Goal: Information Seeking & Learning: Learn about a topic

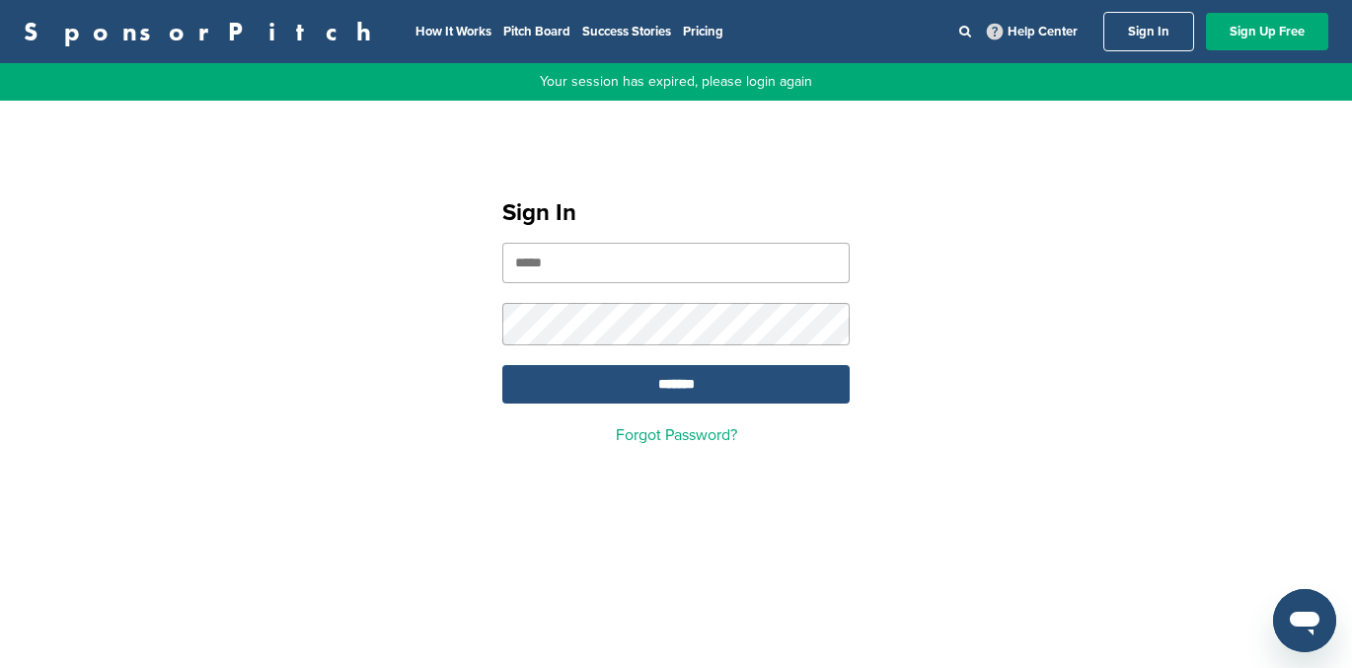
type input "**********"
click at [677, 384] on input "*******" at bounding box center [675, 384] width 347 height 38
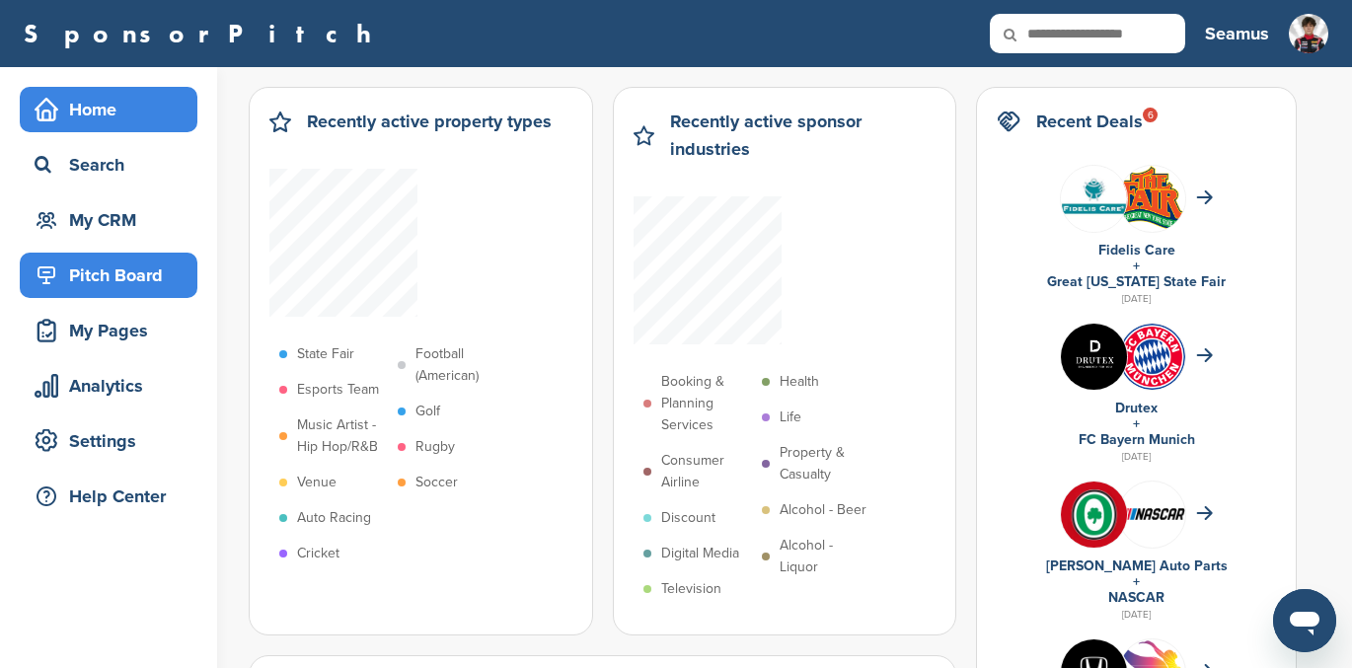
click at [105, 274] on div "Pitch Board" at bounding box center [114, 276] width 168 height 36
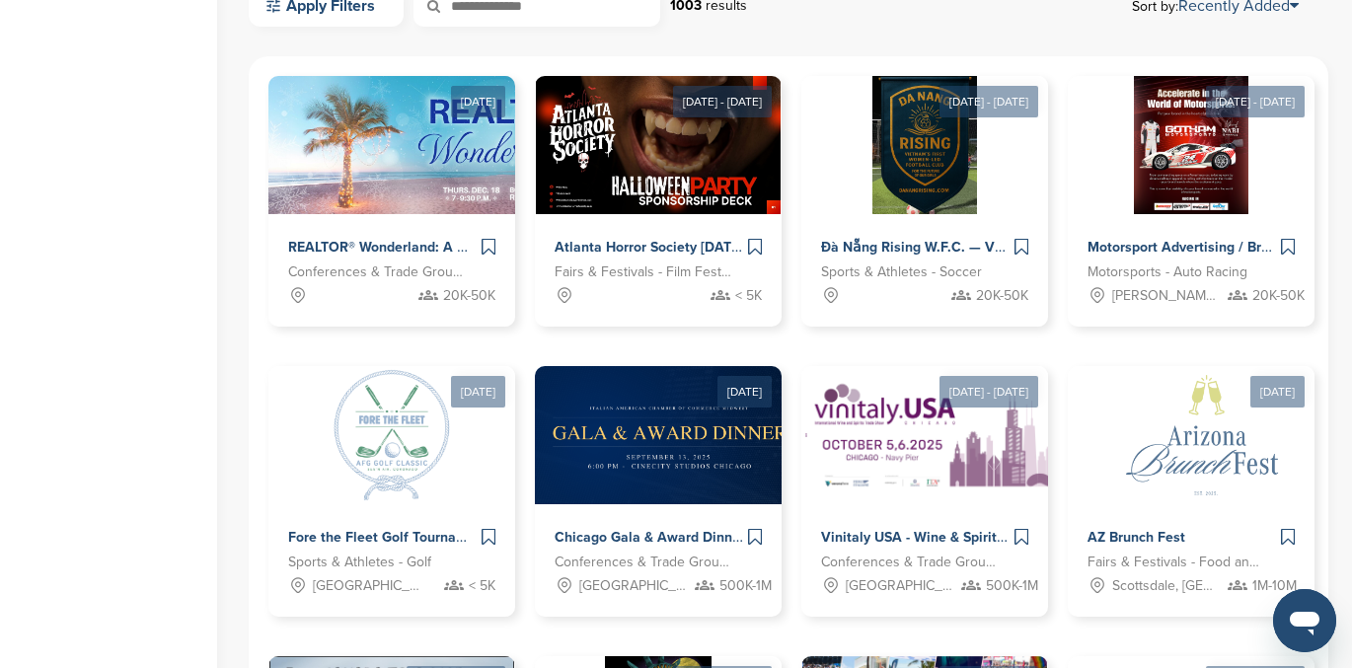
scroll to position [602, 0]
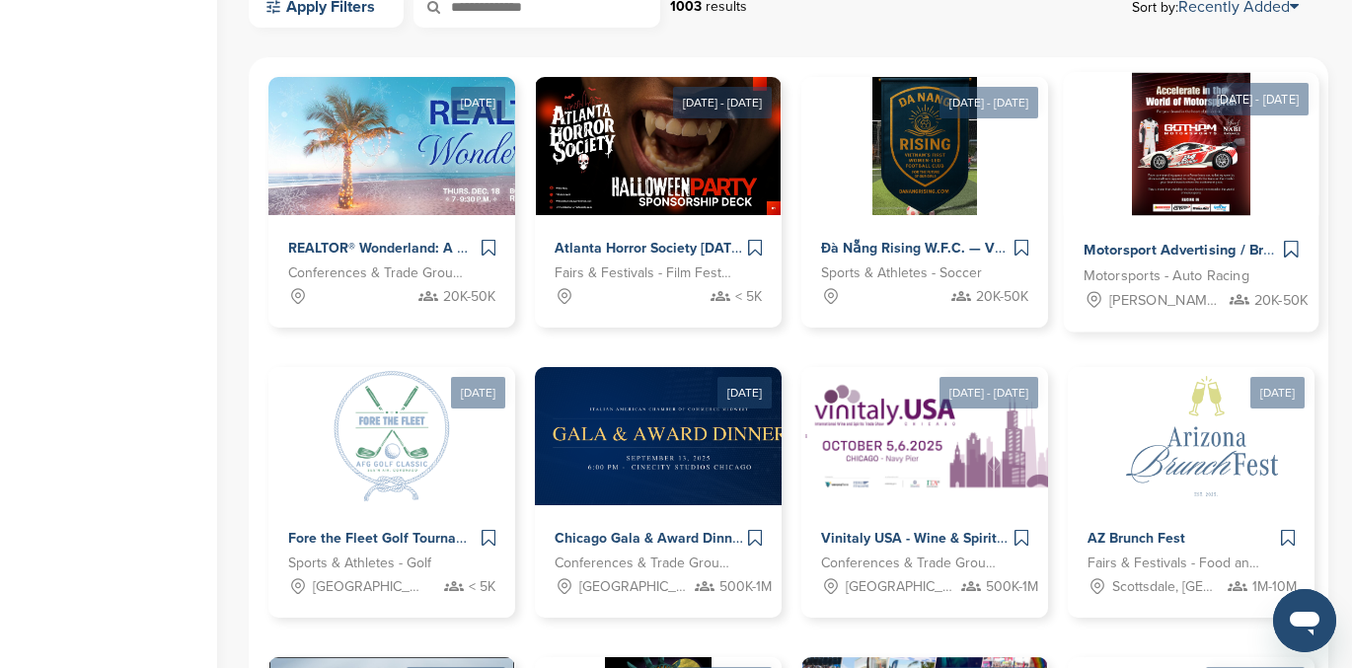
click at [1149, 245] on span "Motorsport Advertising / Branding Opportunity" at bounding box center [1238, 251] width 308 height 18
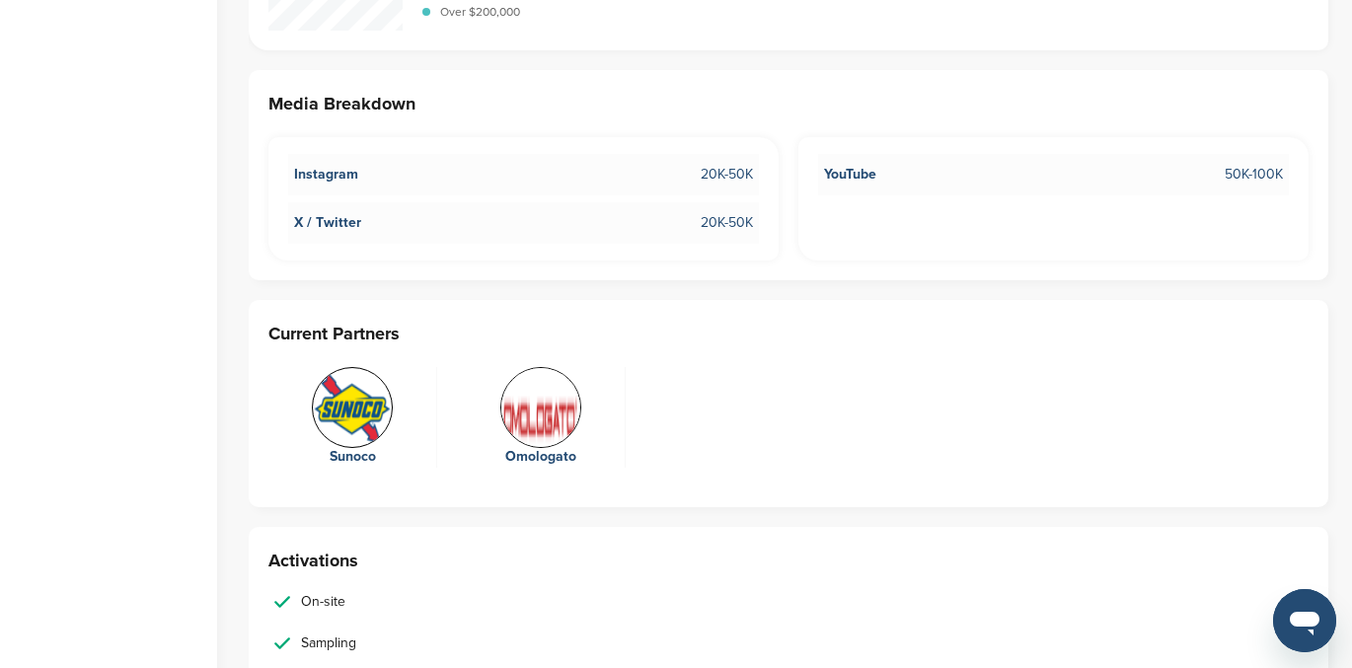
scroll to position [2832, 0]
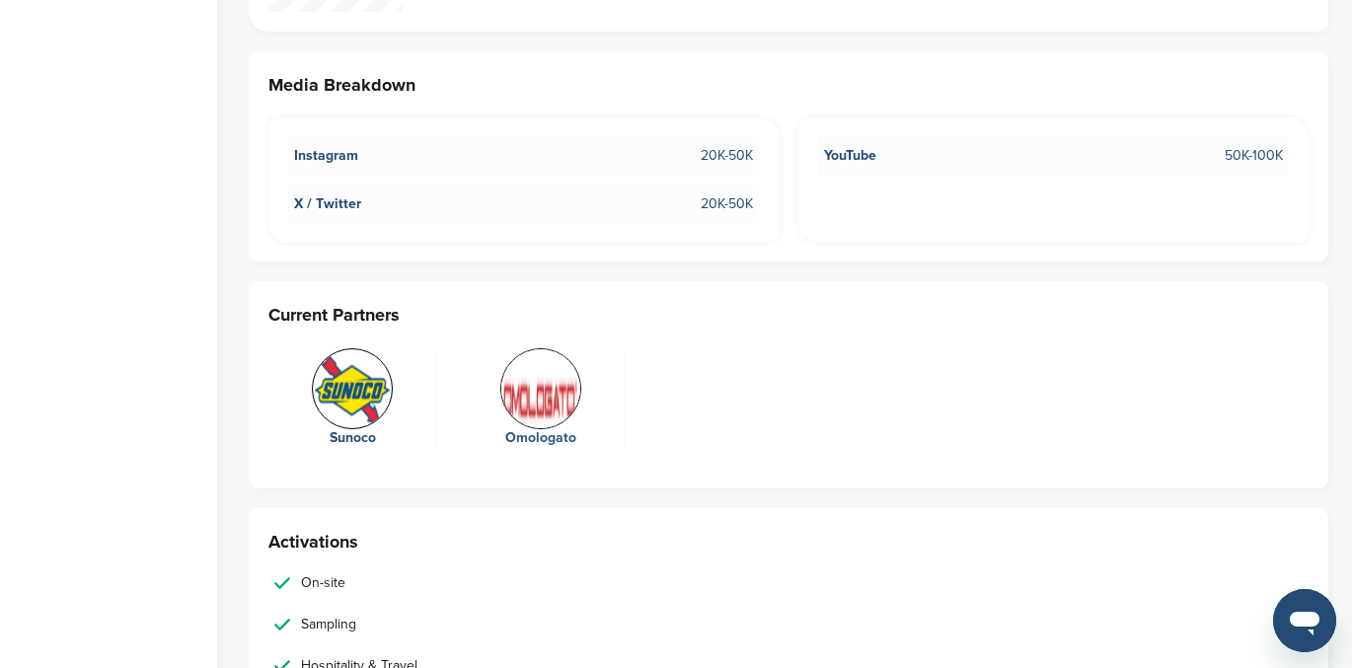
click at [544, 439] on div "Omologato" at bounding box center [541, 438] width 148 height 22
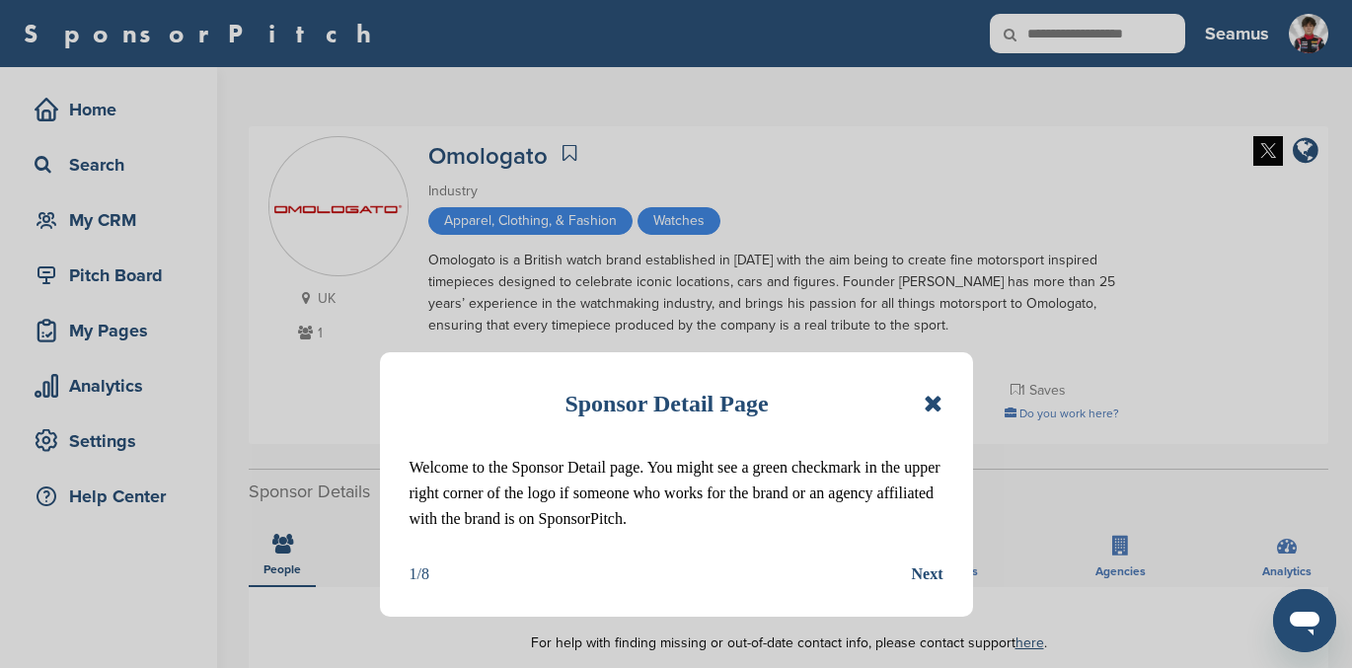
click at [927, 402] on icon at bounding box center [933, 404] width 19 height 24
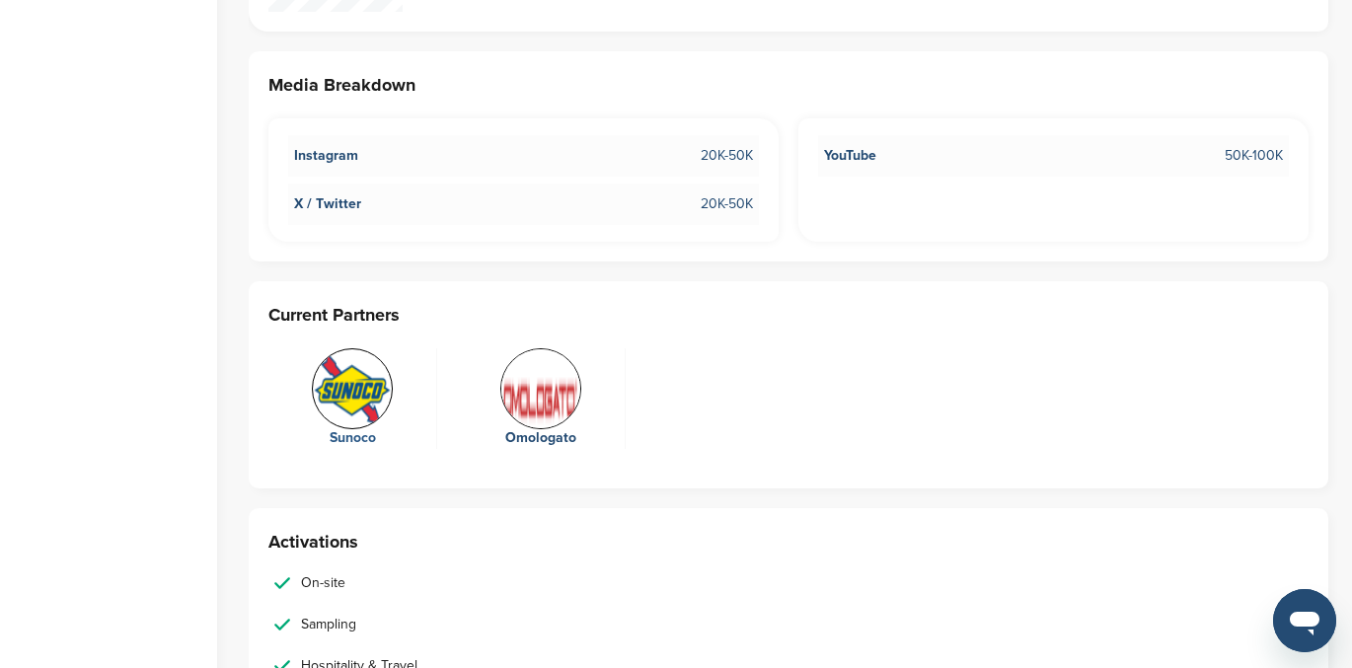
click at [356, 435] on div "Sunoco" at bounding box center [352, 438] width 148 height 22
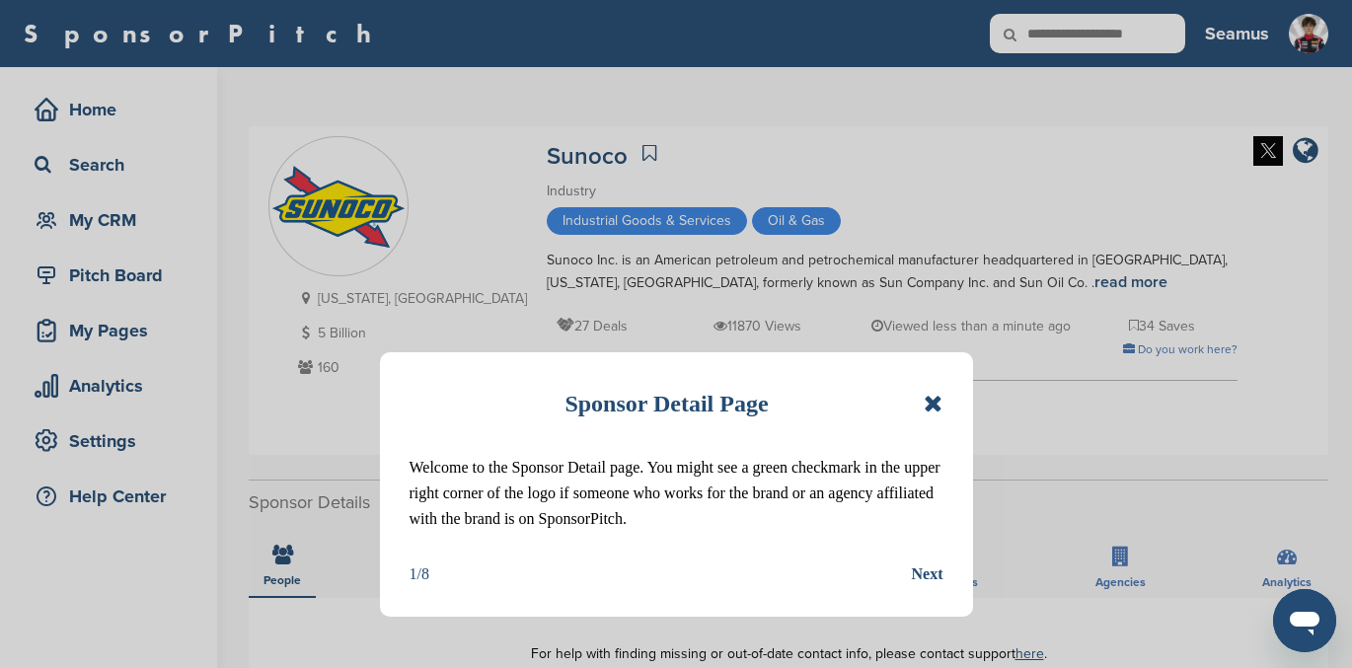
click at [931, 402] on icon at bounding box center [933, 404] width 19 height 24
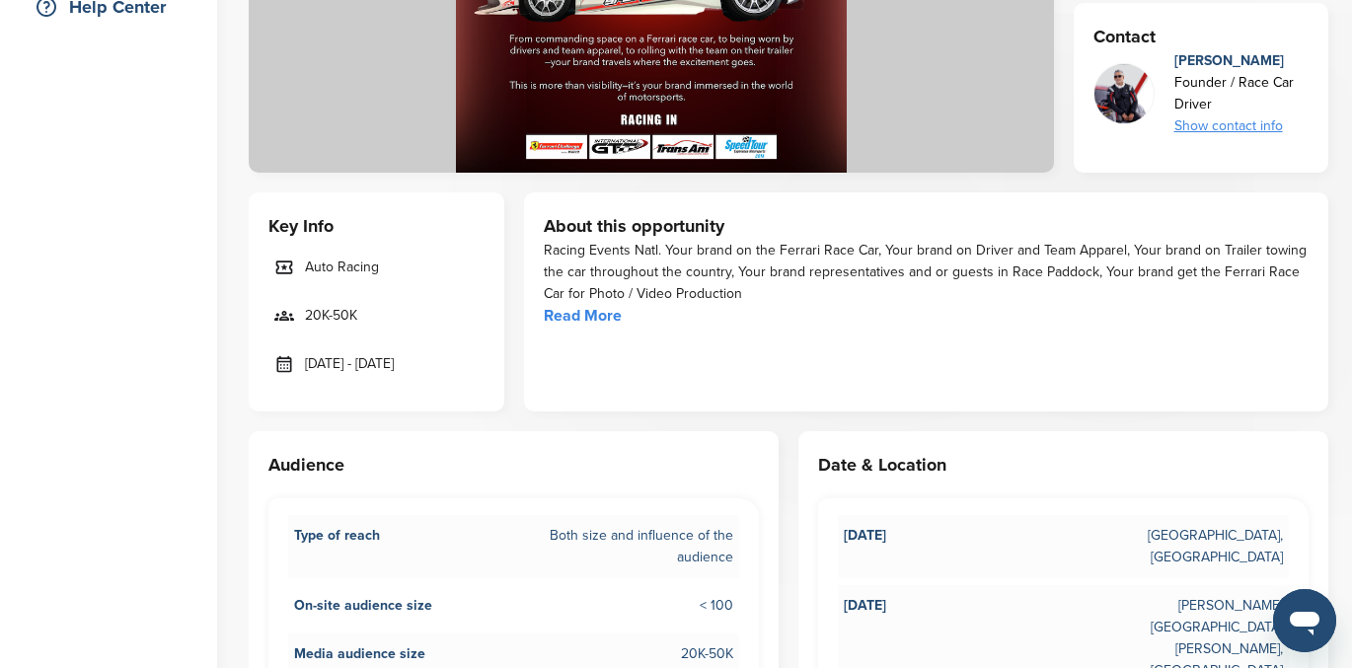
scroll to position [488, 0]
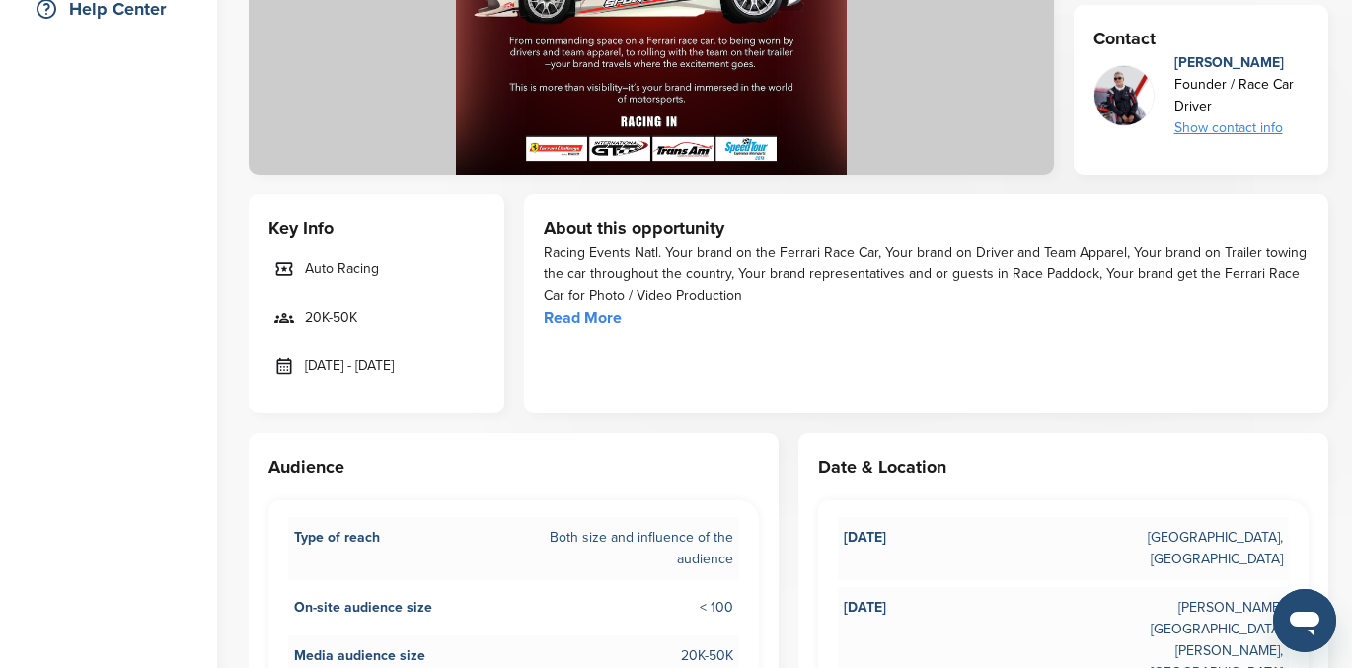
click at [584, 318] on link "Read More" at bounding box center [583, 318] width 78 height 20
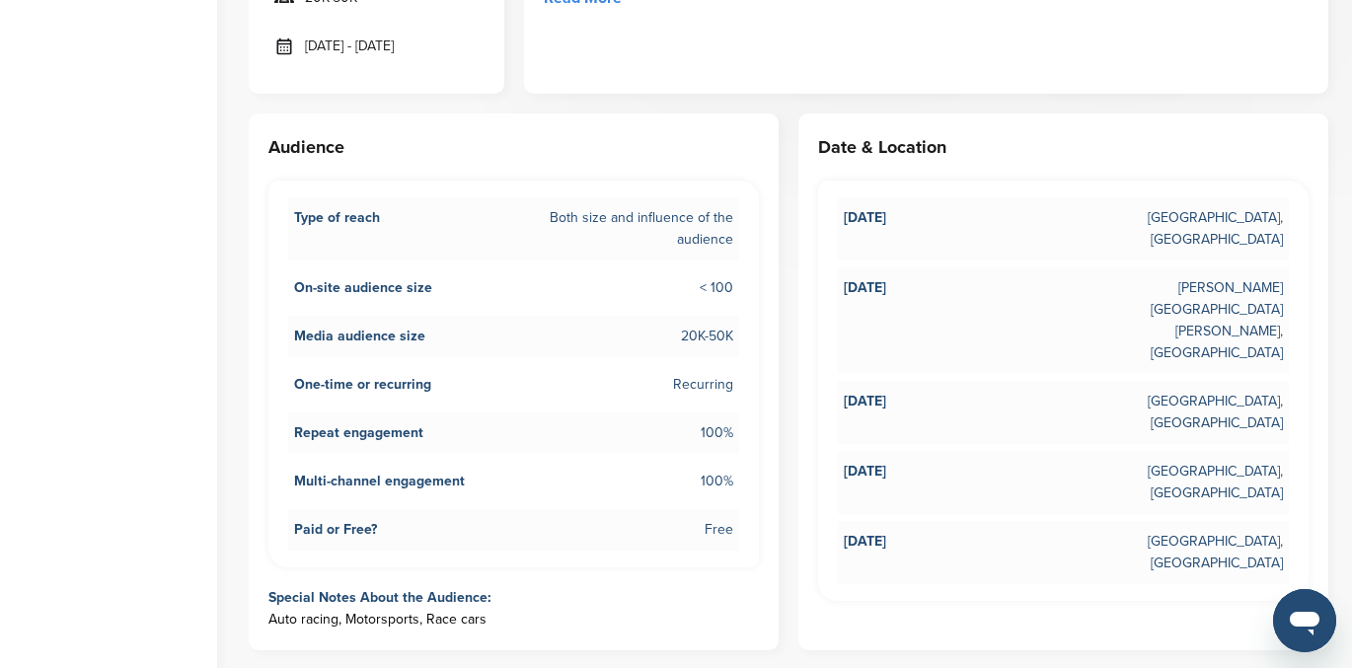
scroll to position [825, 0]
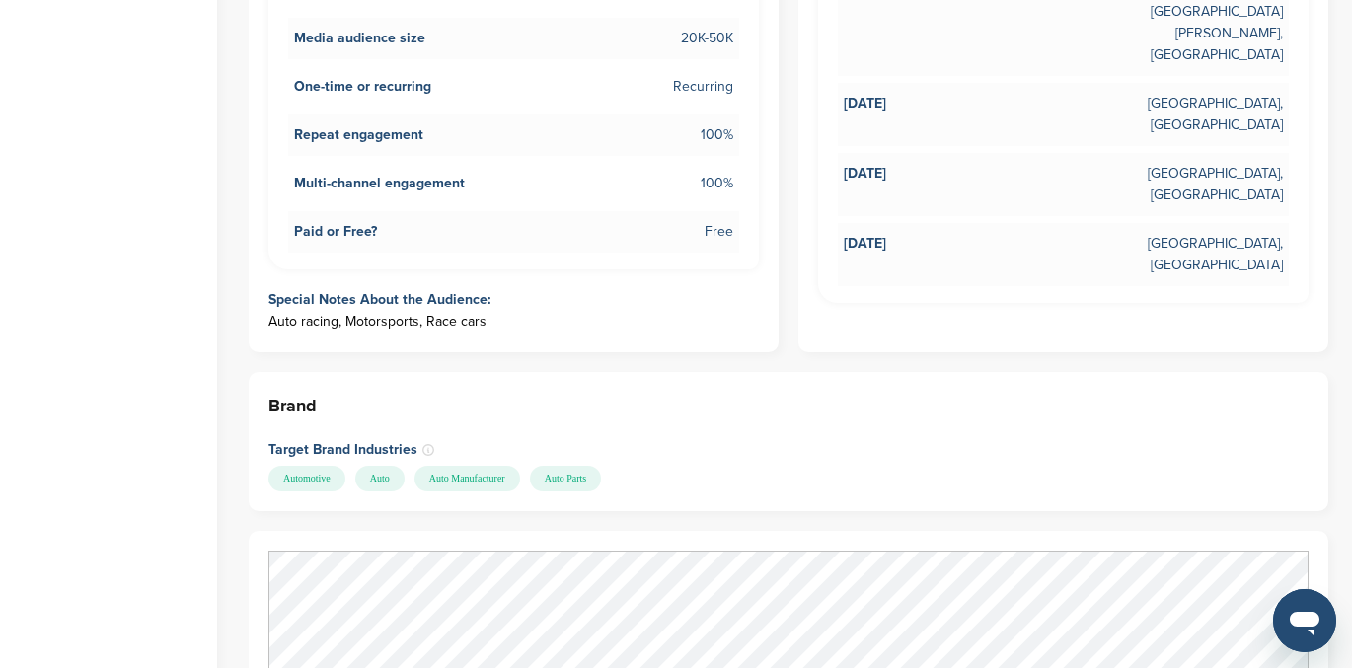
scroll to position [0, 0]
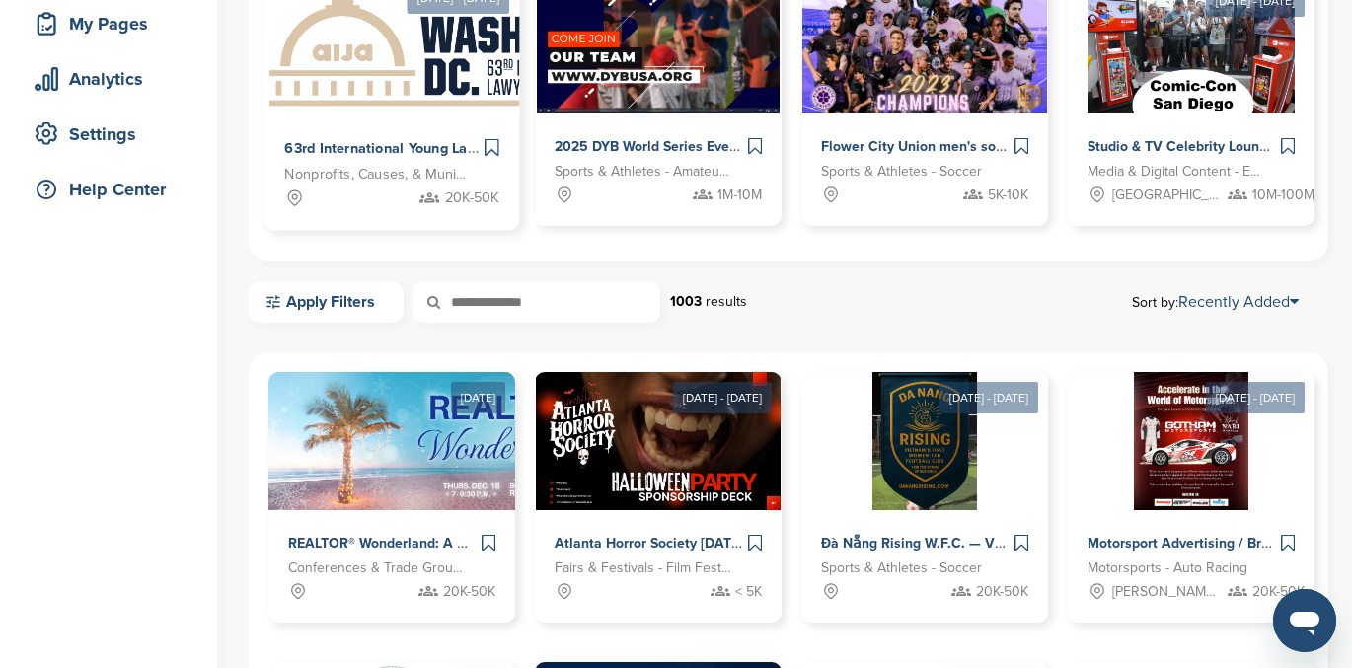
scroll to position [314, 0]
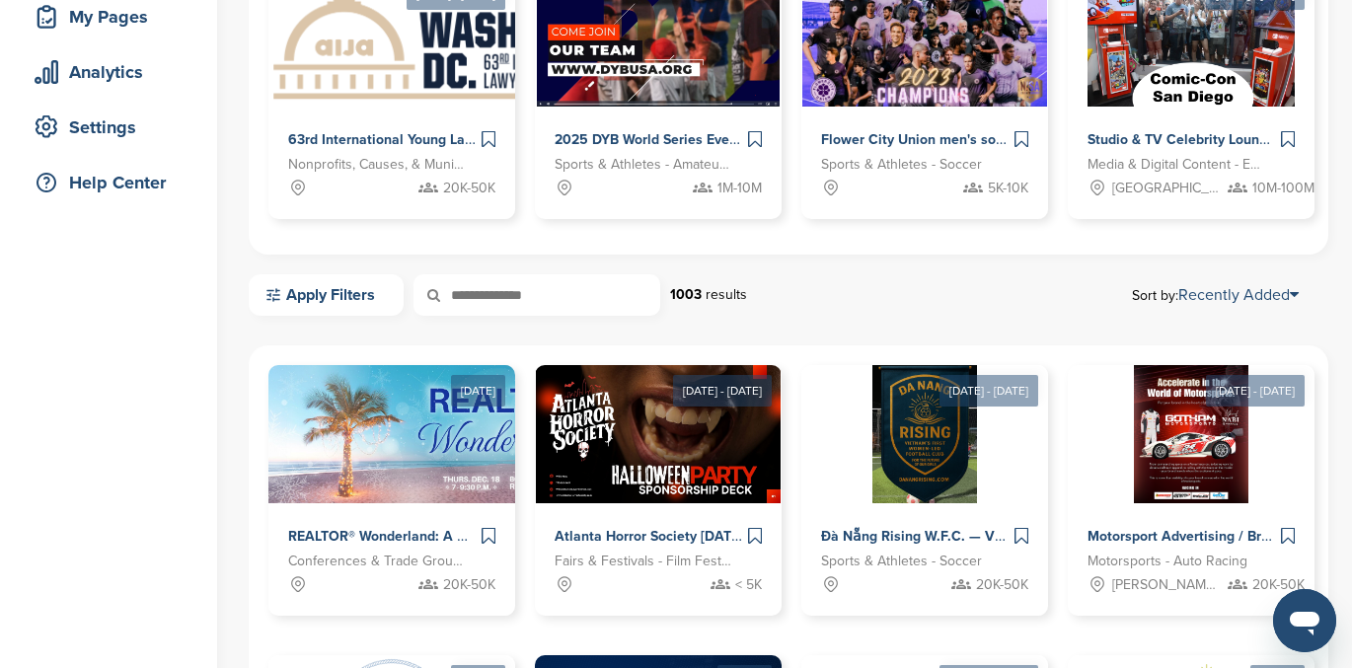
click at [473, 284] on icon at bounding box center [447, 294] width 67 height 41
click at [459, 295] on icon at bounding box center [447, 294] width 67 height 41
click at [482, 298] on input "text" at bounding box center [537, 294] width 247 height 41
type input "******"
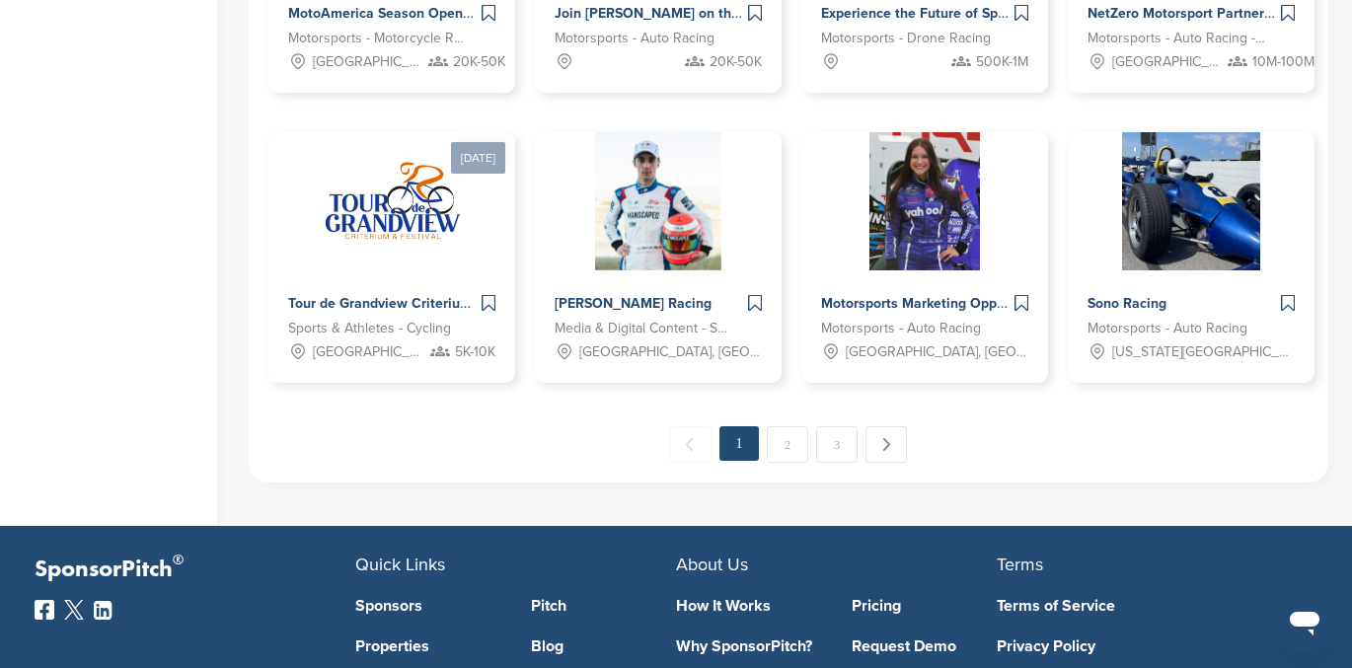
scroll to position [1117, 0]
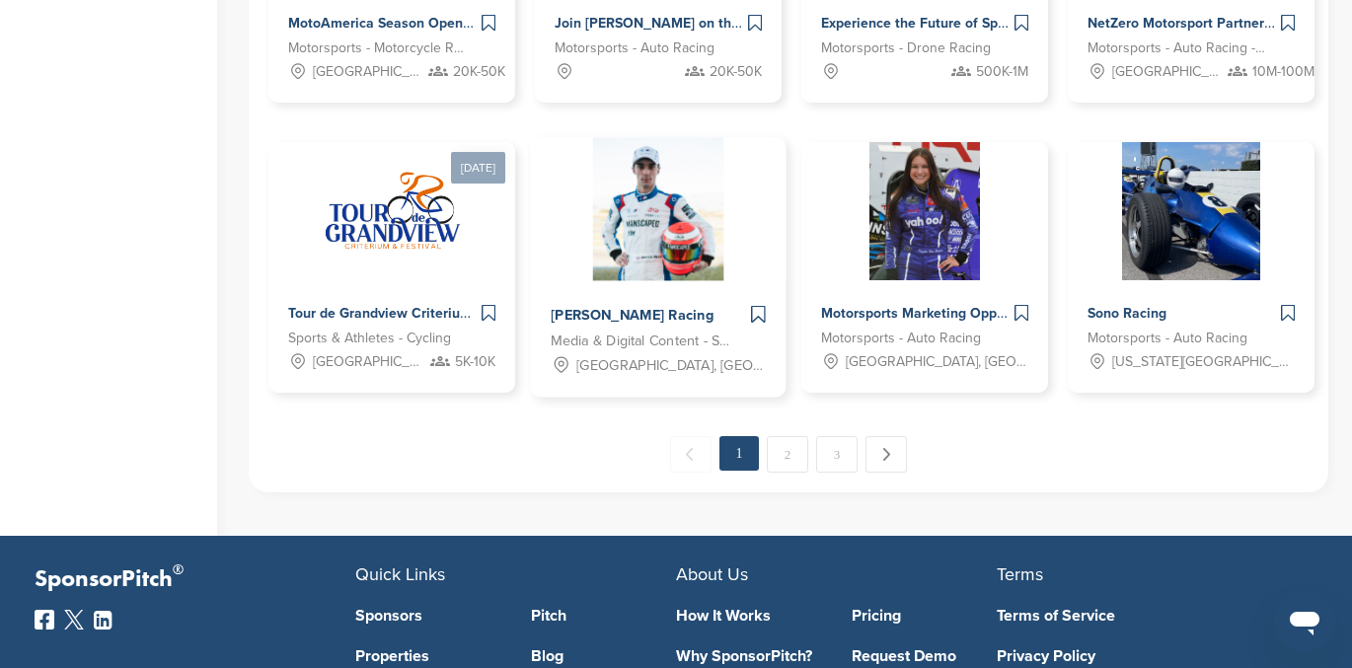
click at [645, 207] on img at bounding box center [658, 209] width 130 height 143
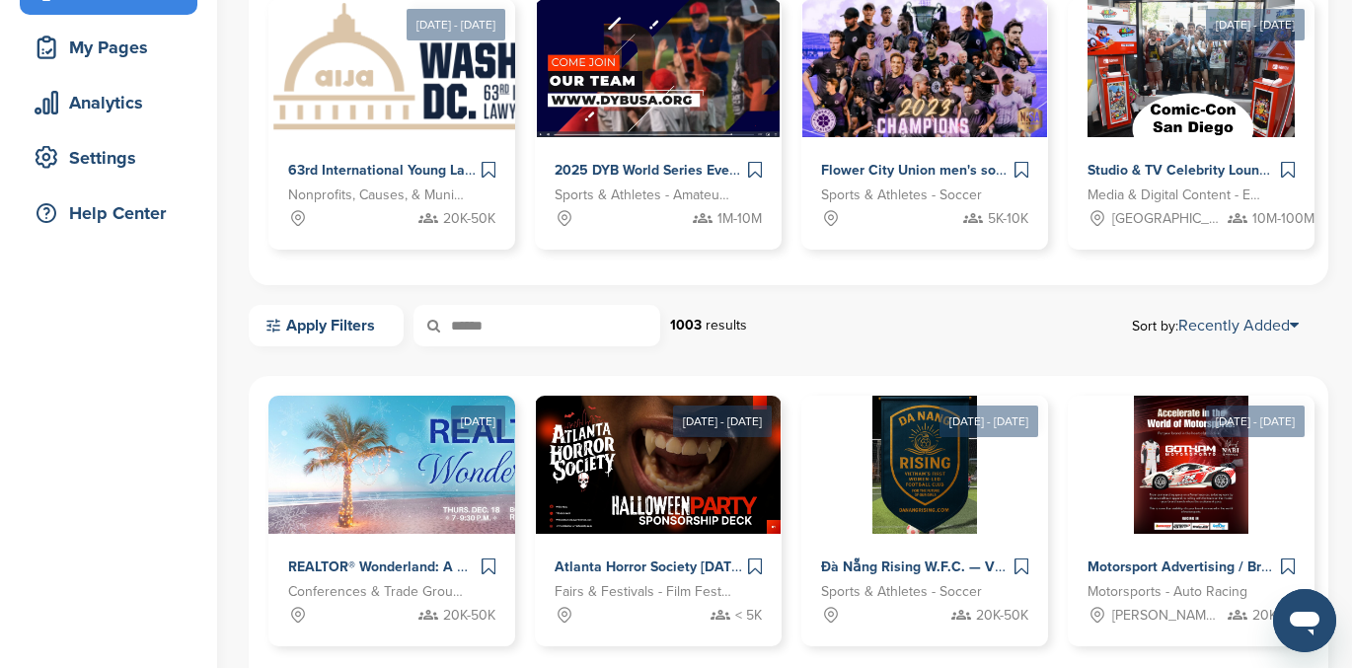
scroll to position [270, 0]
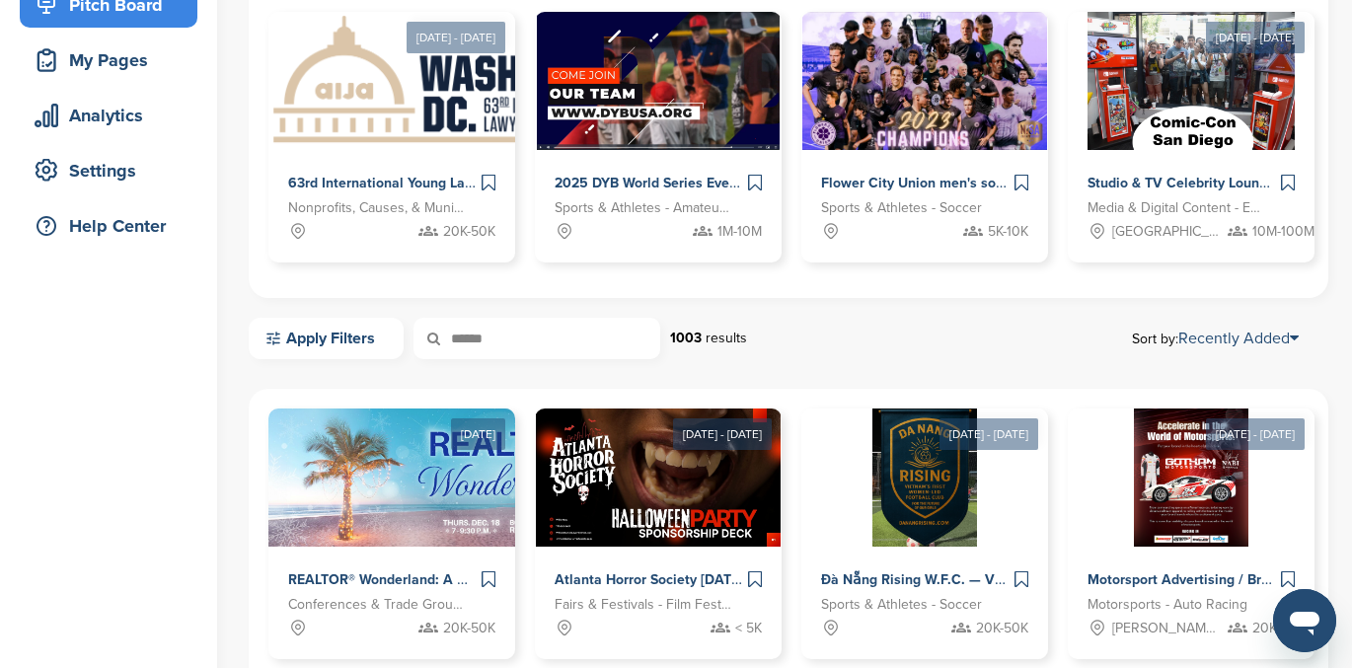
click at [496, 334] on input "******" at bounding box center [537, 338] width 247 height 41
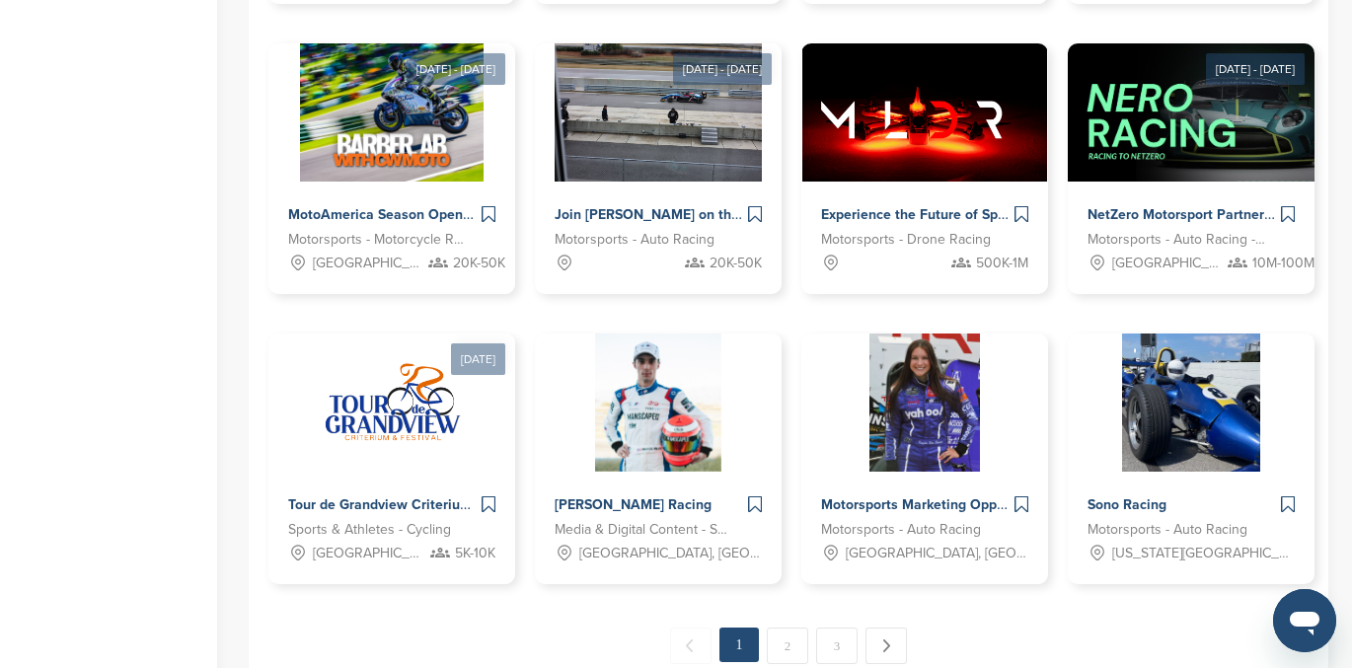
scroll to position [998, 0]
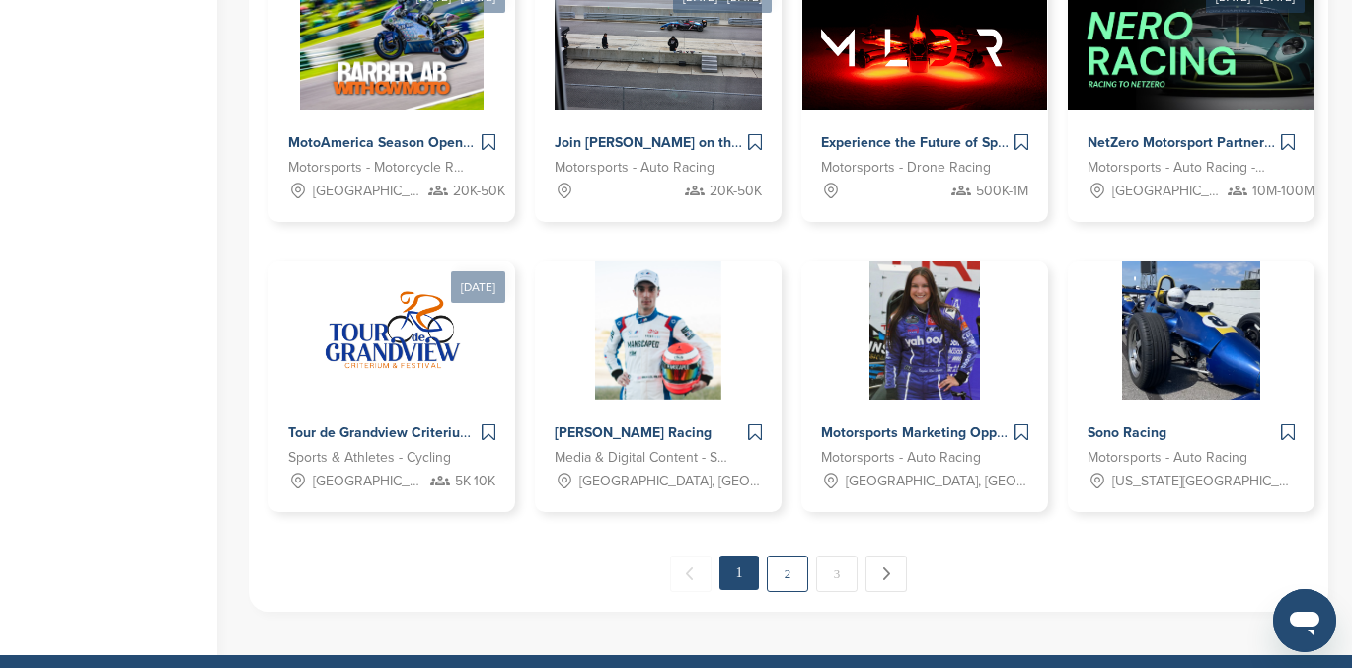
click at [788, 569] on link "2" at bounding box center [787, 574] width 41 height 37
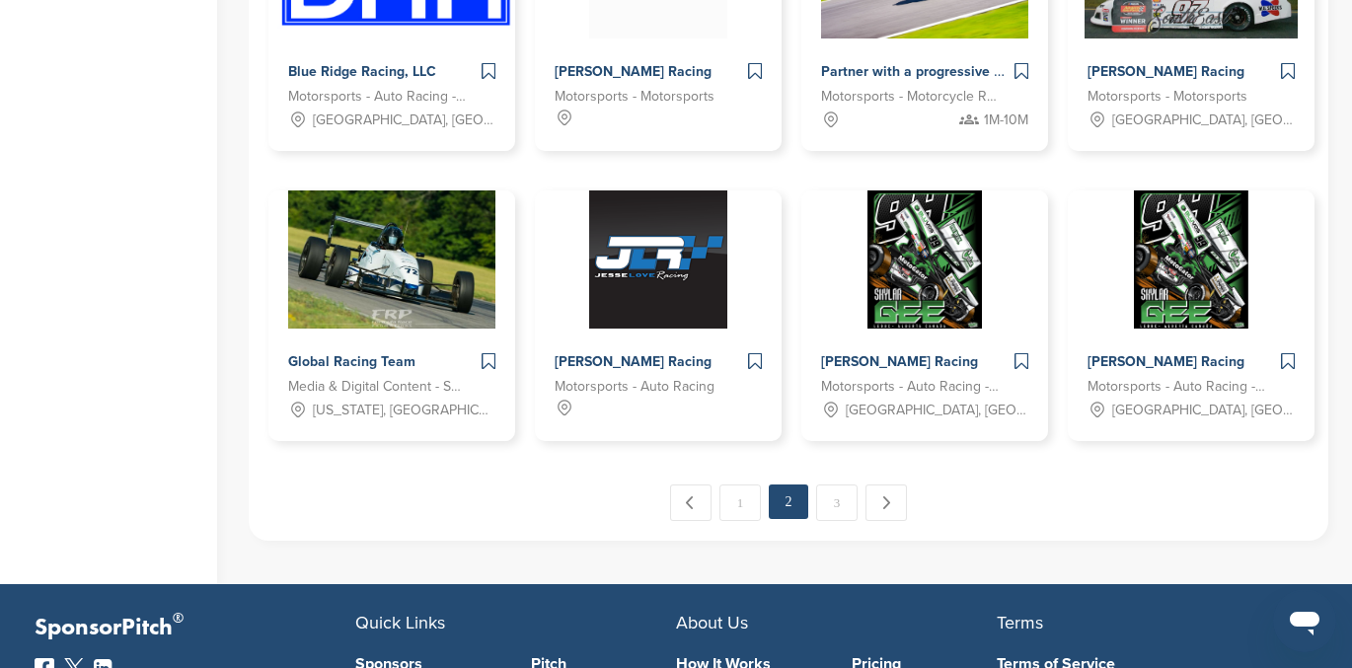
scroll to position [1087, 0]
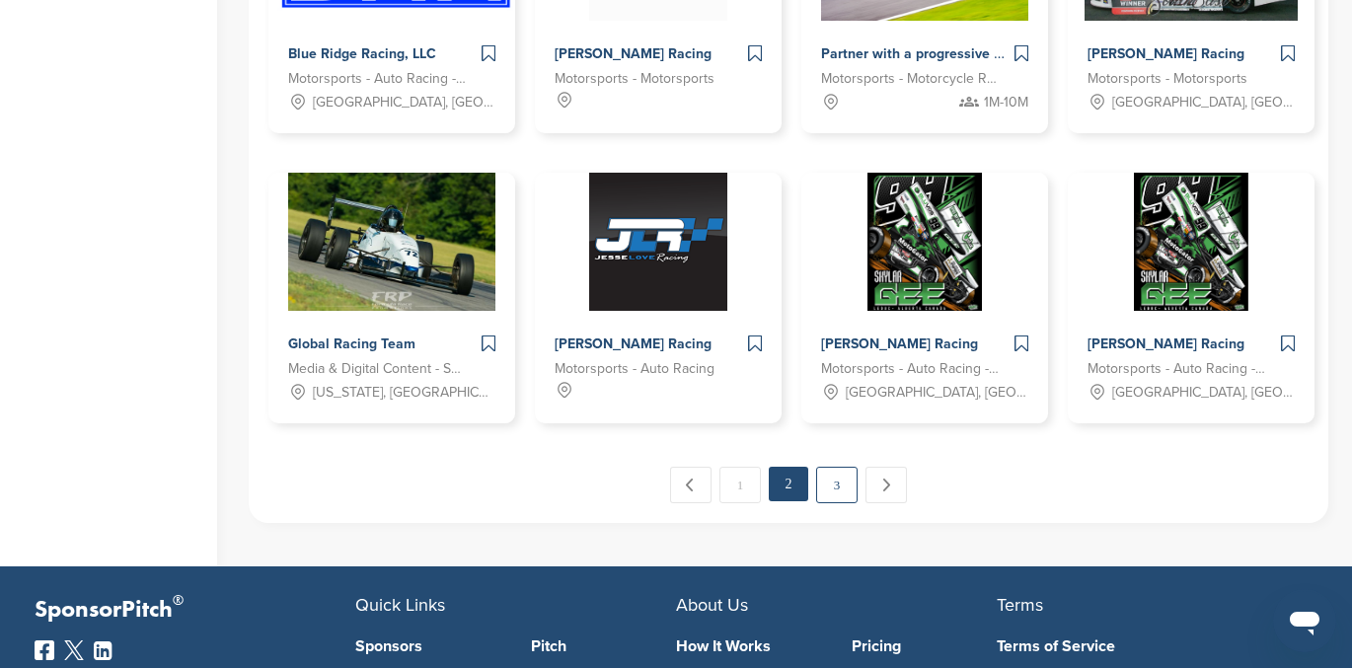
click at [833, 484] on link "3" at bounding box center [836, 485] width 41 height 37
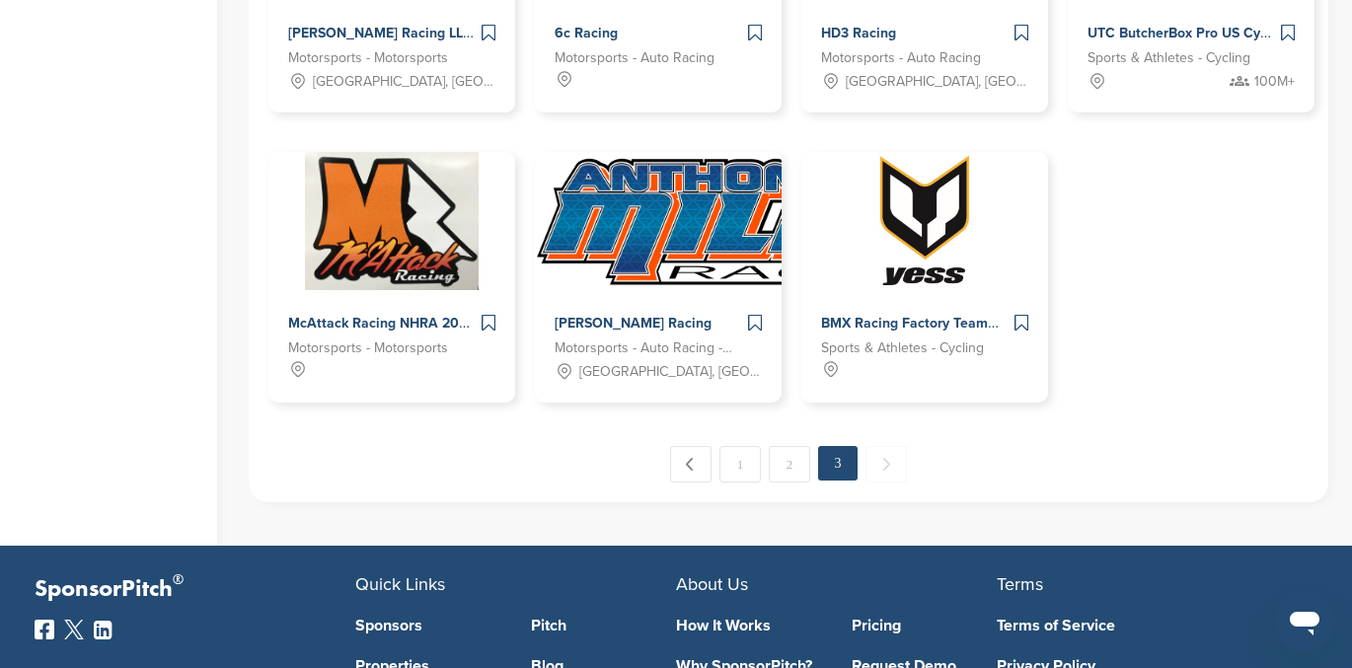
scroll to position [816, 0]
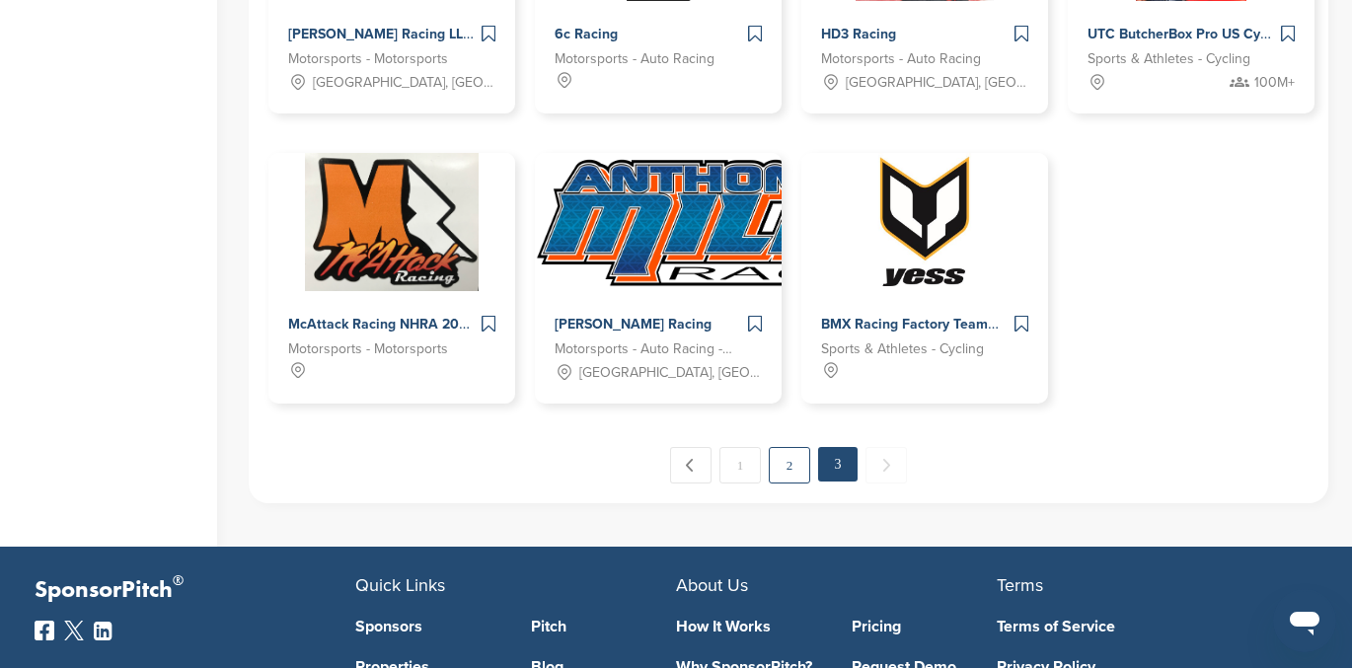
click at [788, 458] on link "2" at bounding box center [789, 465] width 41 height 37
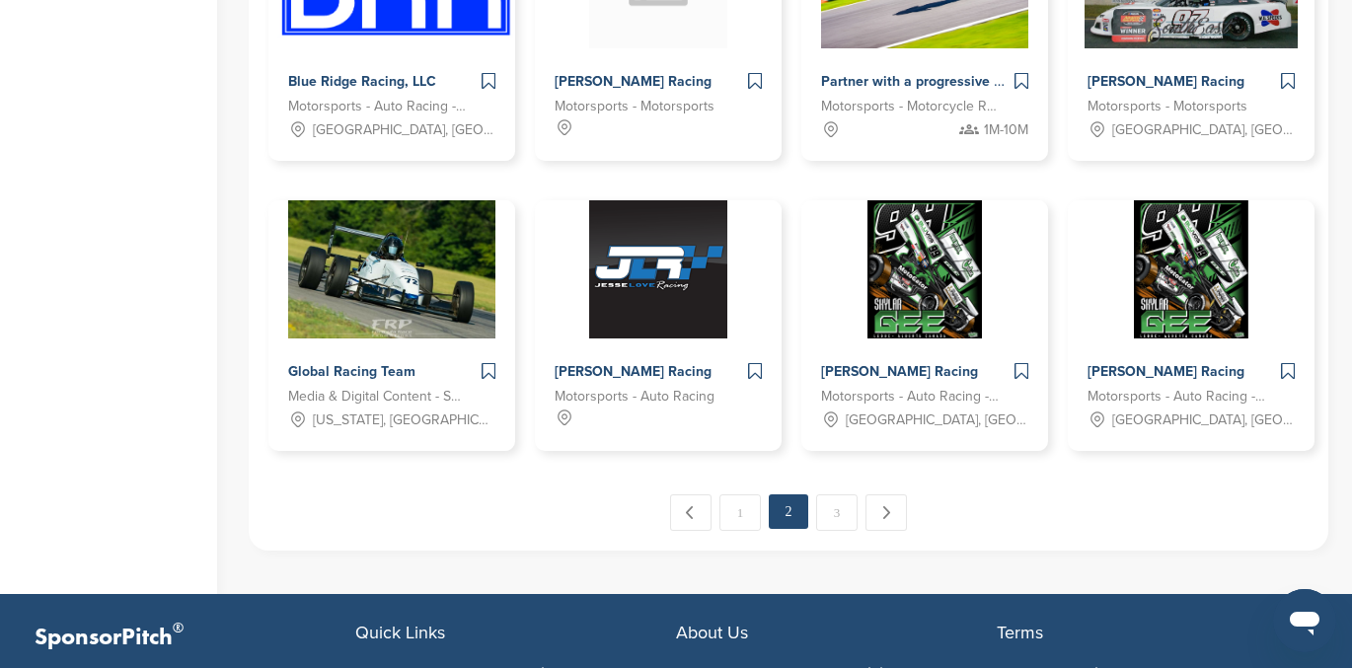
scroll to position [1061, 0]
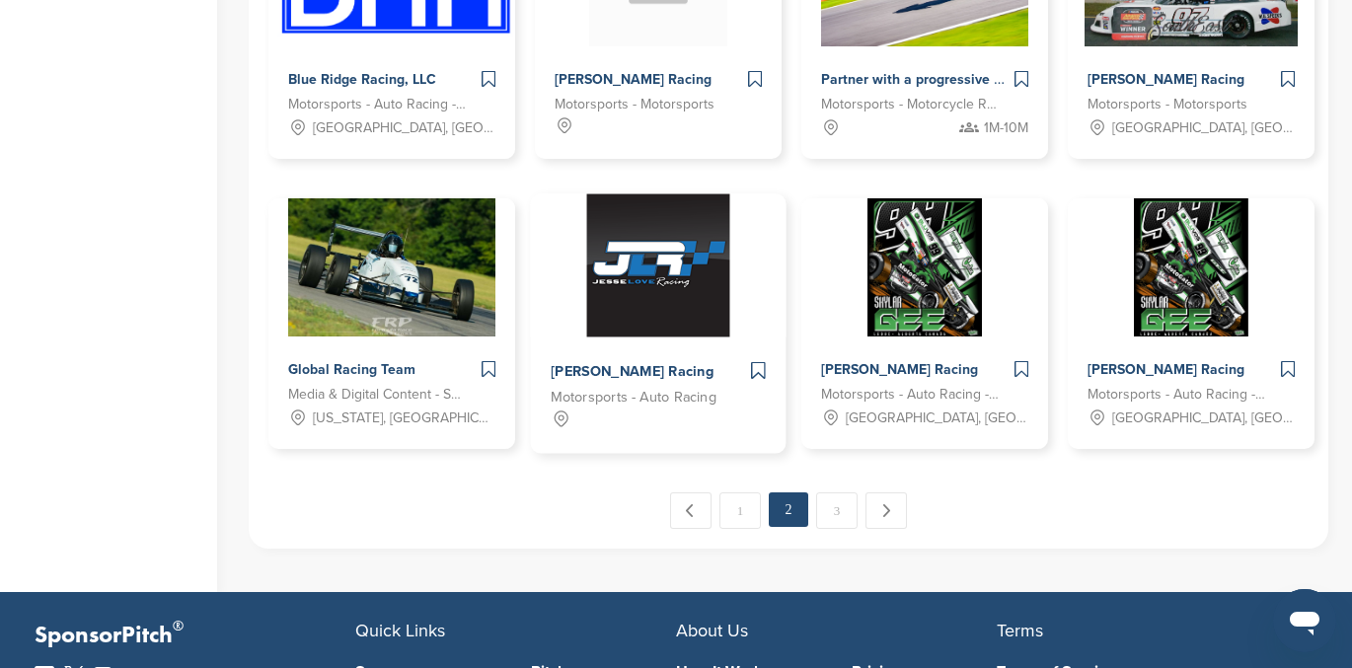
click at [624, 370] on span "Jesse Love Racing" at bounding box center [632, 372] width 163 height 18
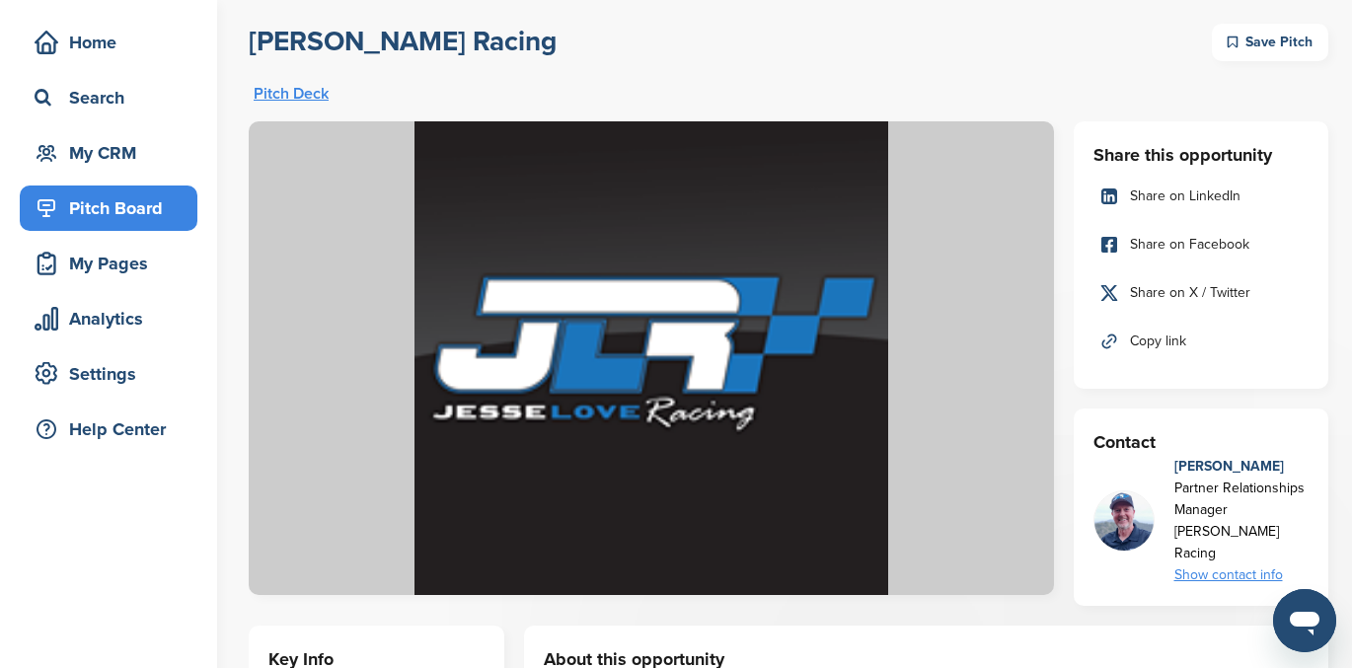
scroll to position [70, 0]
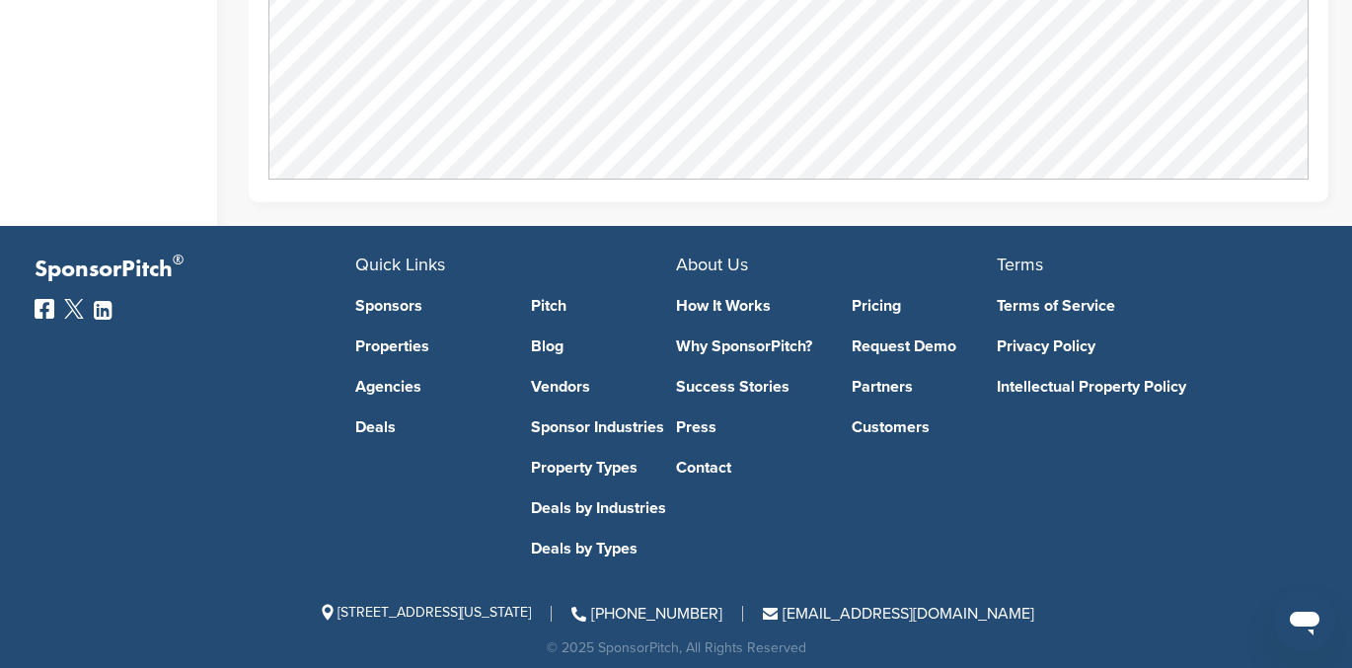
scroll to position [0, 0]
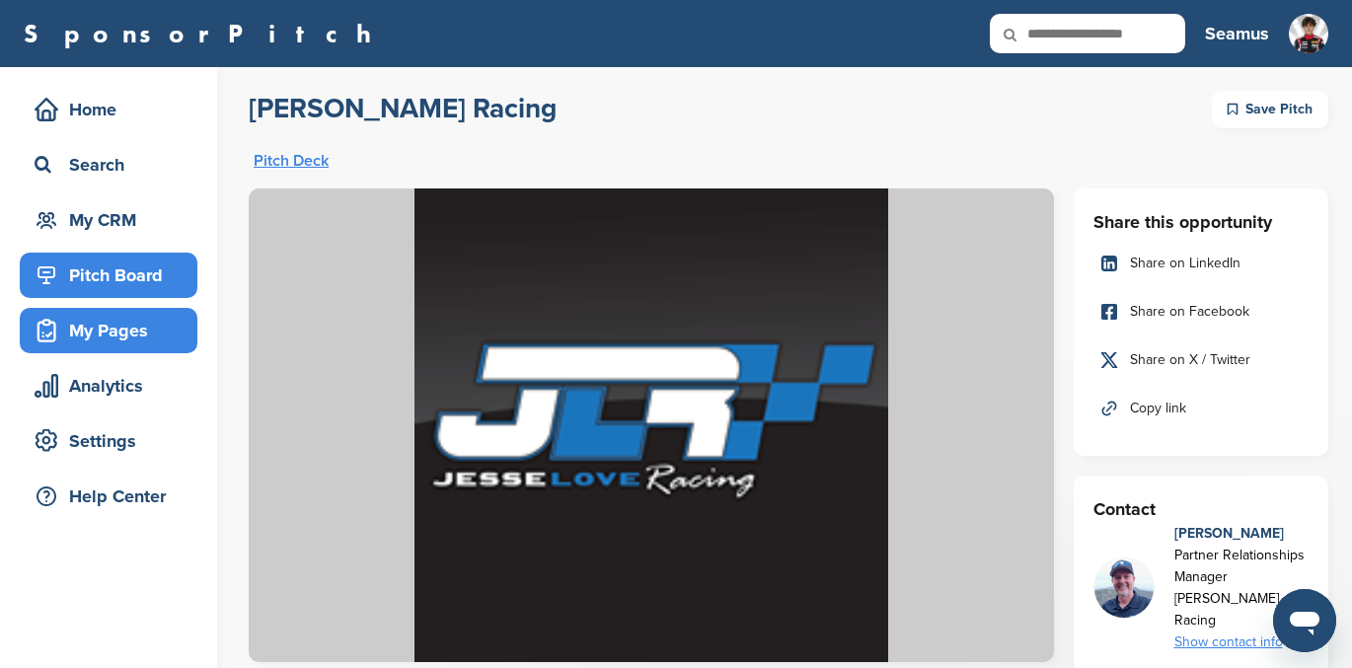
click at [113, 328] on div "My Pages" at bounding box center [114, 331] width 168 height 36
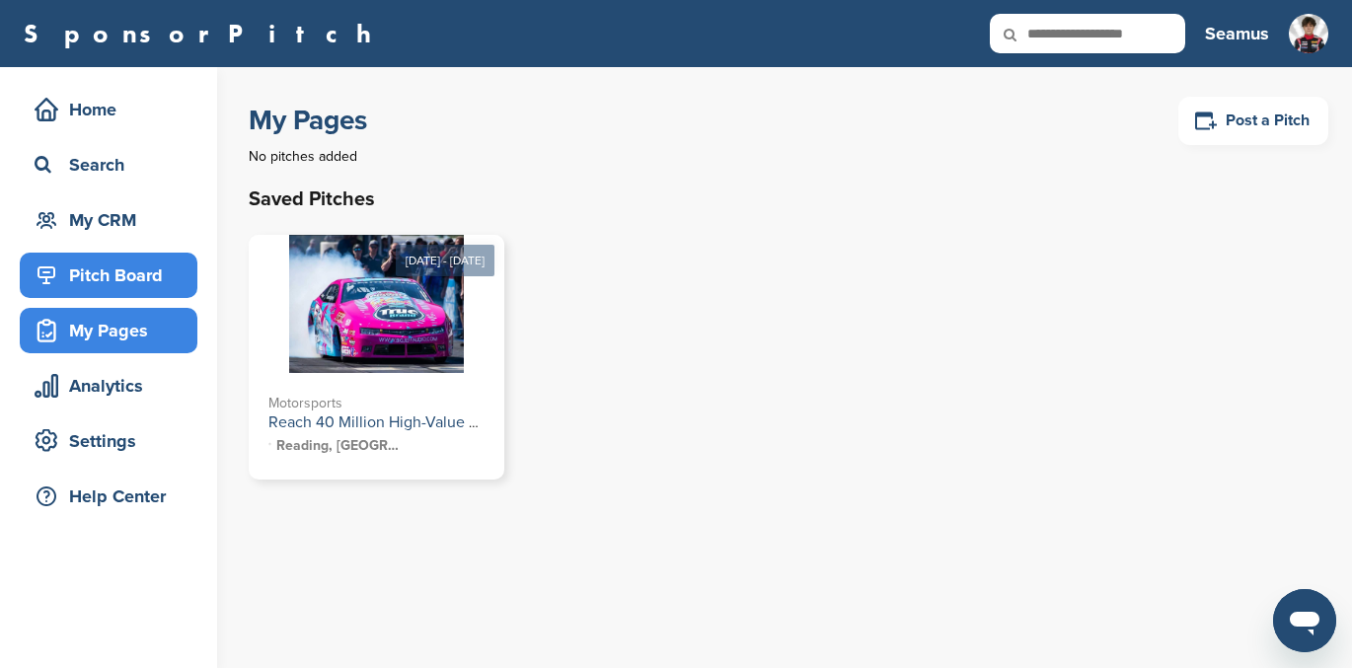
click at [92, 280] on div "Pitch Board" at bounding box center [114, 276] width 168 height 36
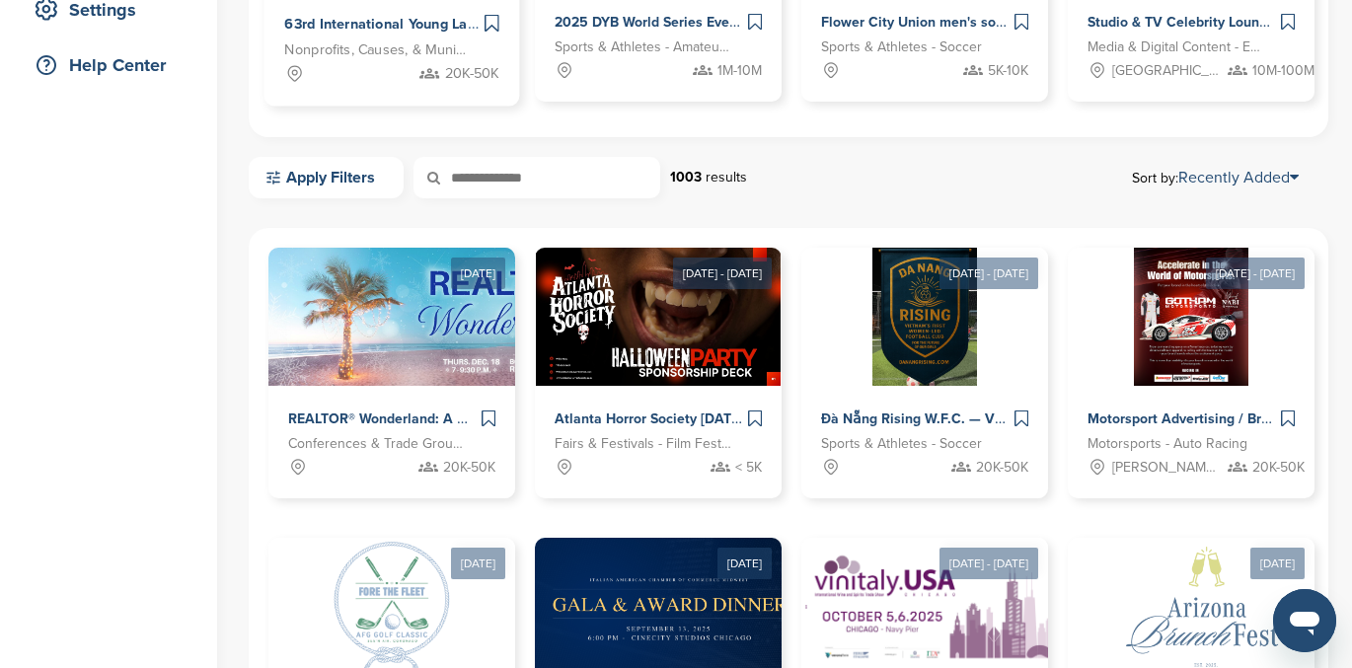
scroll to position [435, 0]
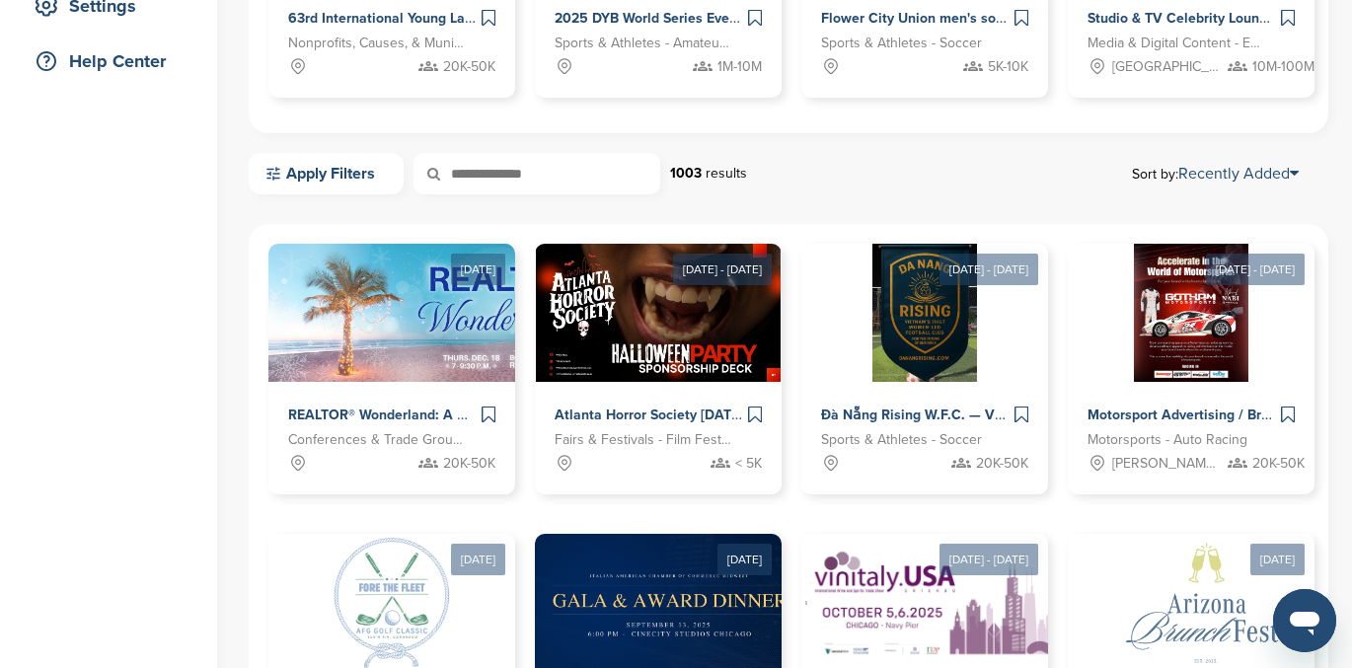
click at [469, 168] on icon at bounding box center [447, 173] width 67 height 41
click at [458, 169] on icon at bounding box center [447, 173] width 67 height 41
click at [497, 170] on input "text" at bounding box center [537, 173] width 247 height 41
type input "******"
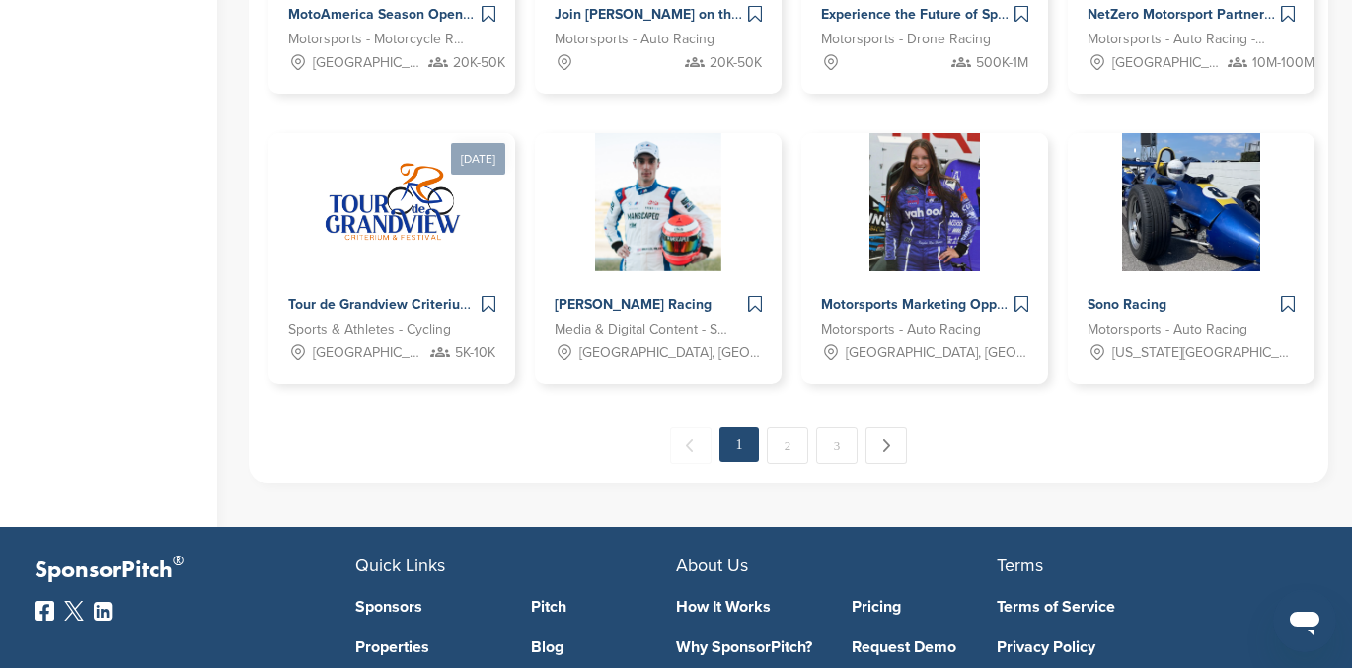
scroll to position [1129, 0]
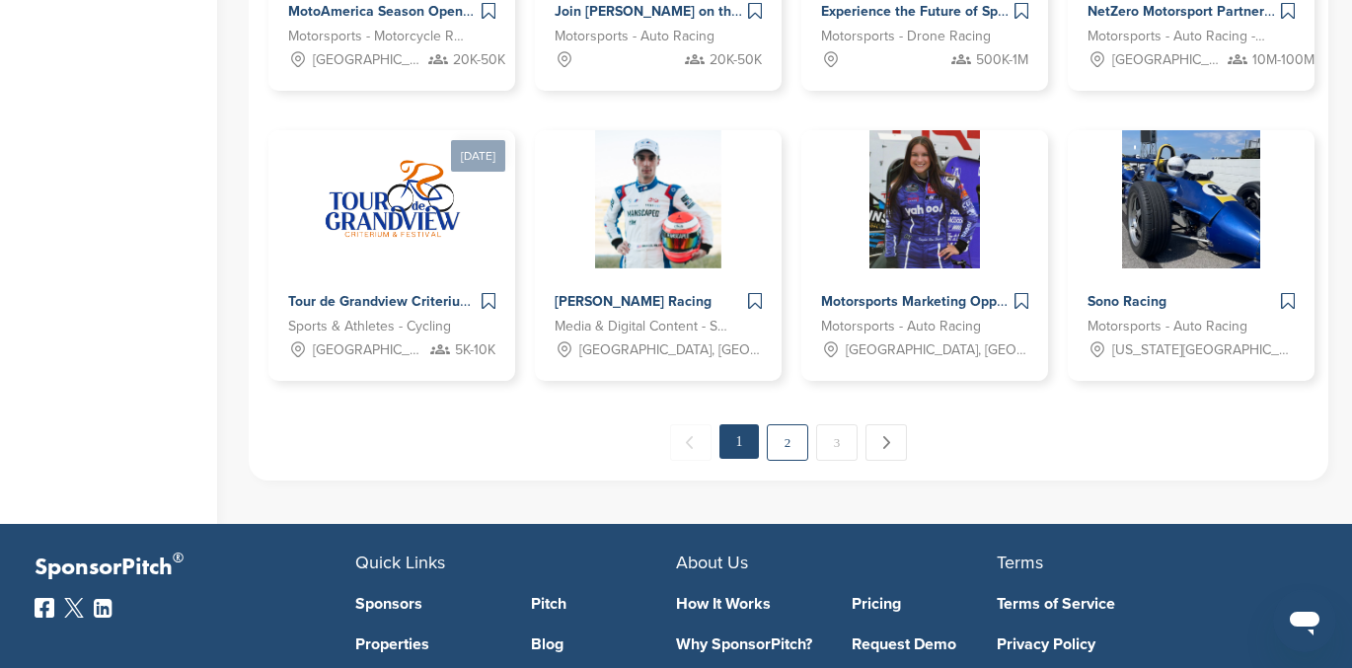
click at [790, 444] on link "2" at bounding box center [787, 442] width 41 height 37
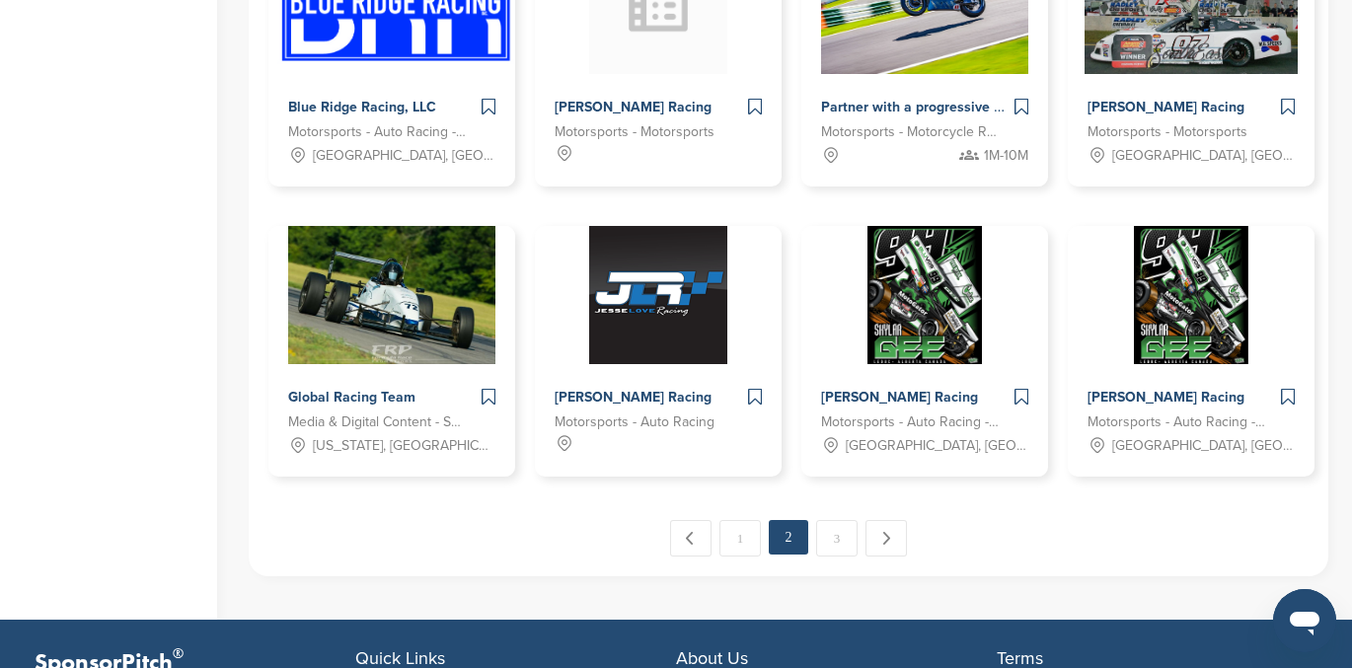
scroll to position [1043, 0]
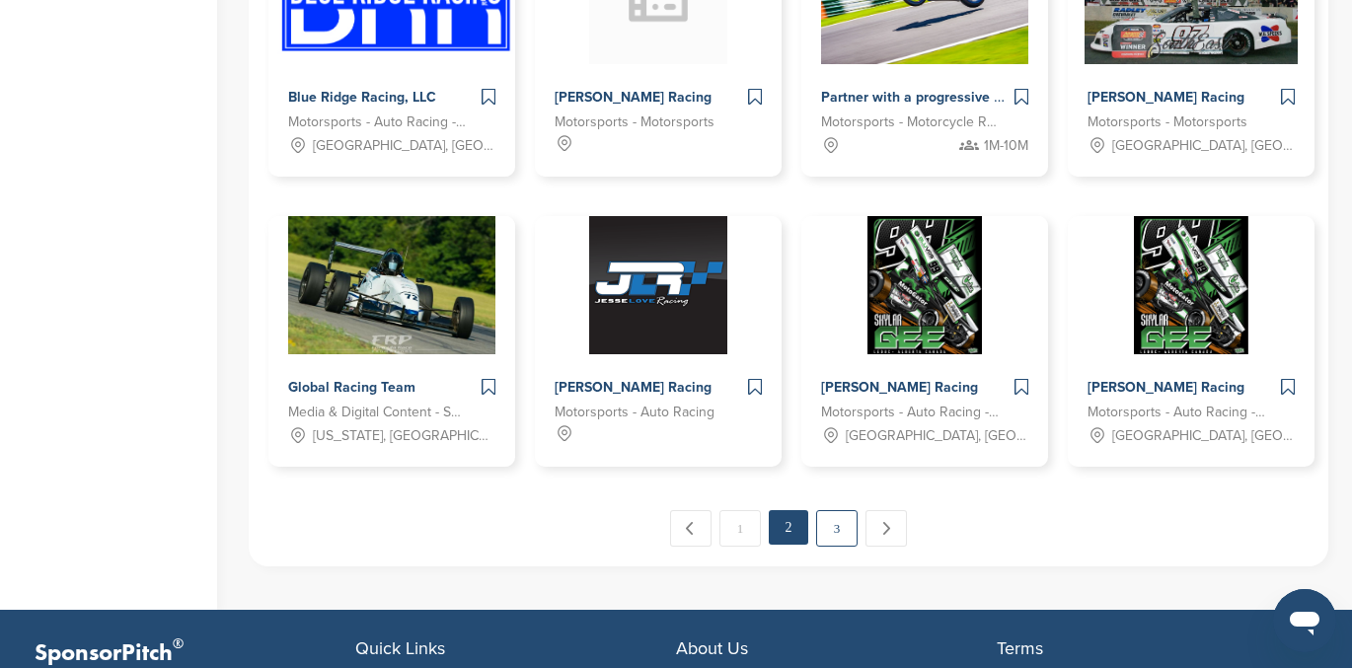
click at [839, 523] on link "3" at bounding box center [836, 528] width 41 height 37
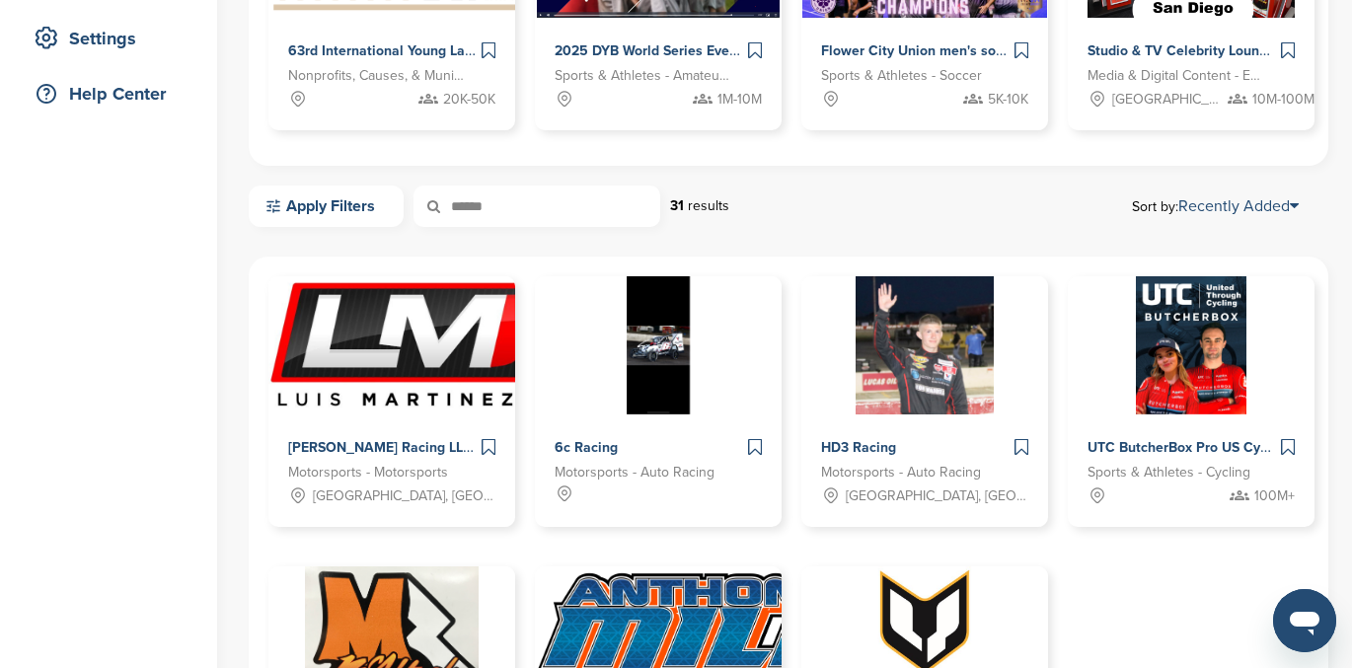
scroll to position [0, 0]
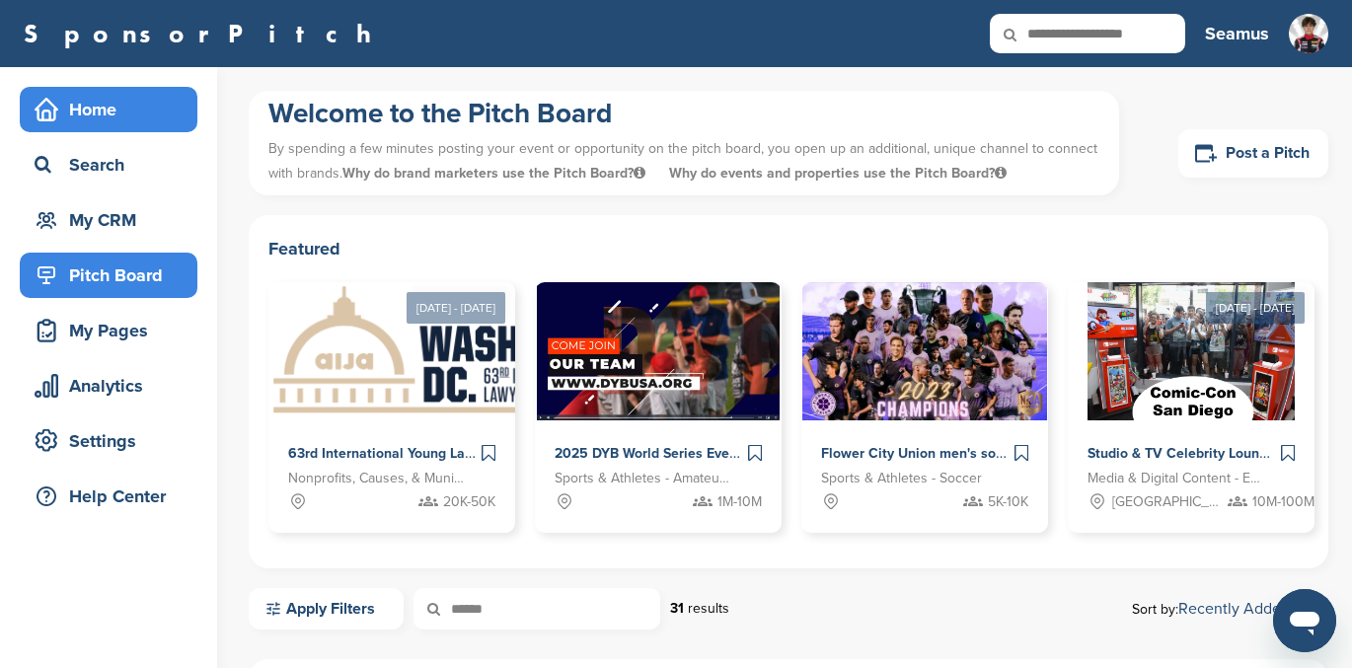
click at [96, 114] on div "Home" at bounding box center [114, 110] width 168 height 36
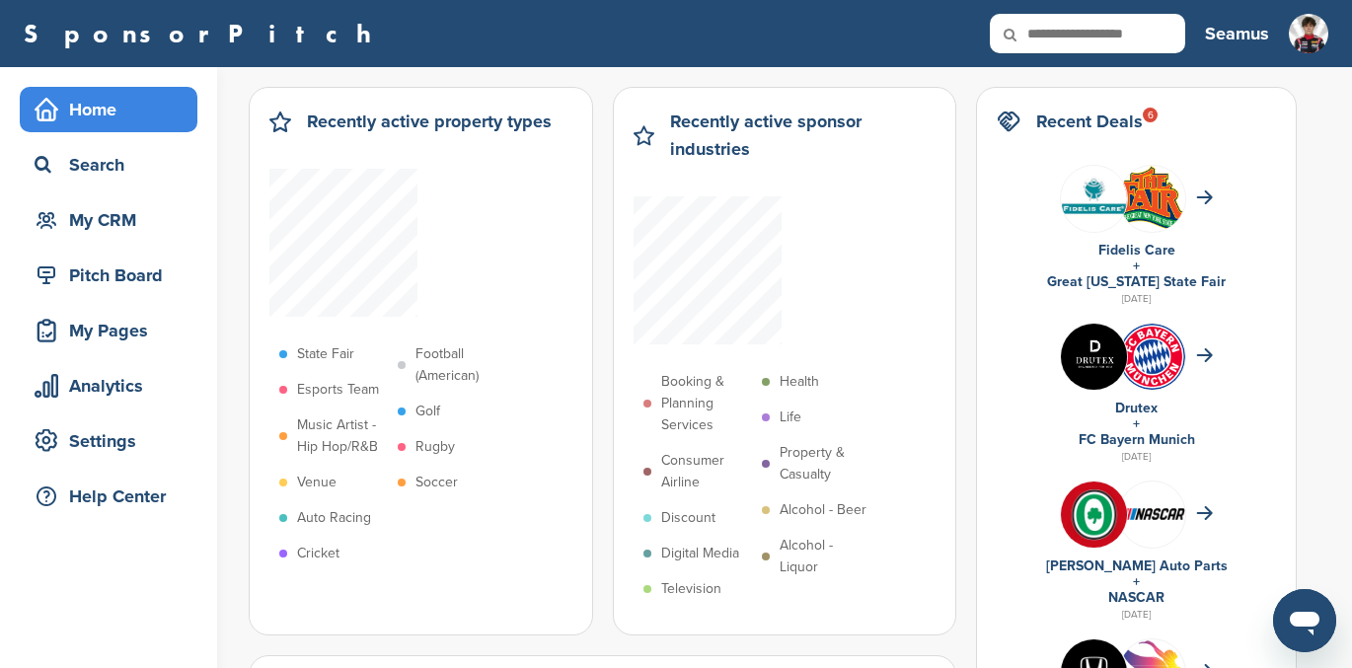
click at [325, 516] on p "Auto Racing" at bounding box center [334, 518] width 74 height 22
click at [119, 402] on div "Analytics" at bounding box center [114, 386] width 168 height 36
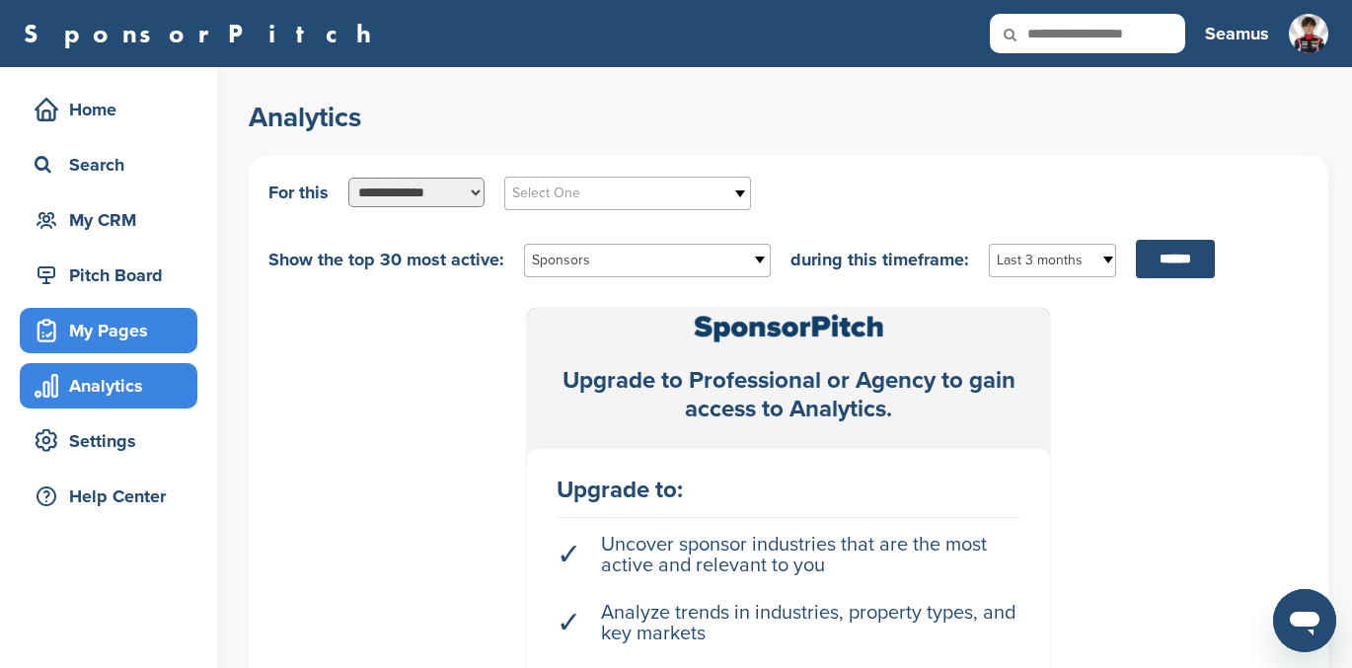
click at [94, 323] on div "My Pages" at bounding box center [114, 331] width 168 height 36
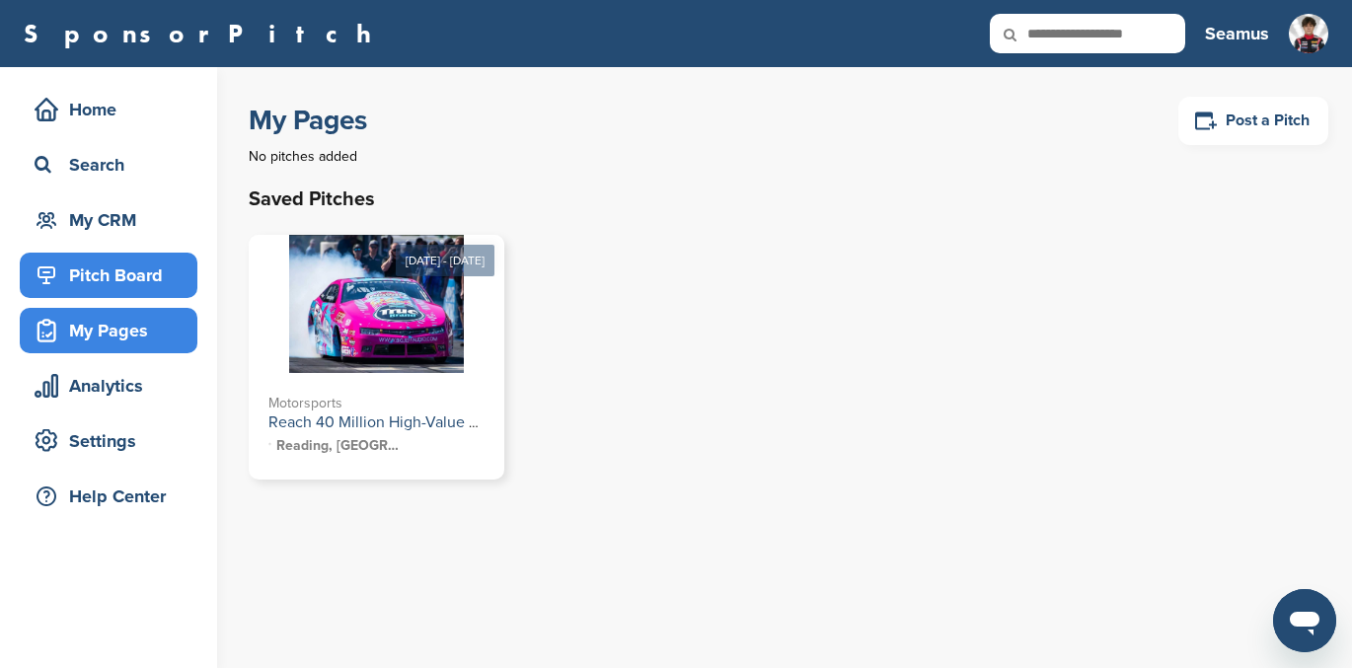
click at [99, 261] on div "Pitch Board" at bounding box center [114, 276] width 168 height 36
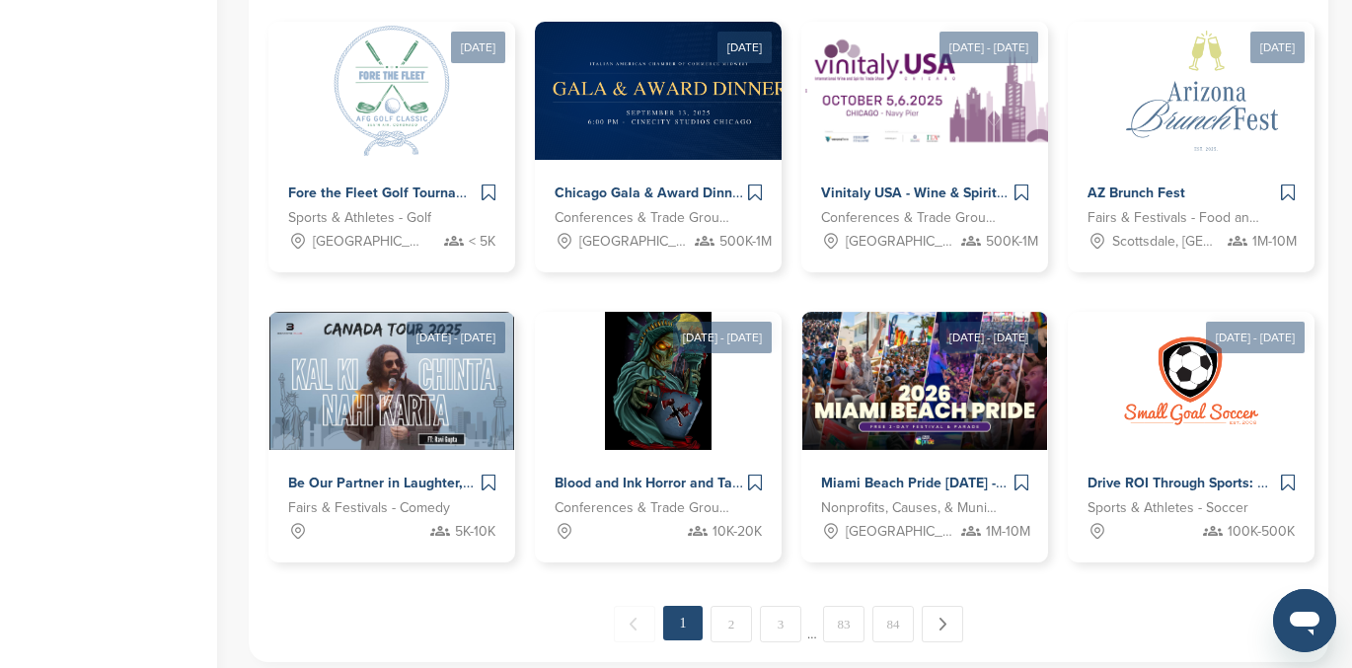
scroll to position [948, 0]
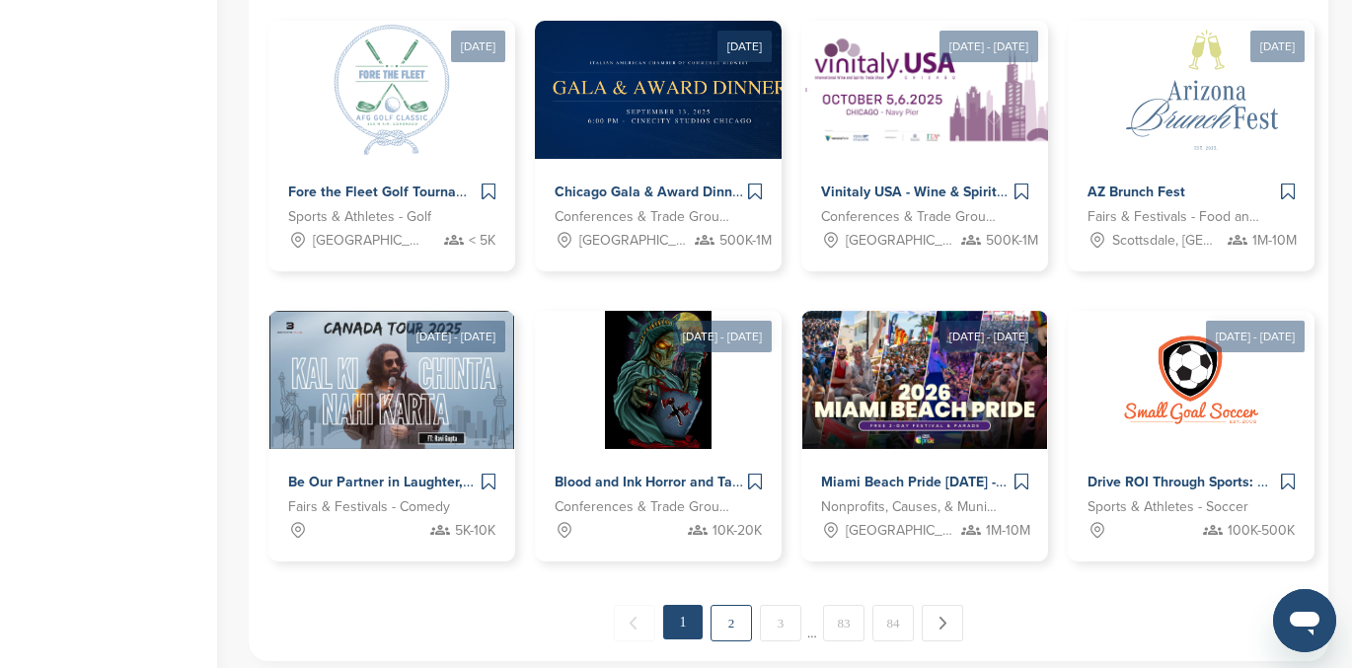
click at [731, 615] on link "2" at bounding box center [731, 623] width 41 height 37
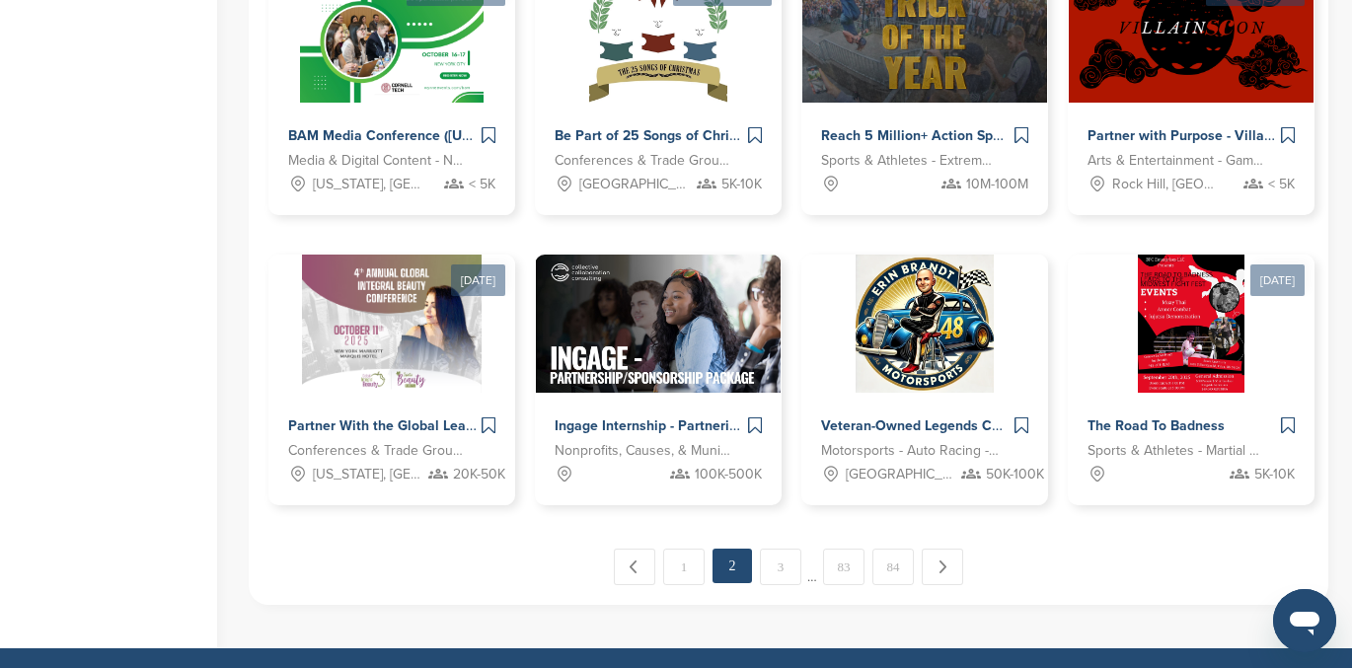
scroll to position [1004, 0]
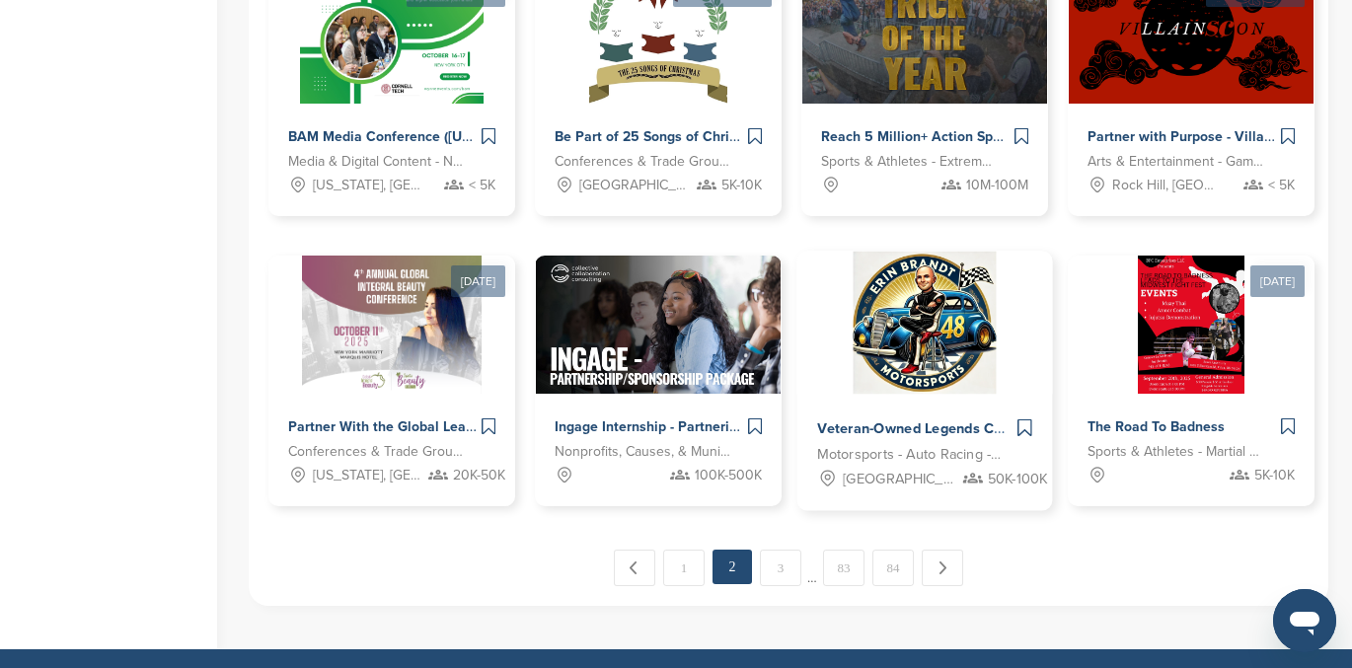
click at [917, 396] on div "Veteran-Owned Legends Car Team Driving Racing Excellence and Community Impact A…" at bounding box center [925, 453] width 256 height 116
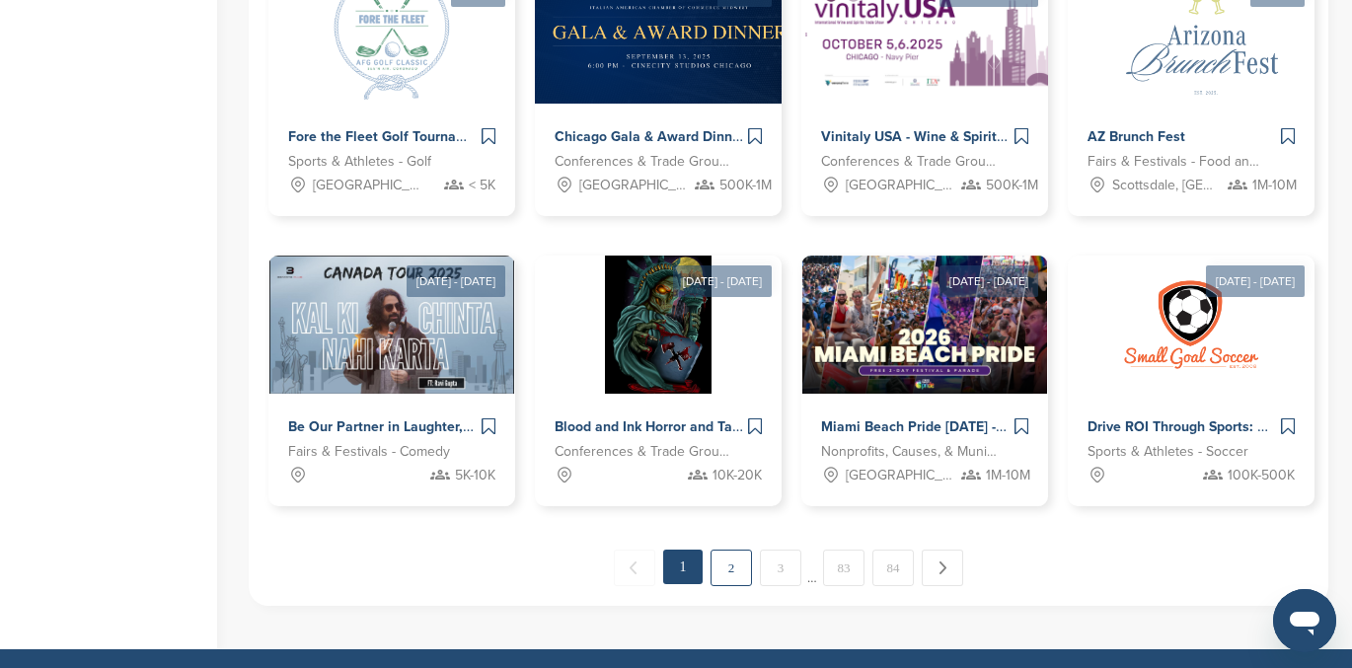
click at [735, 567] on link "2" at bounding box center [731, 568] width 41 height 37
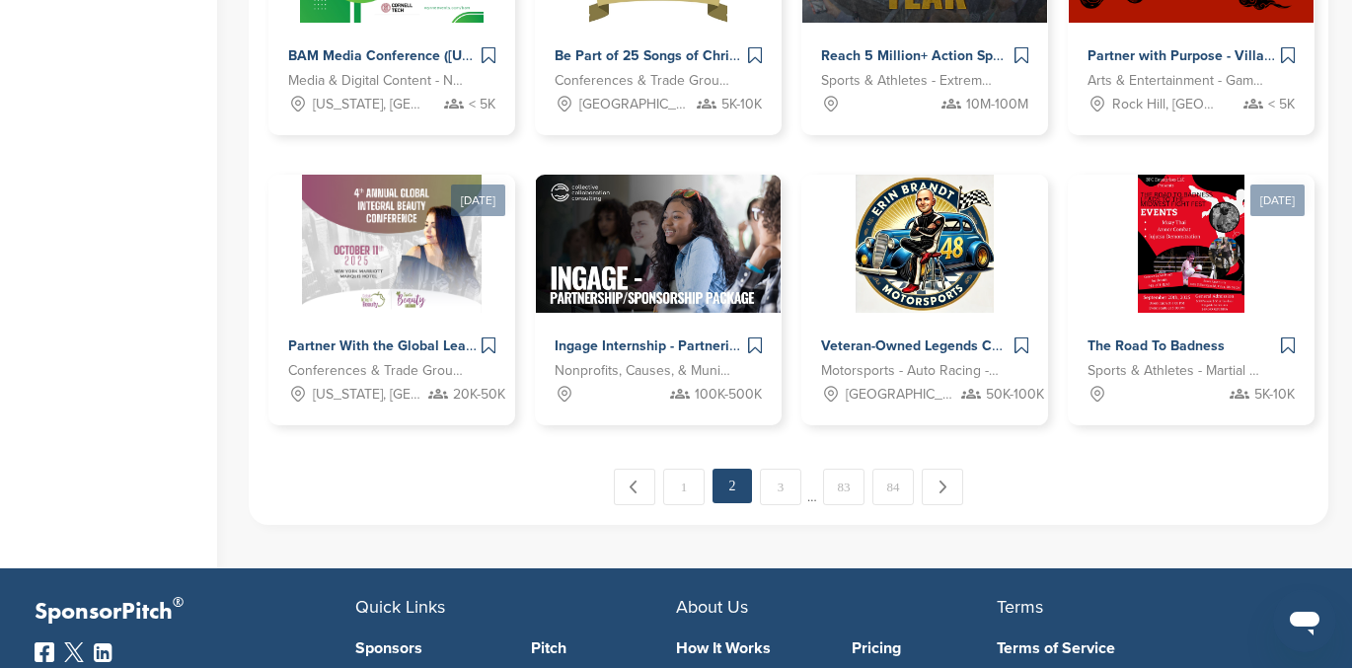
scroll to position [1087, 0]
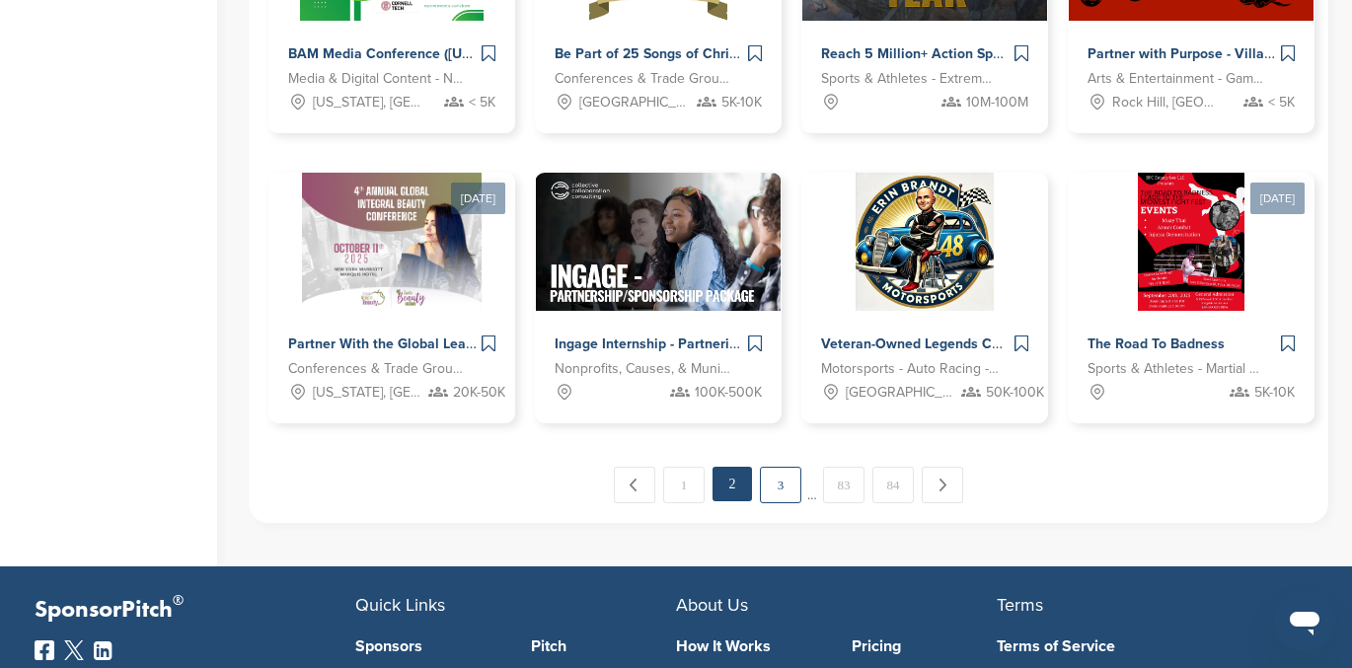
click at [783, 489] on link "3" at bounding box center [780, 485] width 41 height 37
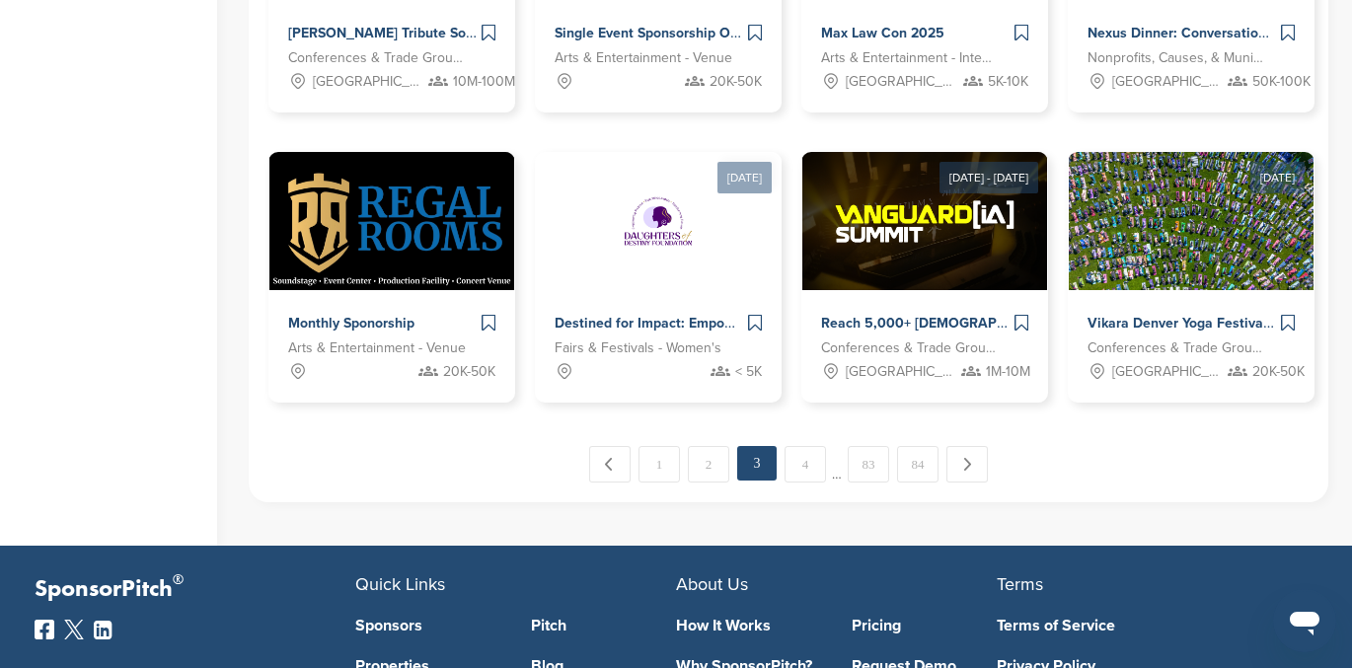
scroll to position [1149, 0]
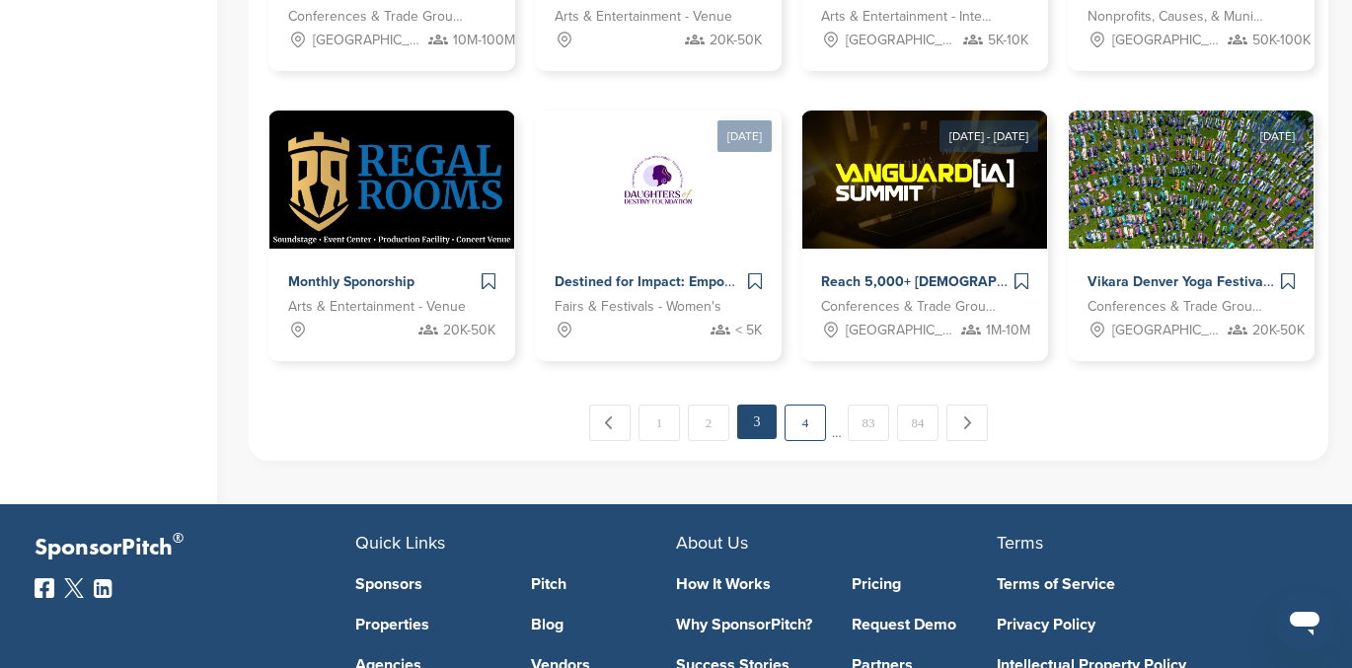
click at [798, 420] on link "4" at bounding box center [805, 423] width 41 height 37
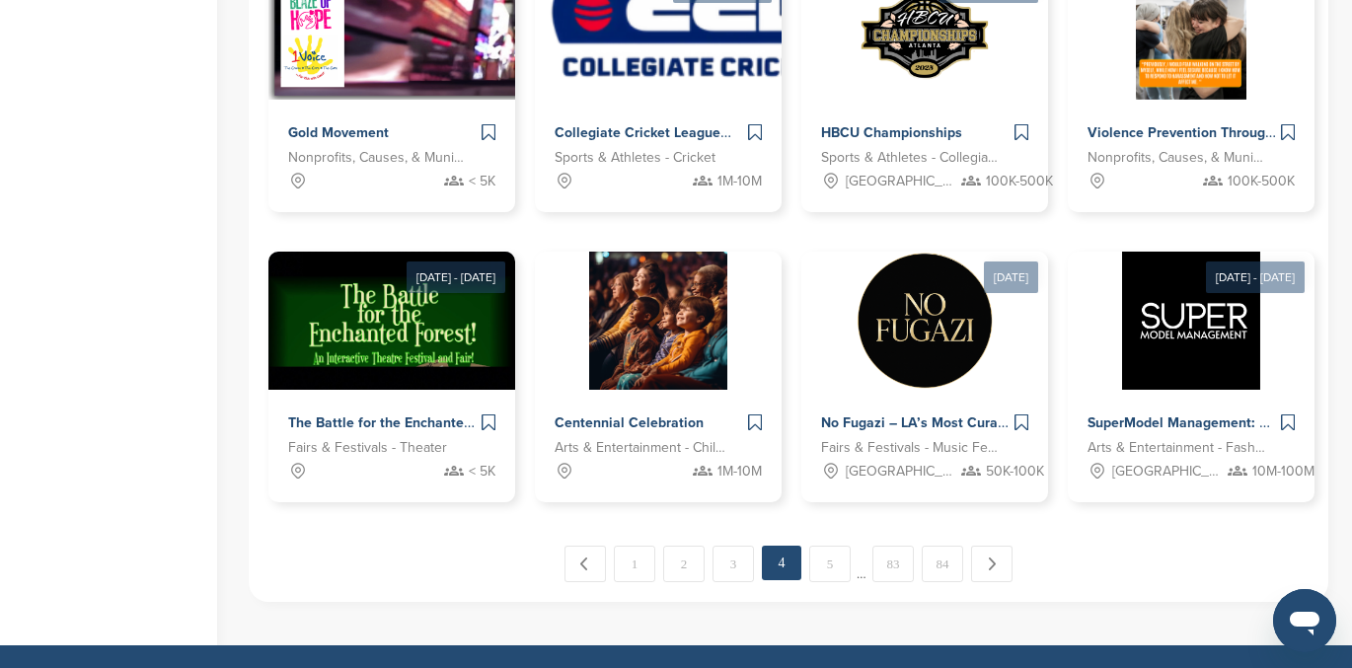
scroll to position [1017, 0]
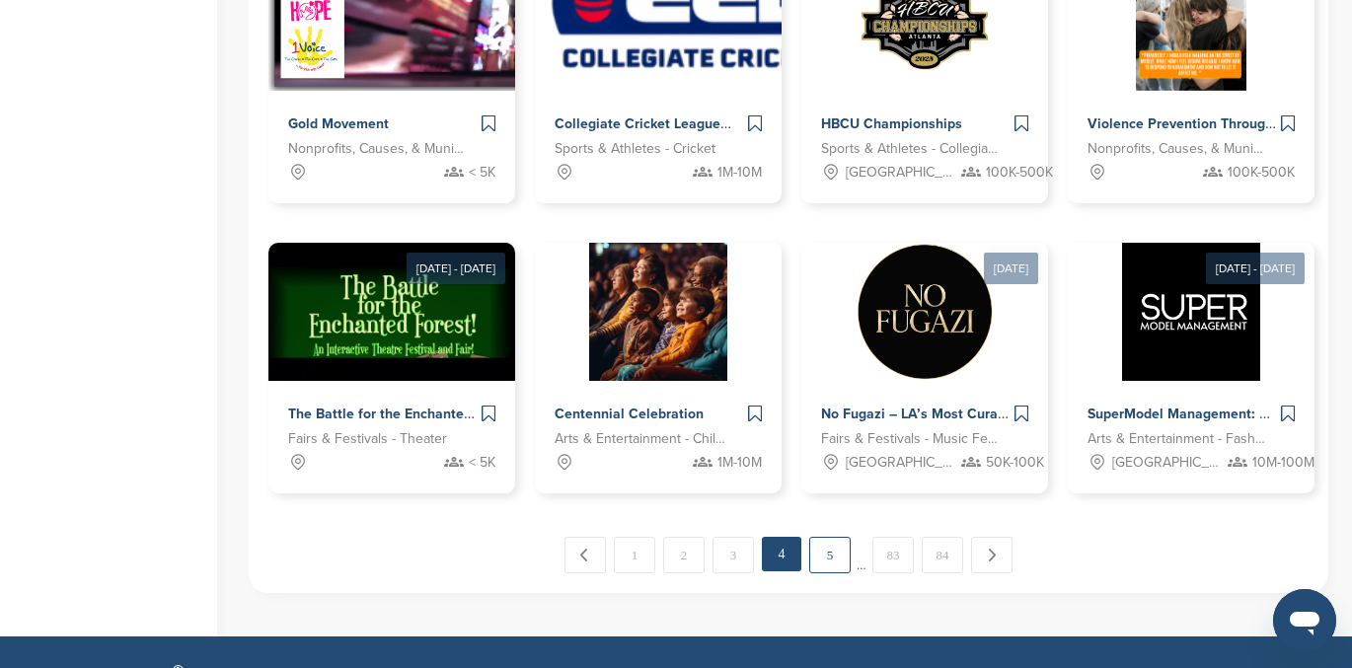
click at [826, 548] on link "5" at bounding box center [829, 555] width 41 height 37
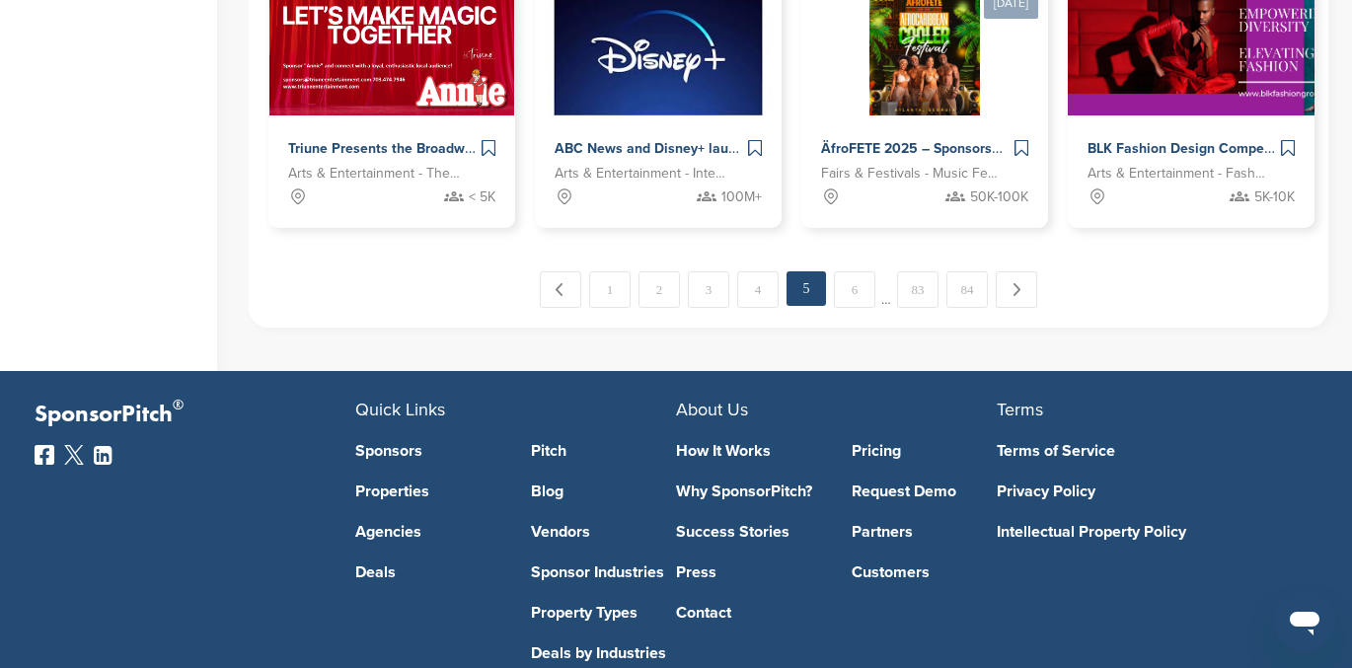
scroll to position [1281, 0]
click at [858, 289] on link "6" at bounding box center [854, 290] width 41 height 37
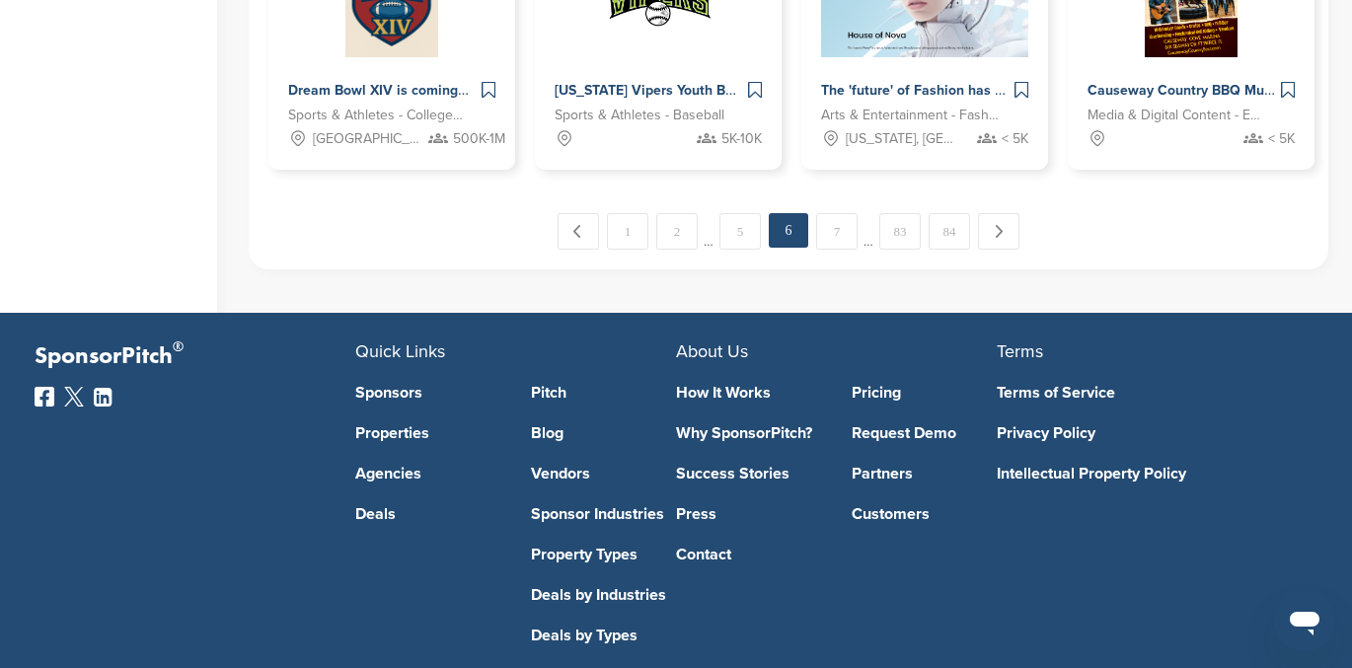
scroll to position [1365, 0]
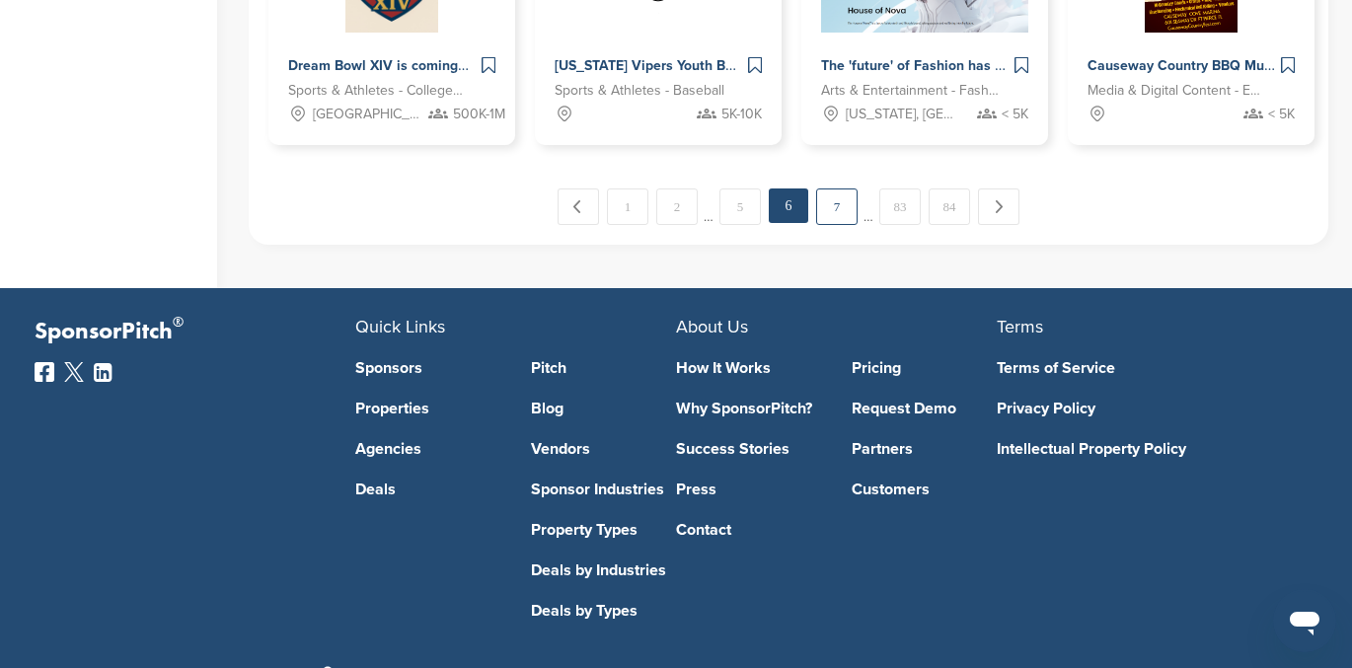
click at [831, 222] on link "7" at bounding box center [836, 207] width 41 height 37
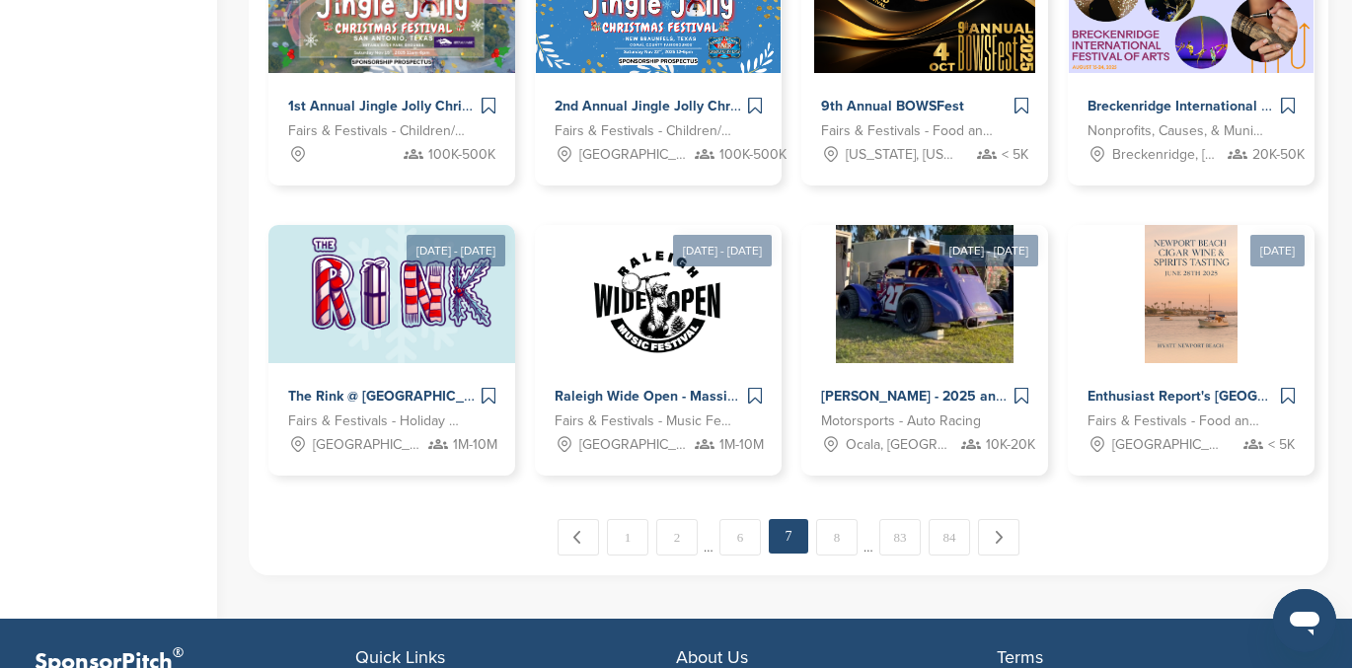
scroll to position [1040, 0]
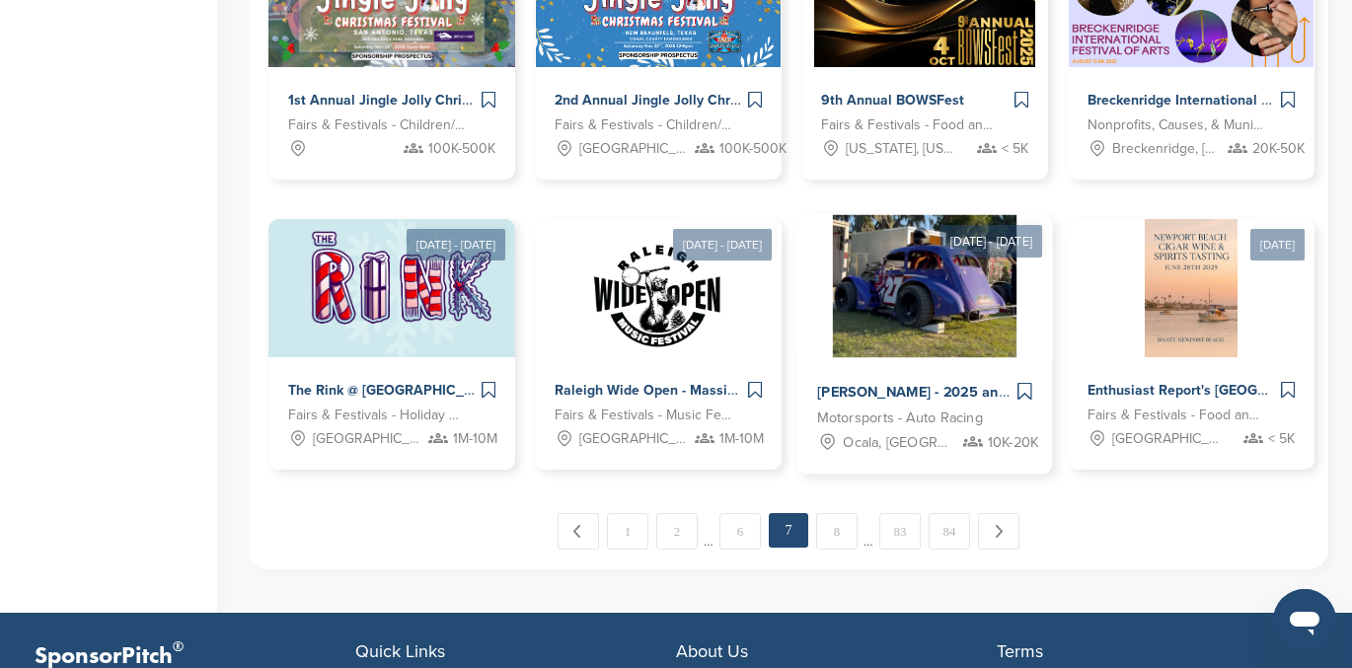
click at [912, 379] on div "[PERSON_NAME] - 2025 and Beyond Partnership Proposal" at bounding box center [914, 393] width 195 height 29
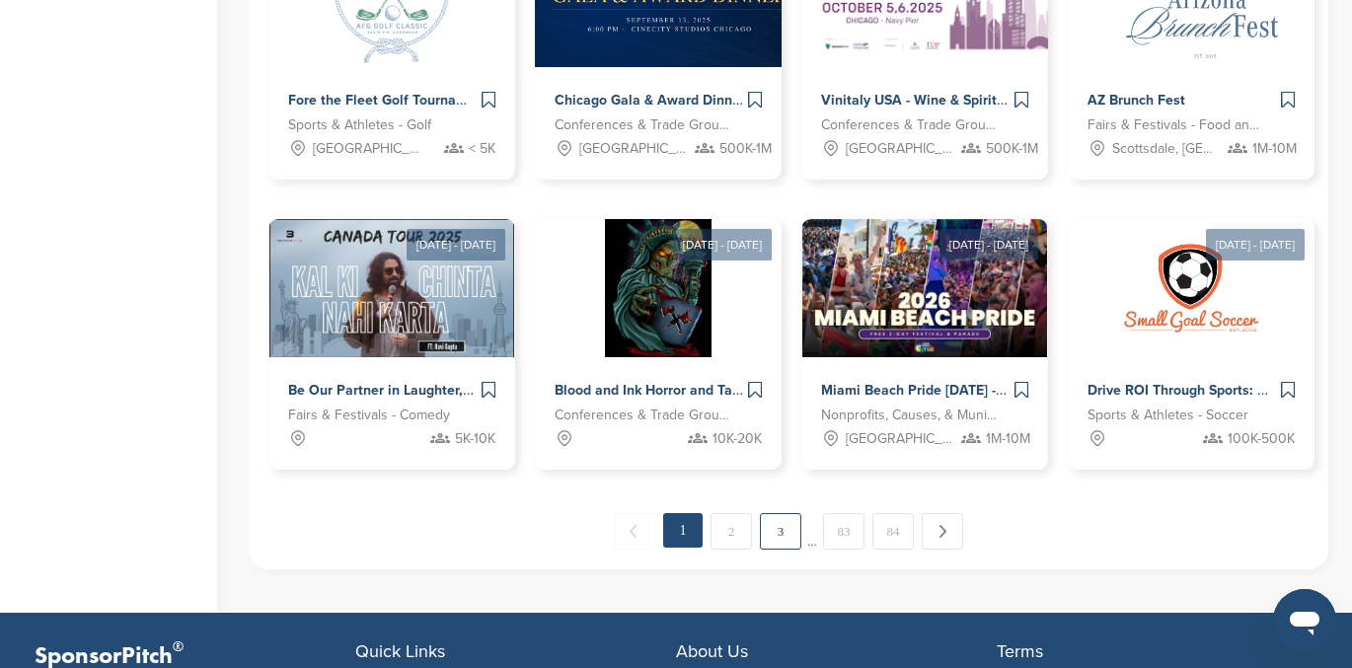
click at [788, 538] on link "3" at bounding box center [780, 531] width 41 height 37
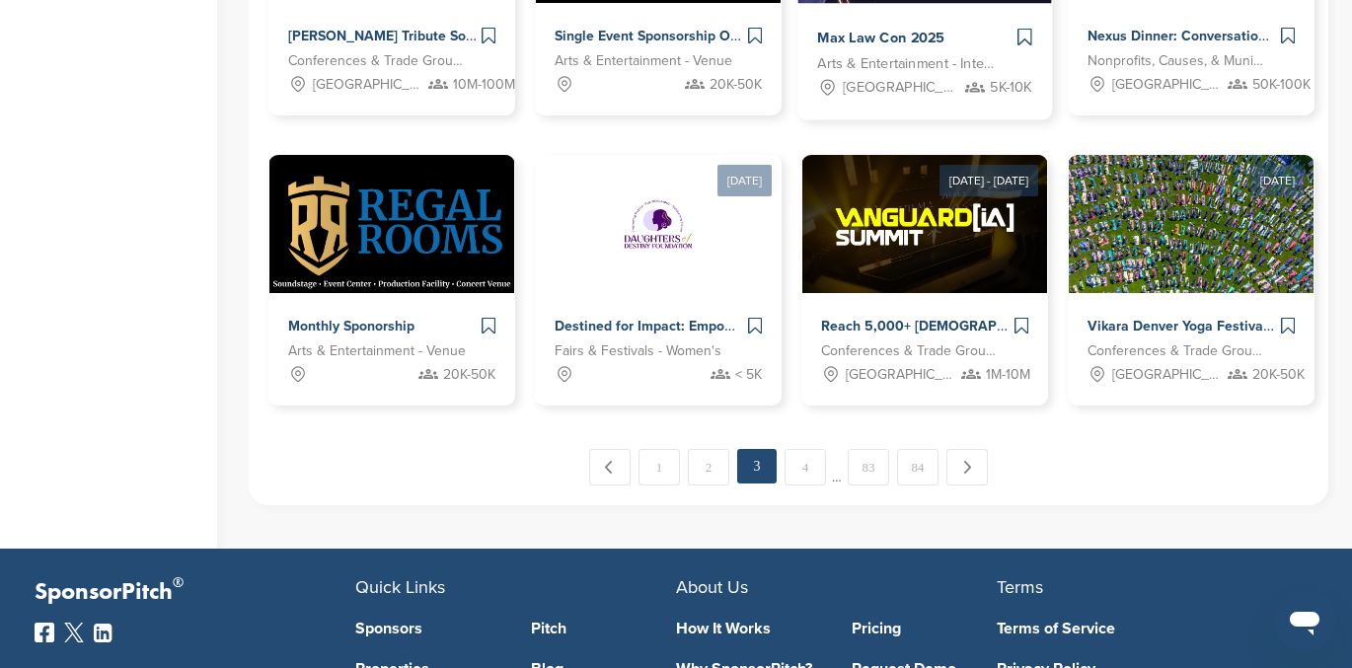
scroll to position [1124, 0]
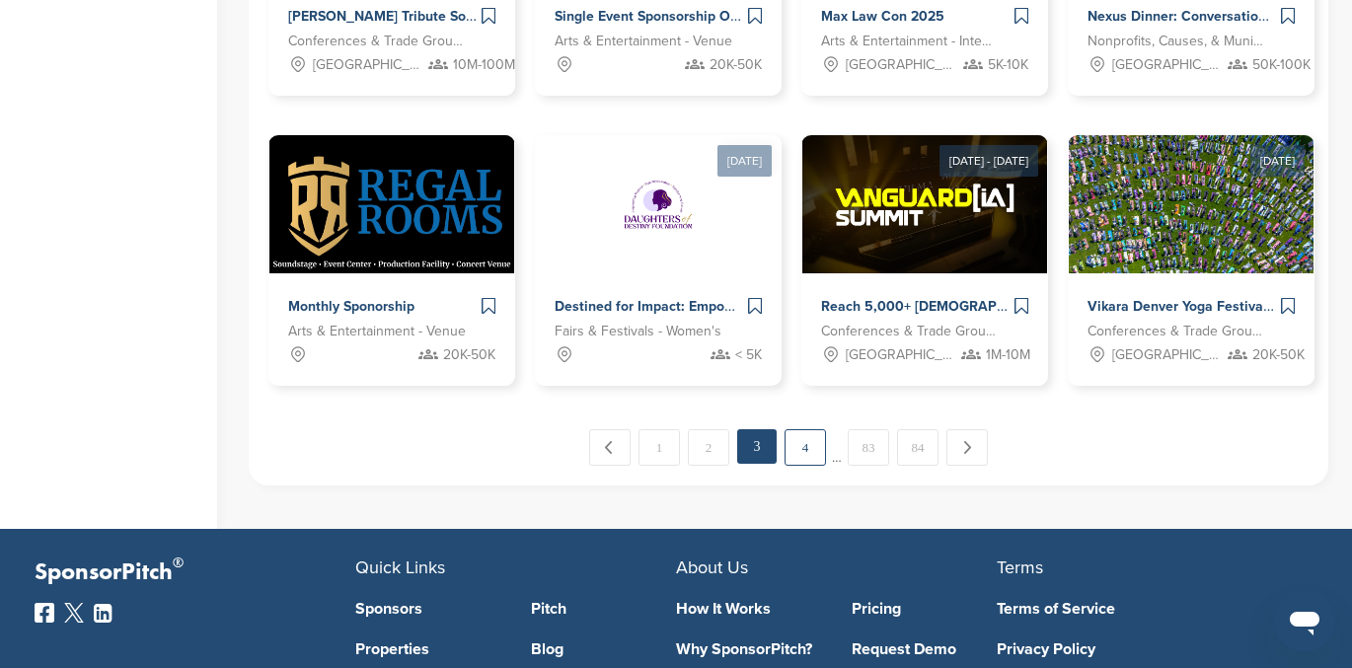
click at [808, 456] on link "4" at bounding box center [805, 447] width 41 height 37
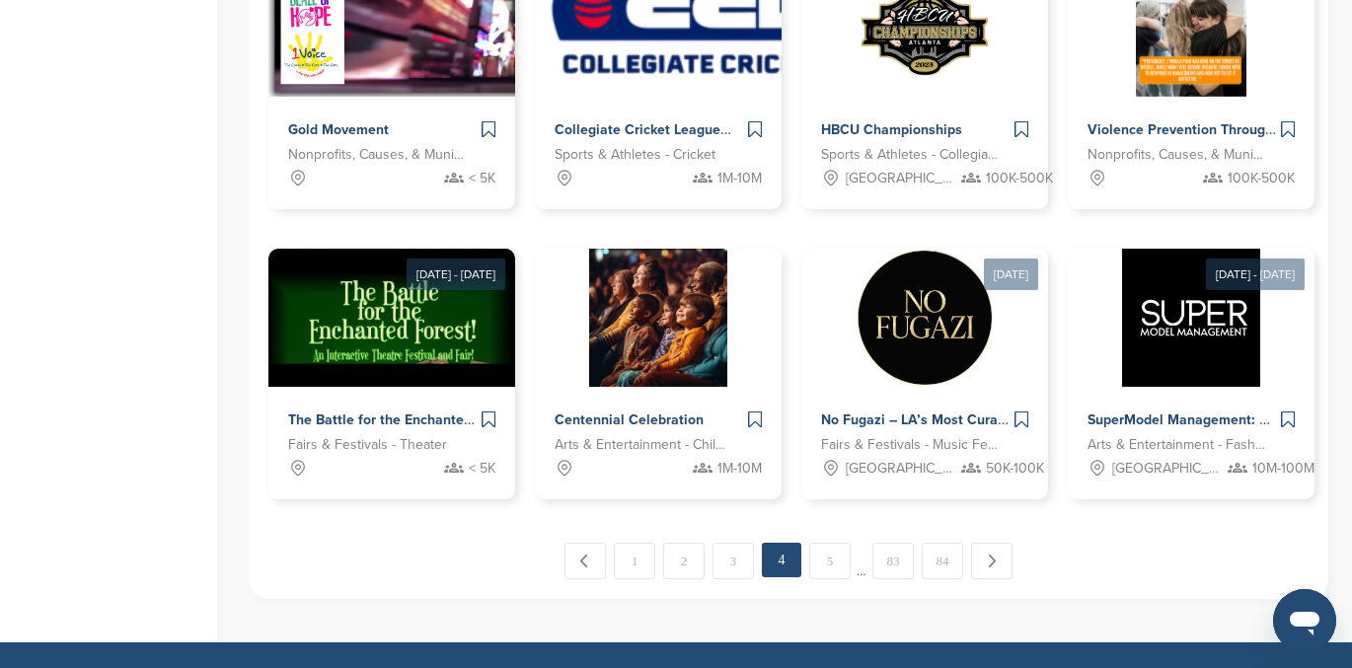
scroll to position [1038, 0]
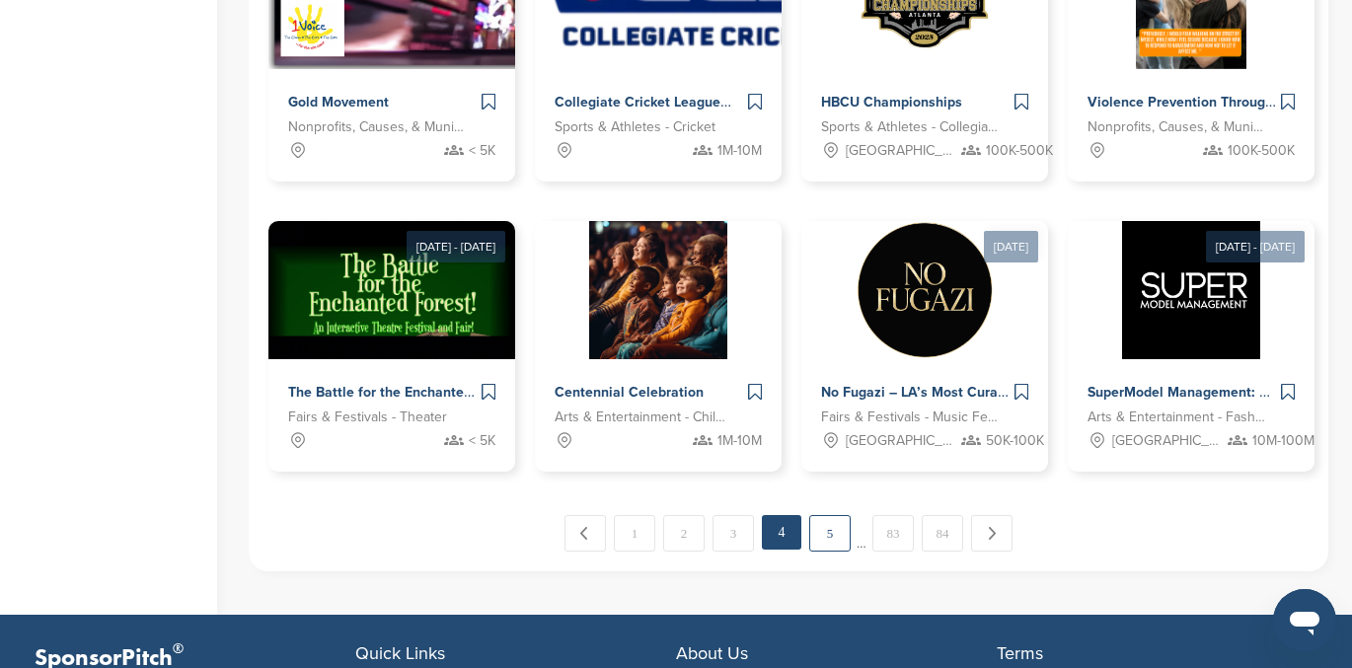
click at [830, 528] on link "5" at bounding box center [829, 533] width 41 height 37
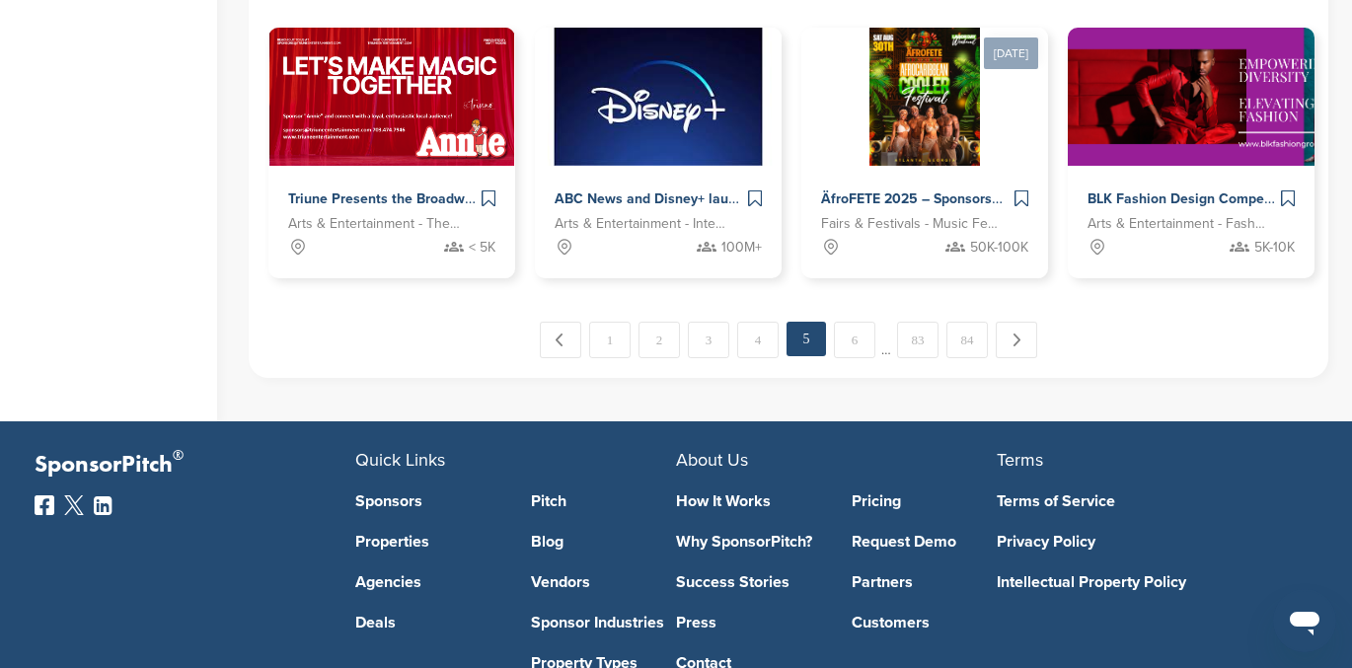
scroll to position [1233, 0]
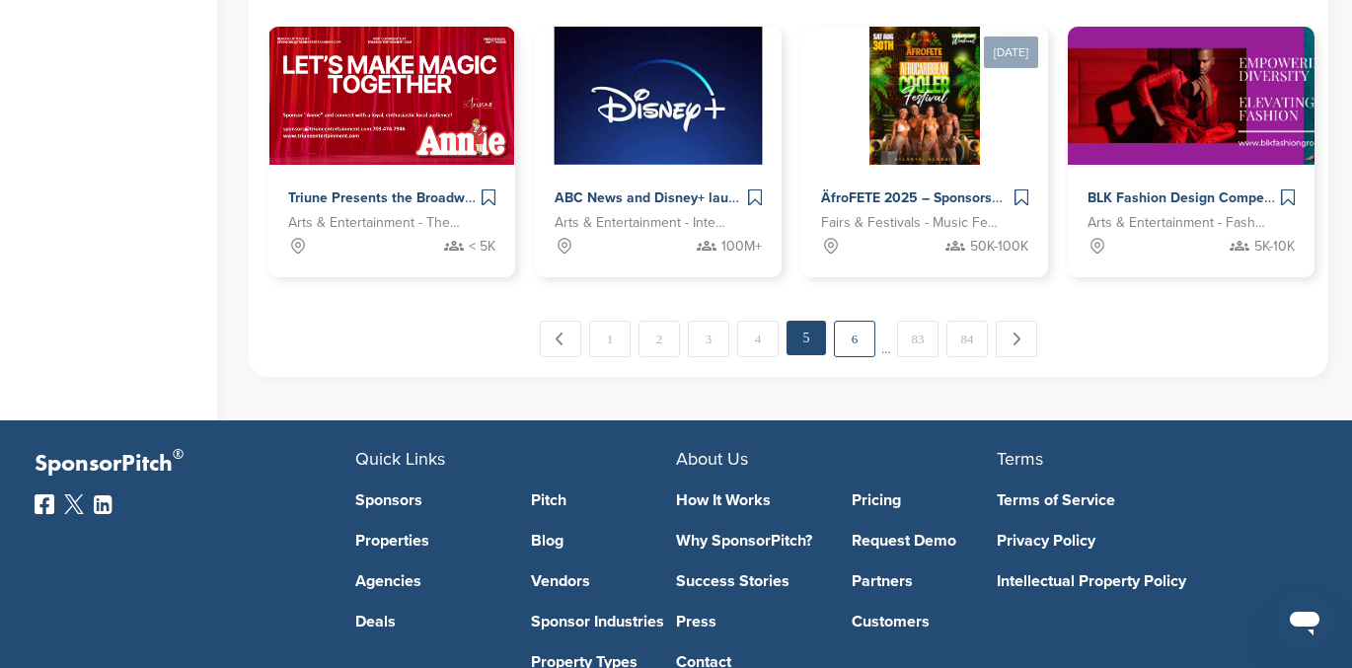
click at [856, 337] on link "6" at bounding box center [854, 339] width 41 height 37
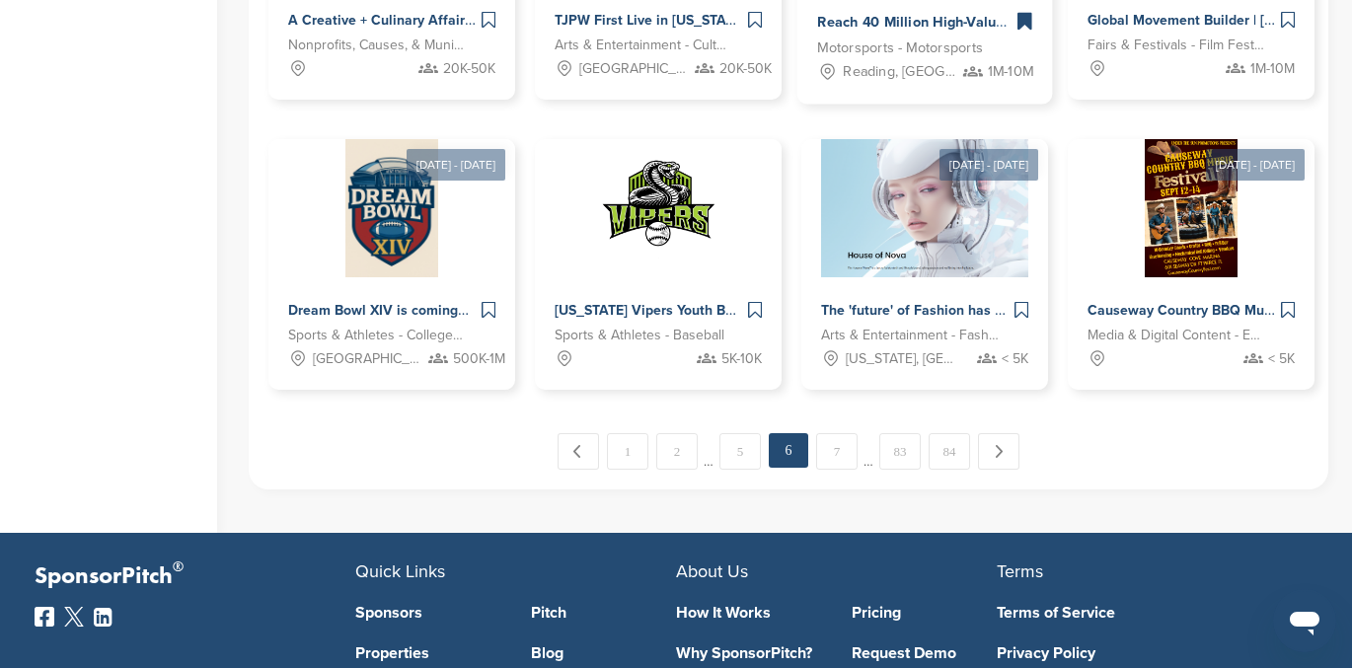
scroll to position [1125, 0]
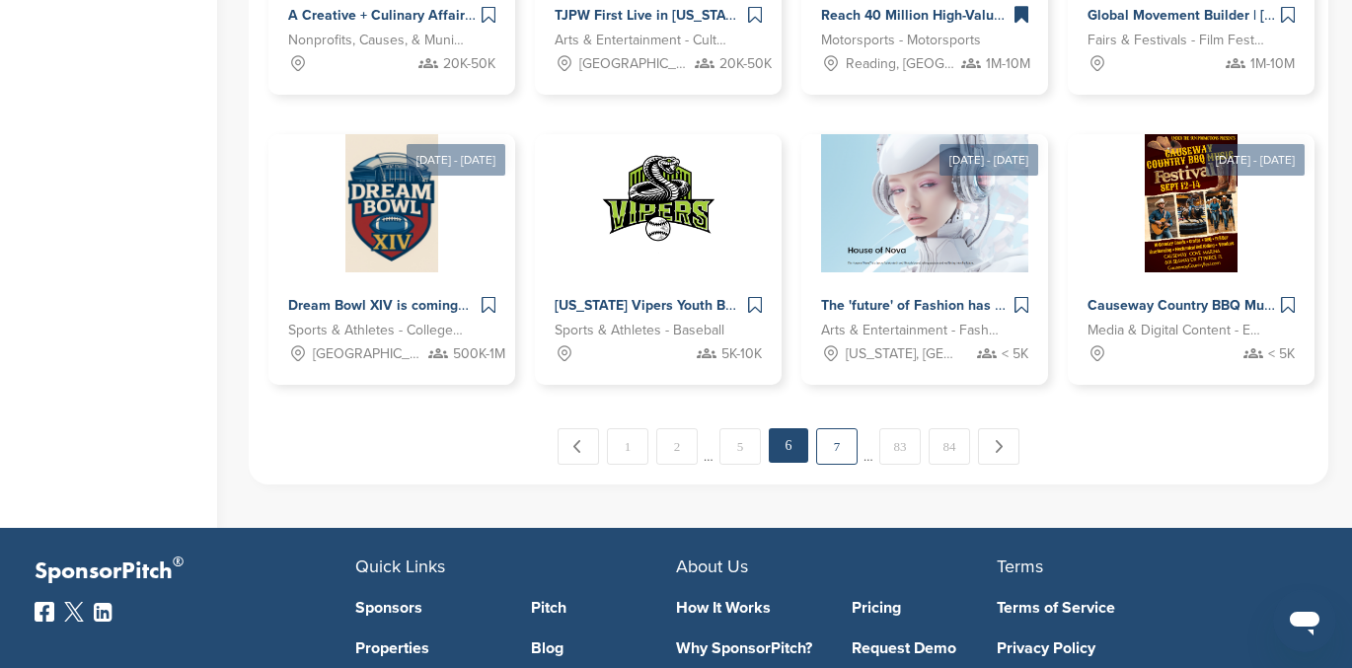
click at [836, 452] on link "7" at bounding box center [836, 446] width 41 height 37
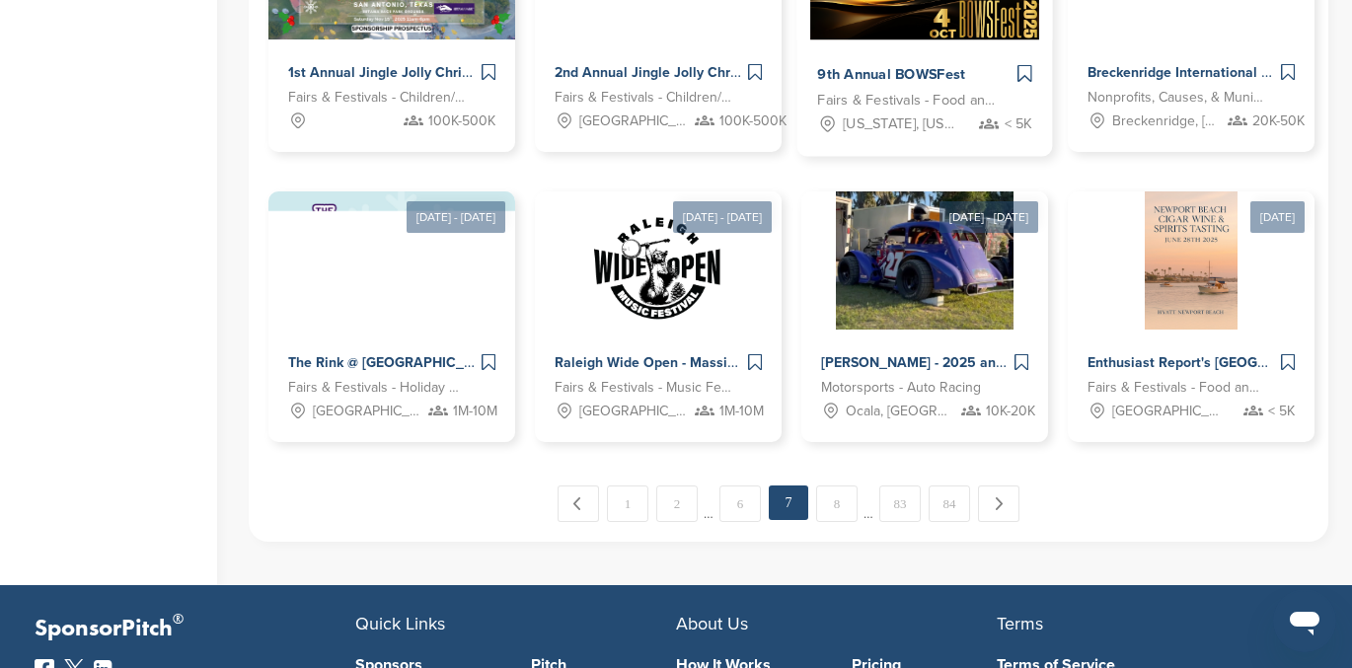
scroll to position [1067, 0]
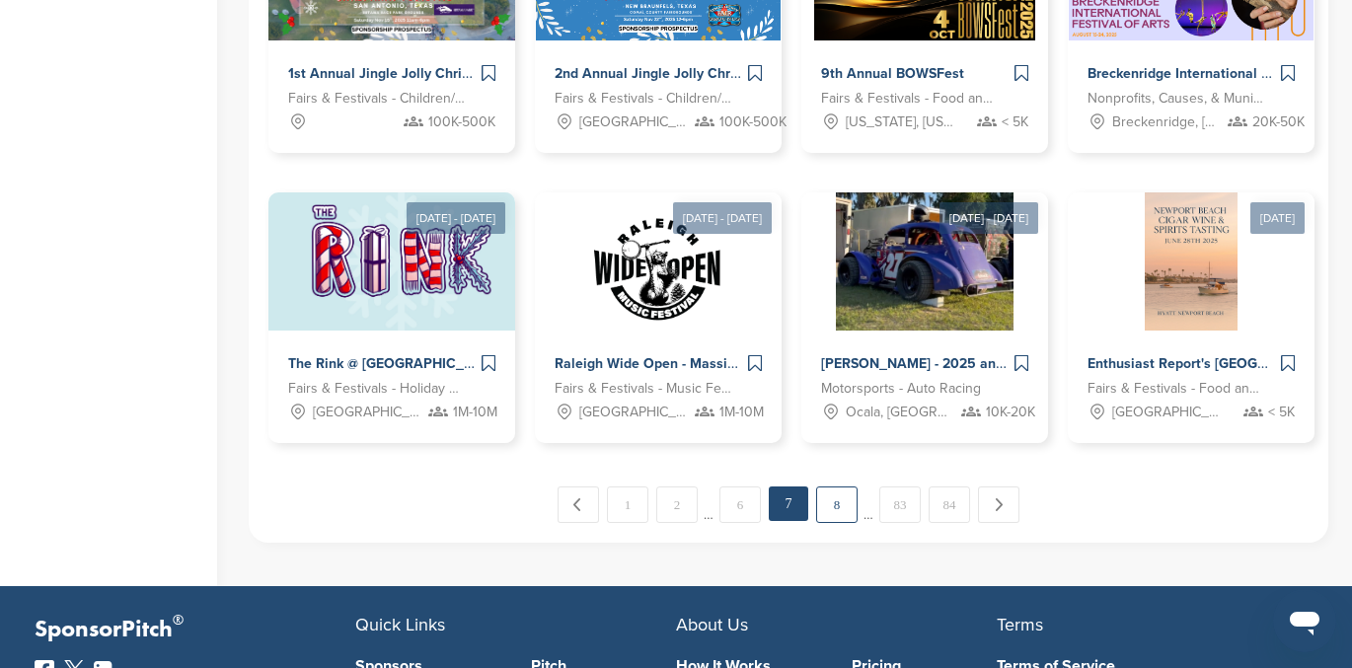
click at [838, 508] on link "8" at bounding box center [836, 505] width 41 height 37
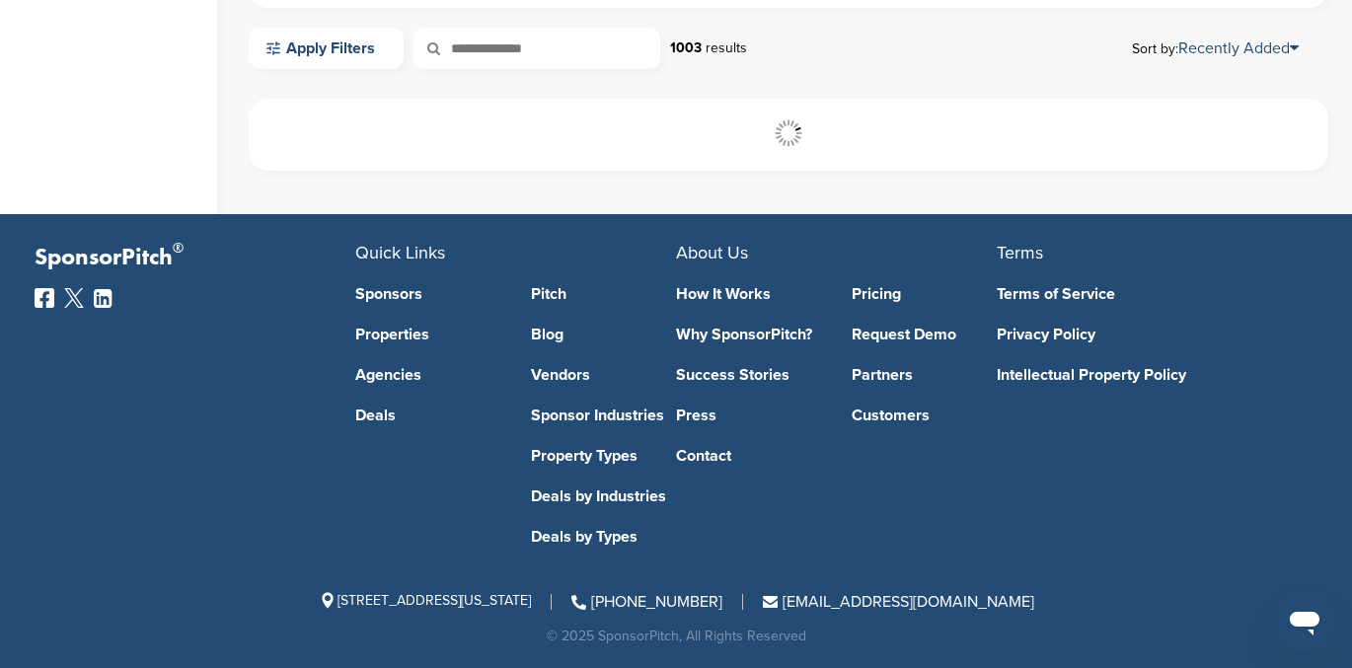
scroll to position [561, 0]
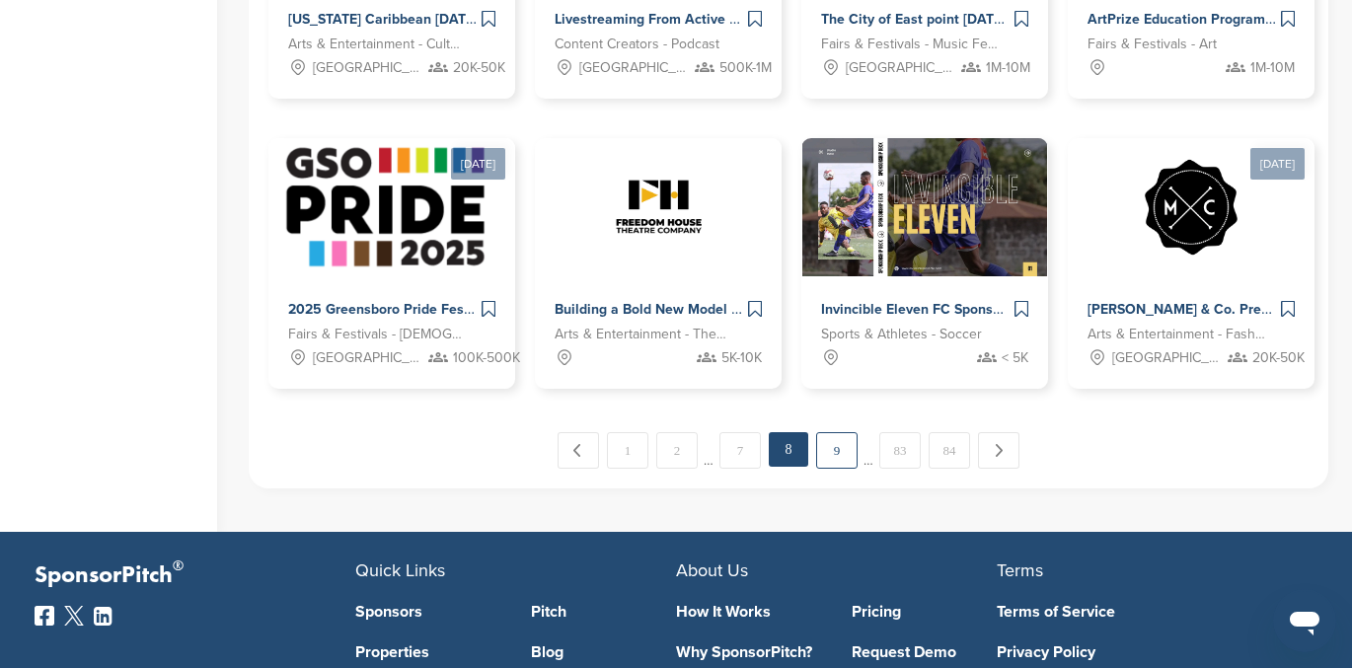
click at [837, 451] on link "9" at bounding box center [836, 450] width 41 height 37
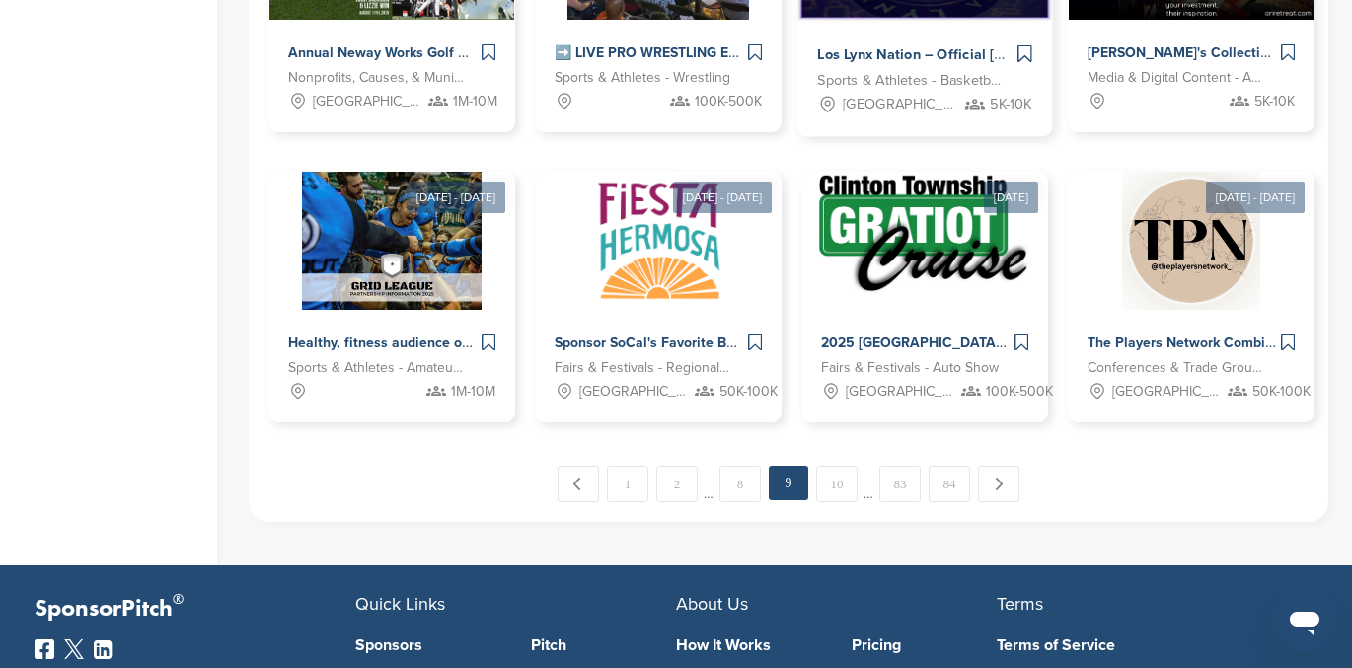
scroll to position [1089, 0]
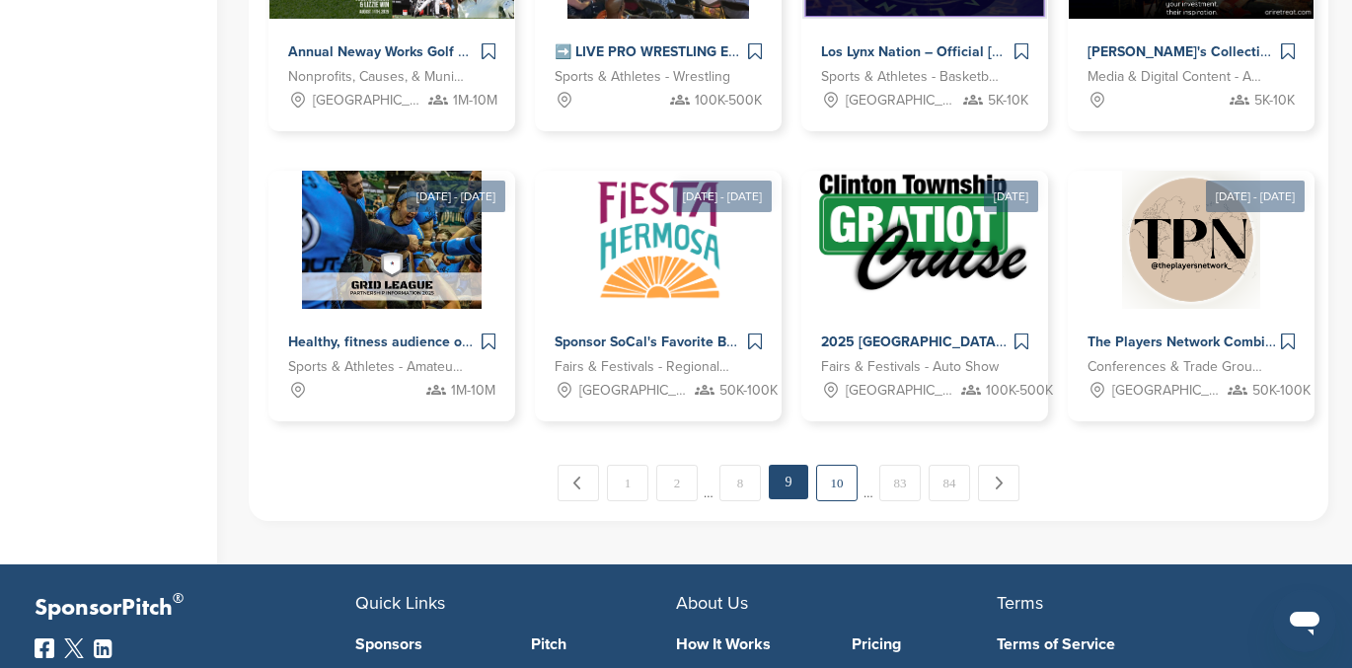
click at [840, 482] on link "10" at bounding box center [836, 483] width 41 height 37
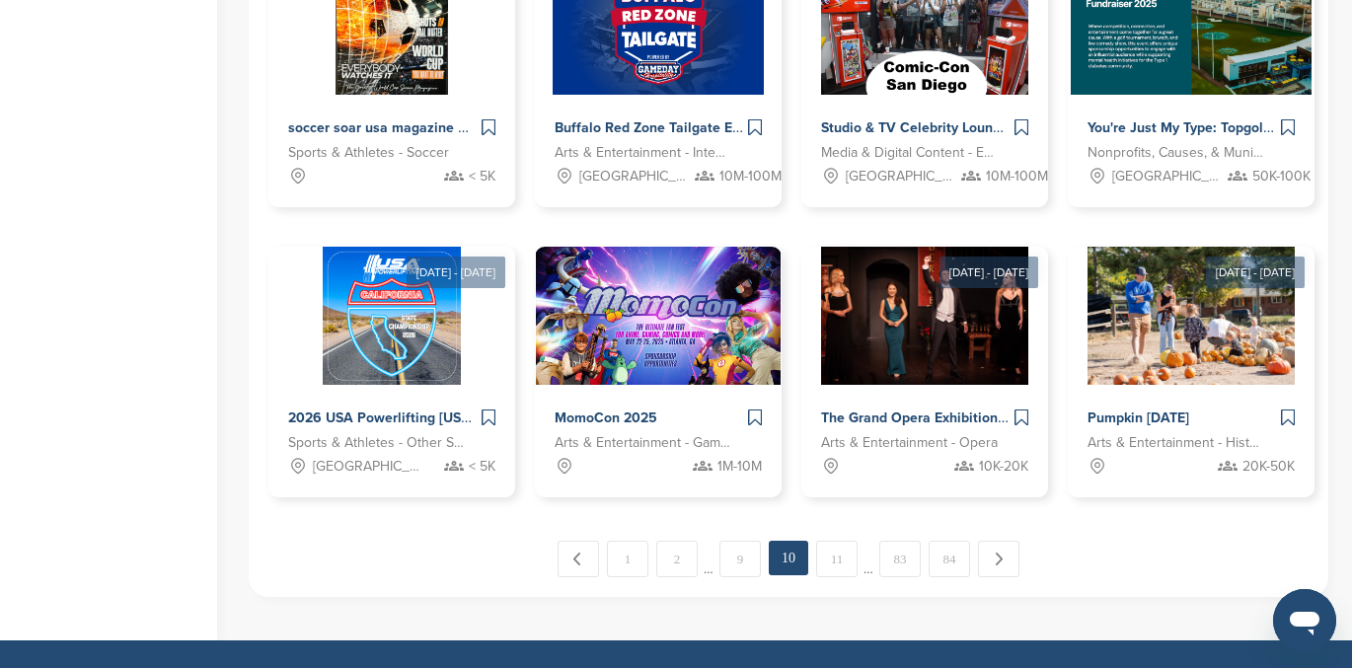
scroll to position [1015, 0]
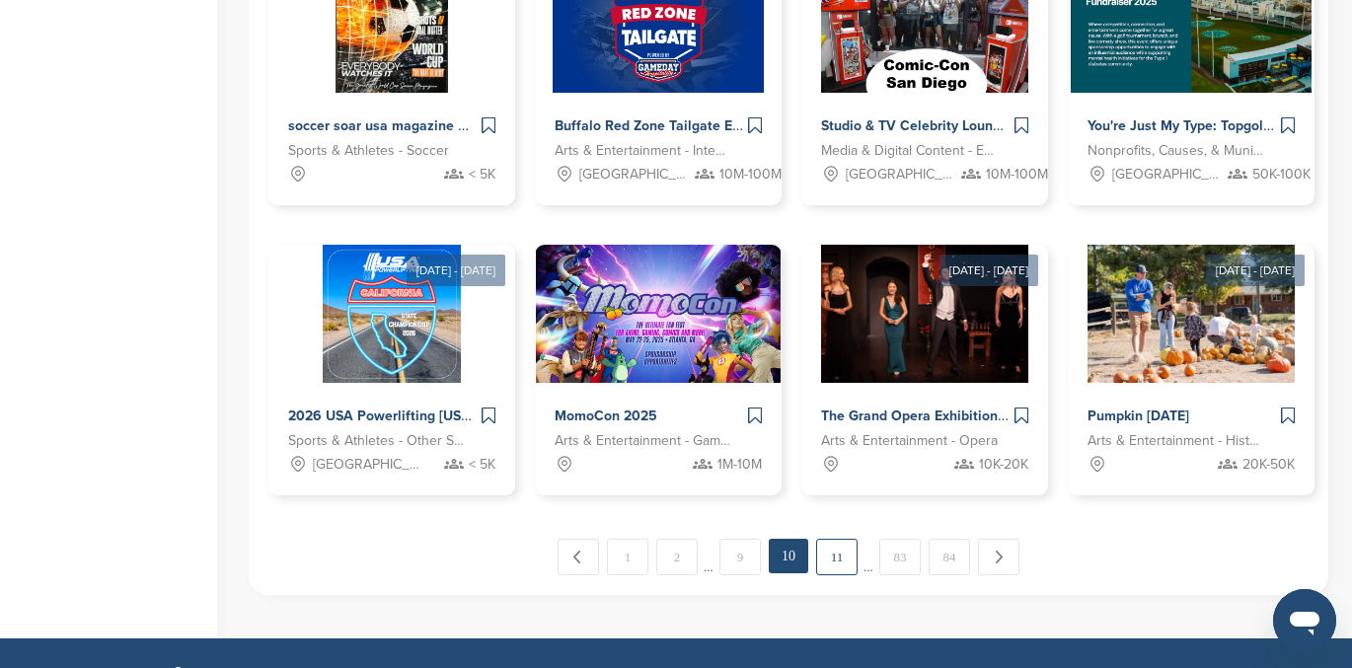
click at [838, 549] on link "11" at bounding box center [836, 557] width 41 height 37
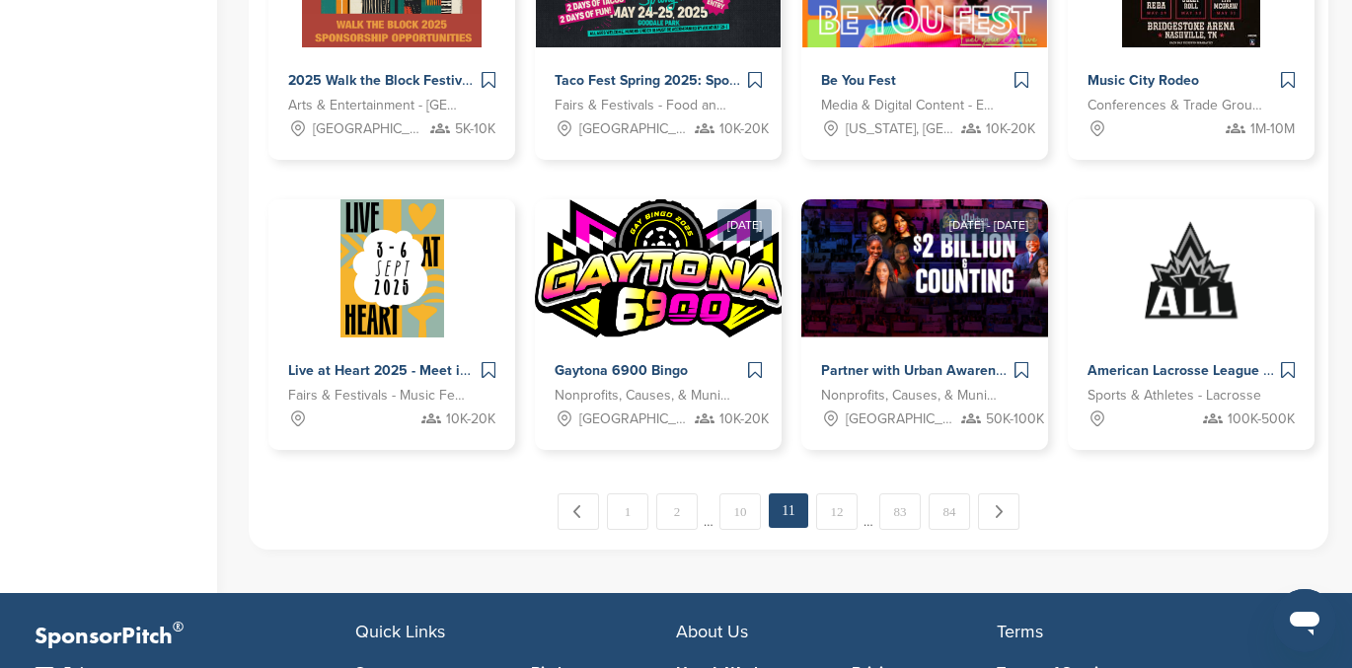
scroll to position [1067, 0]
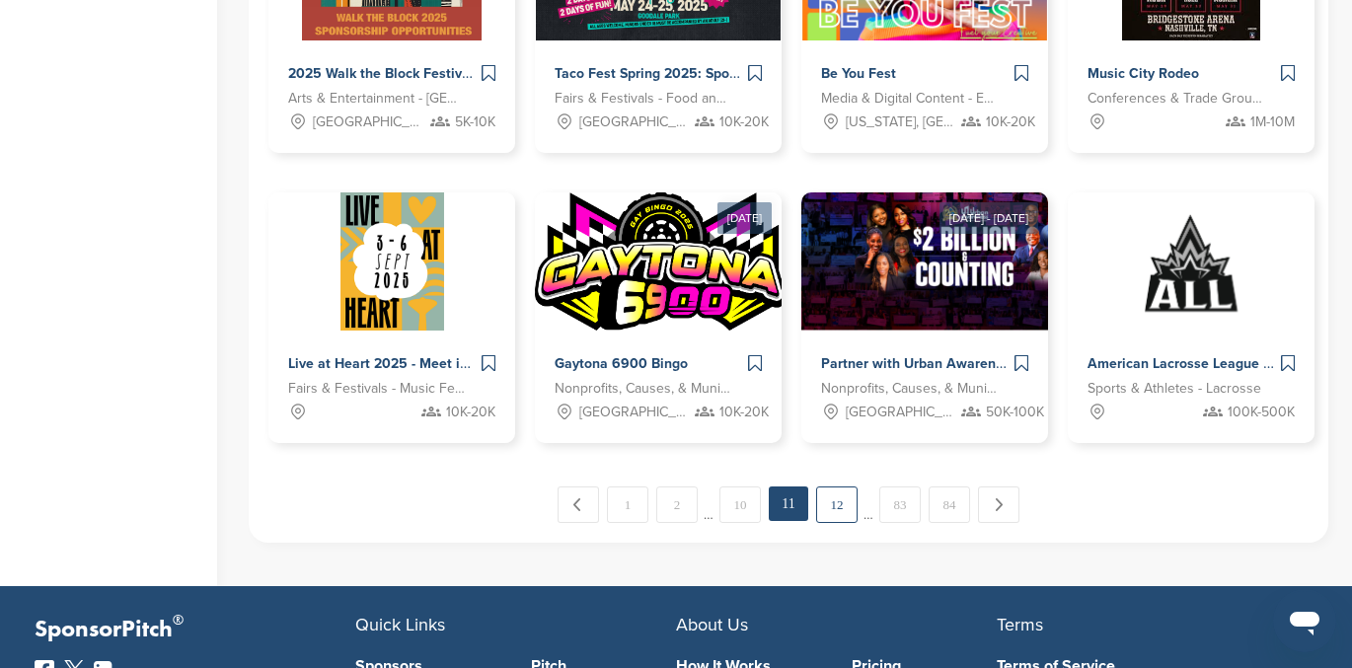
click at [840, 495] on link "12" at bounding box center [836, 505] width 41 height 37
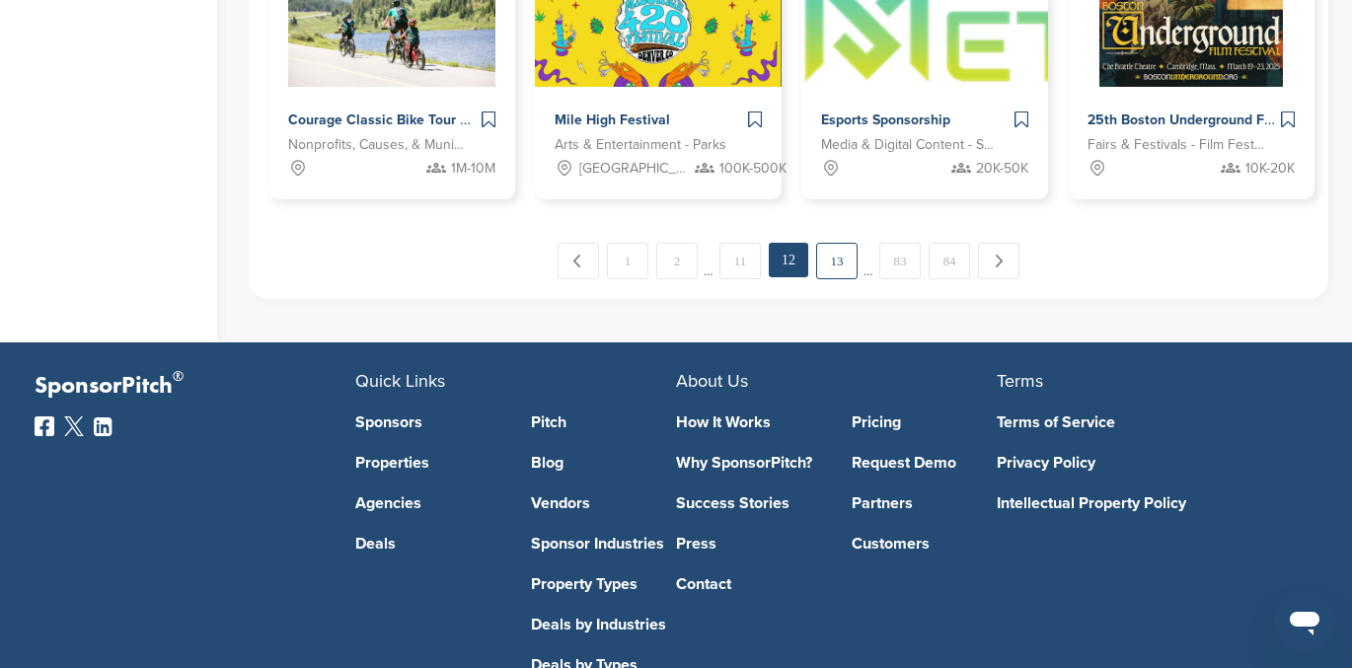
click at [832, 265] on link "13" at bounding box center [836, 261] width 41 height 37
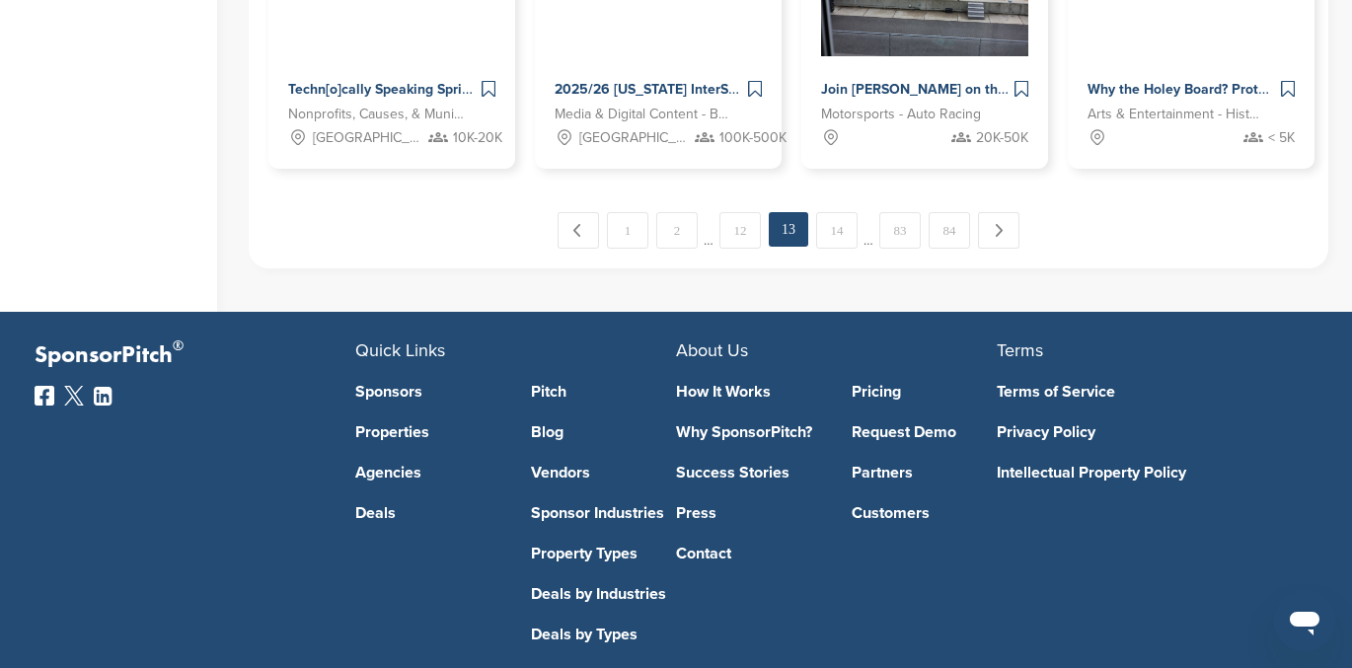
scroll to position [1347, 0]
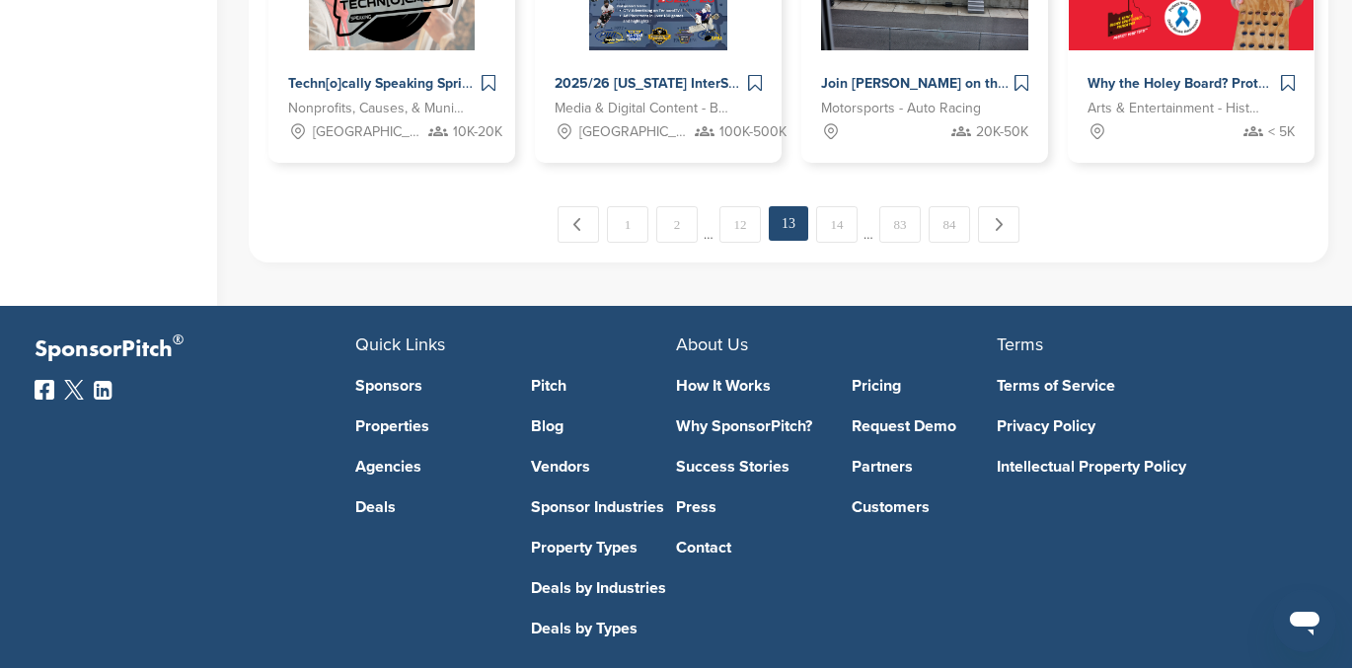
click at [757, 459] on link "Success Stories" at bounding box center [749, 467] width 146 height 16
